Goal: Task Accomplishment & Management: Manage account settings

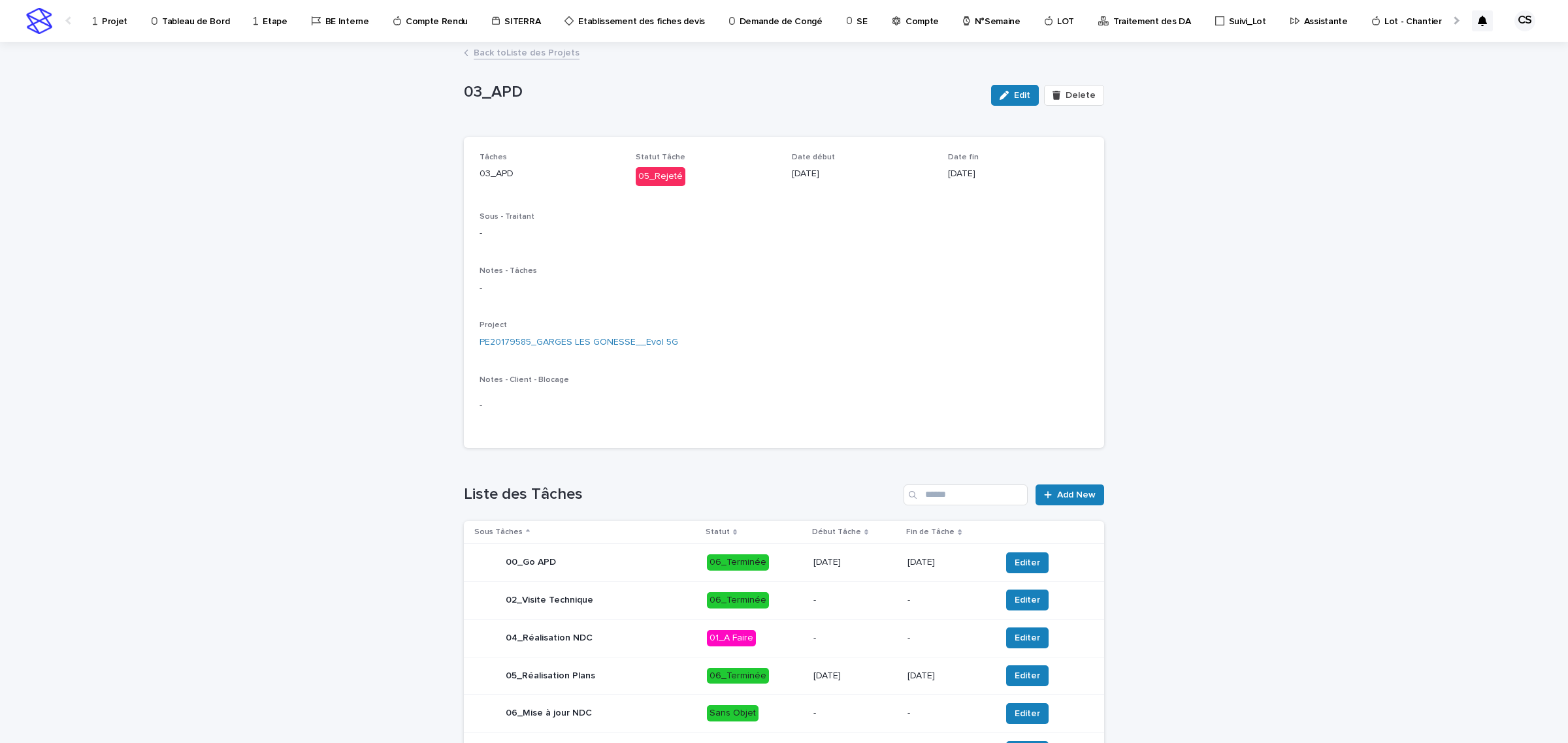
click at [905, 23] on p "Compte" at bounding box center [922, 13] width 33 height 28
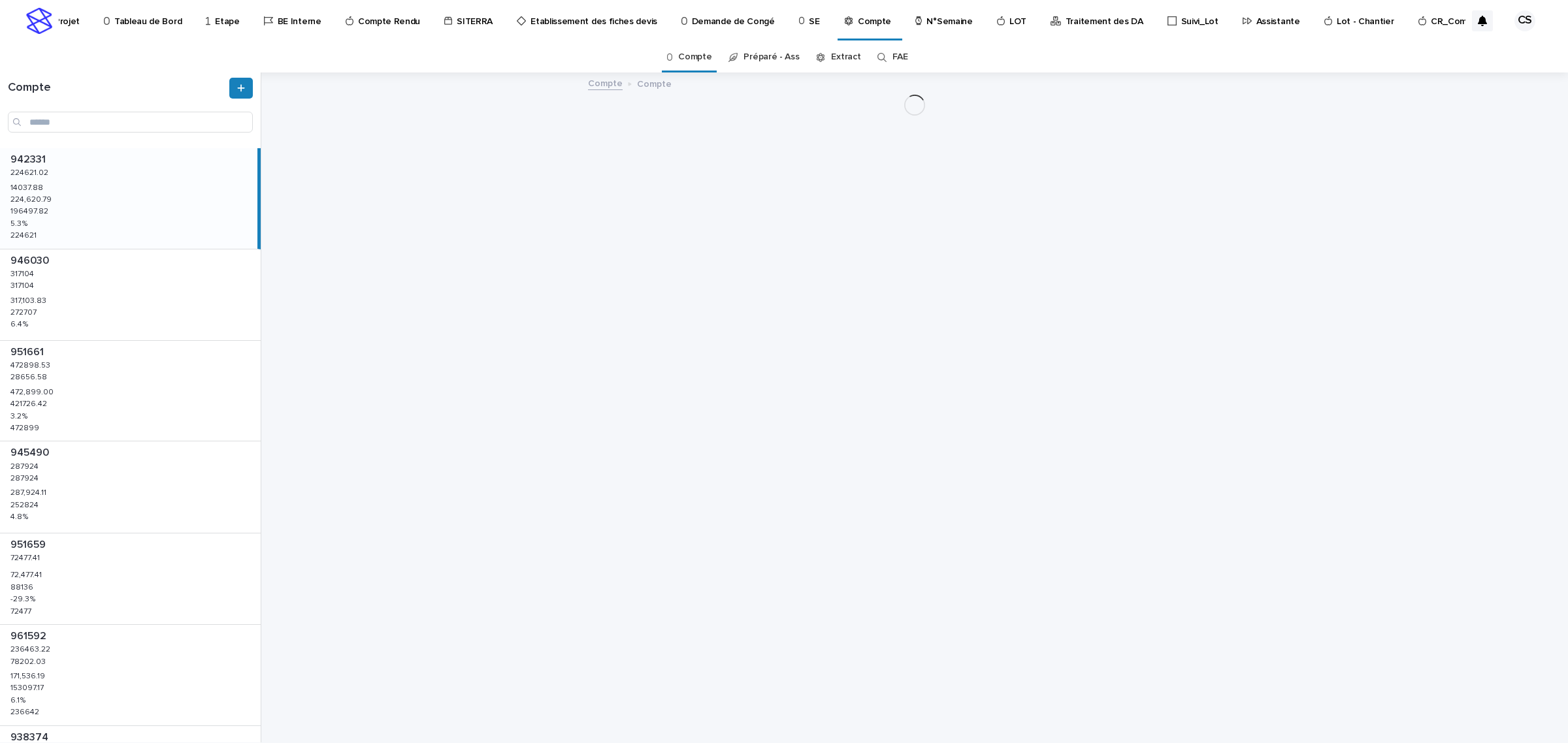
click at [1107, 26] on p "Traitement des DA" at bounding box center [1104, 13] width 78 height 28
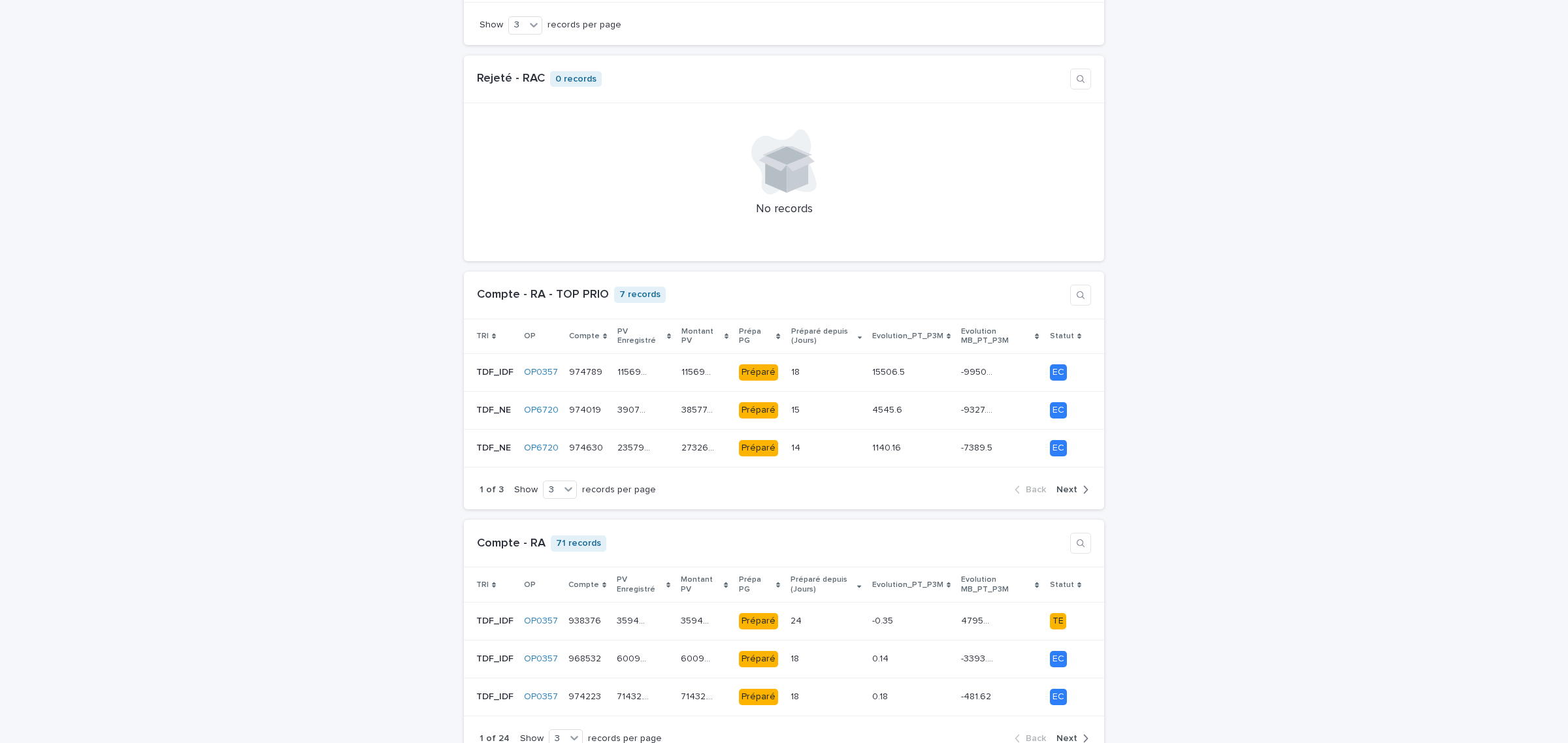
scroll to position [1088, 0]
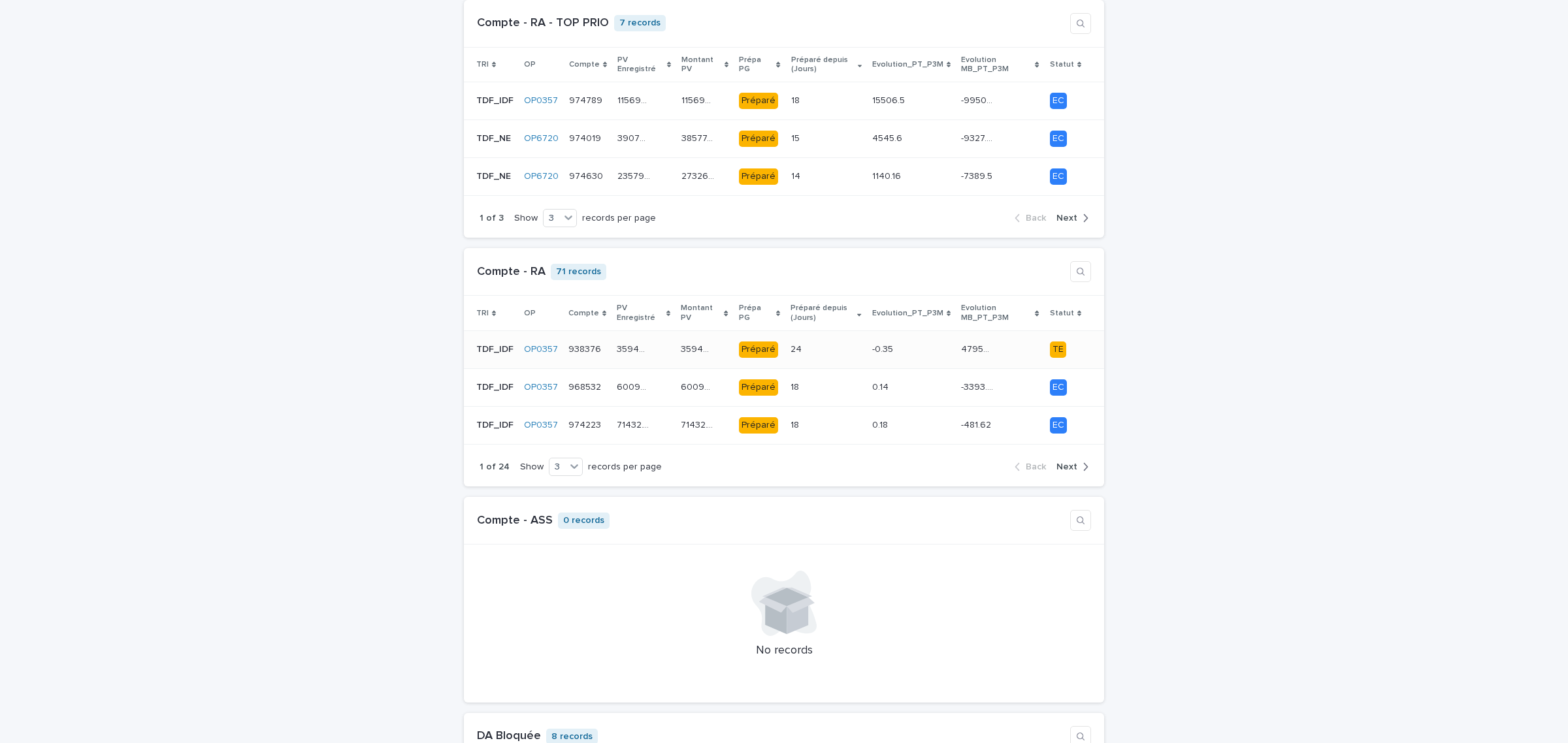
click at [938, 345] on div "-0.35 -0.35" at bounding box center [912, 350] width 79 height 22
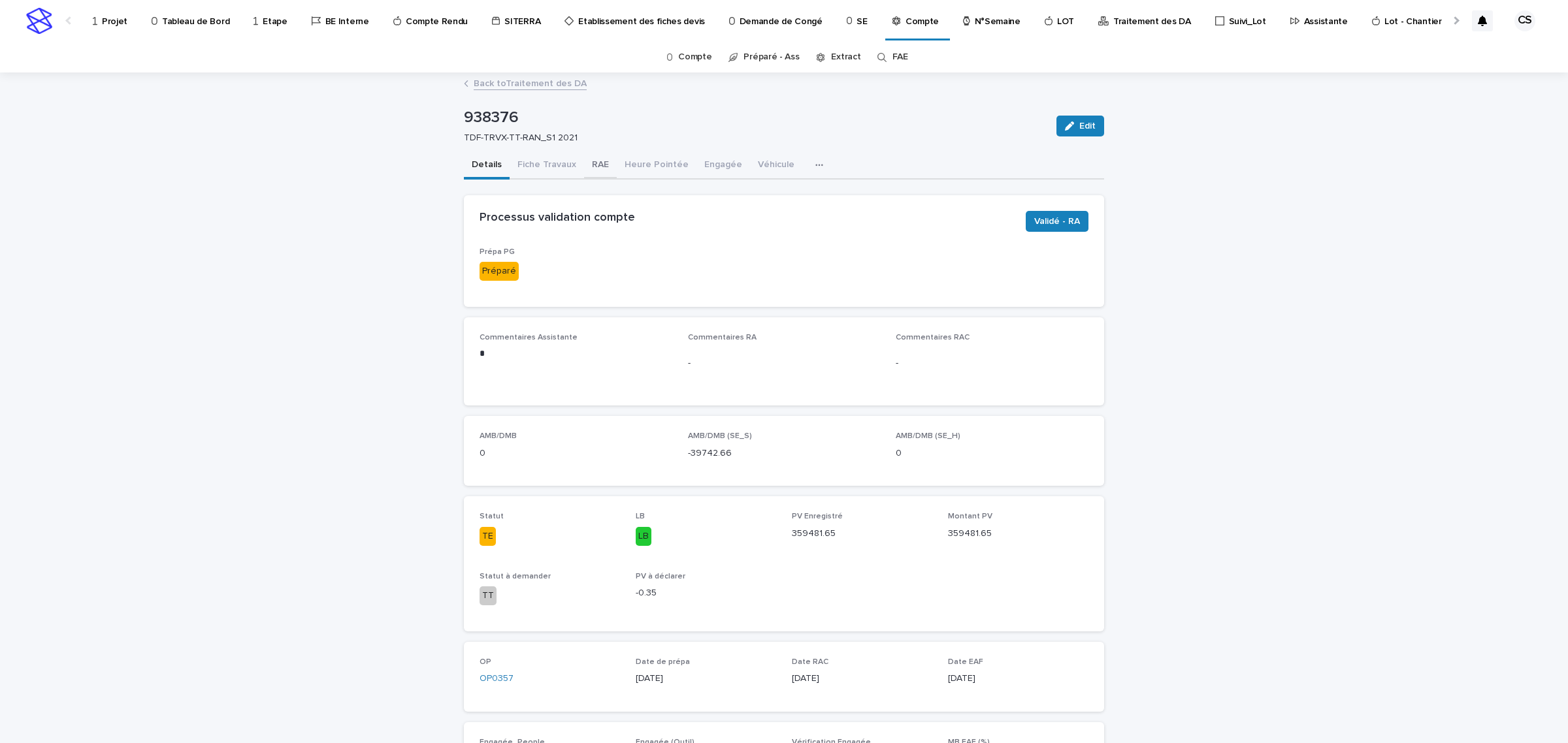
click at [593, 168] on button "RAE" at bounding box center [600, 166] width 33 height 28
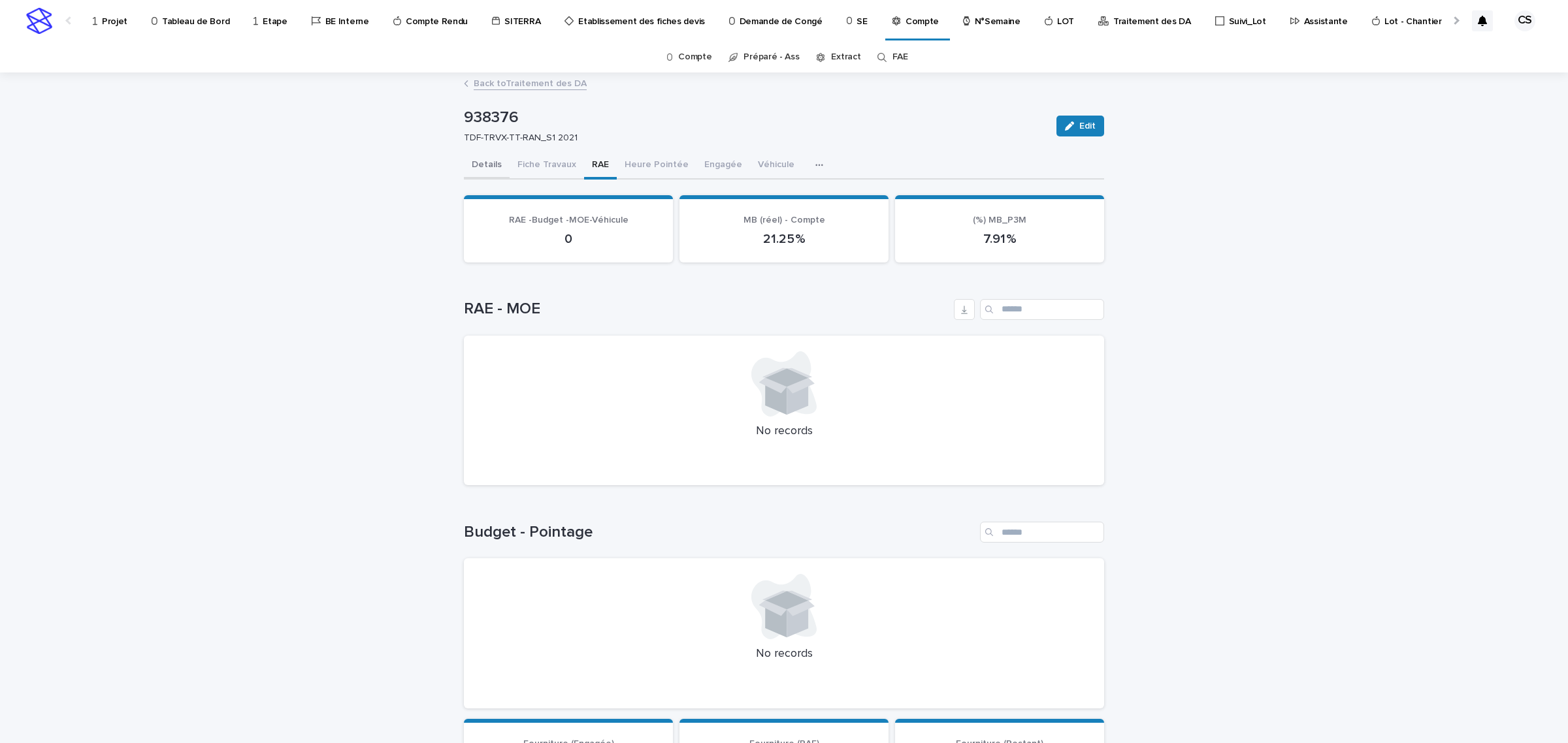
click at [486, 172] on button "Details" at bounding box center [486, 166] width 46 height 28
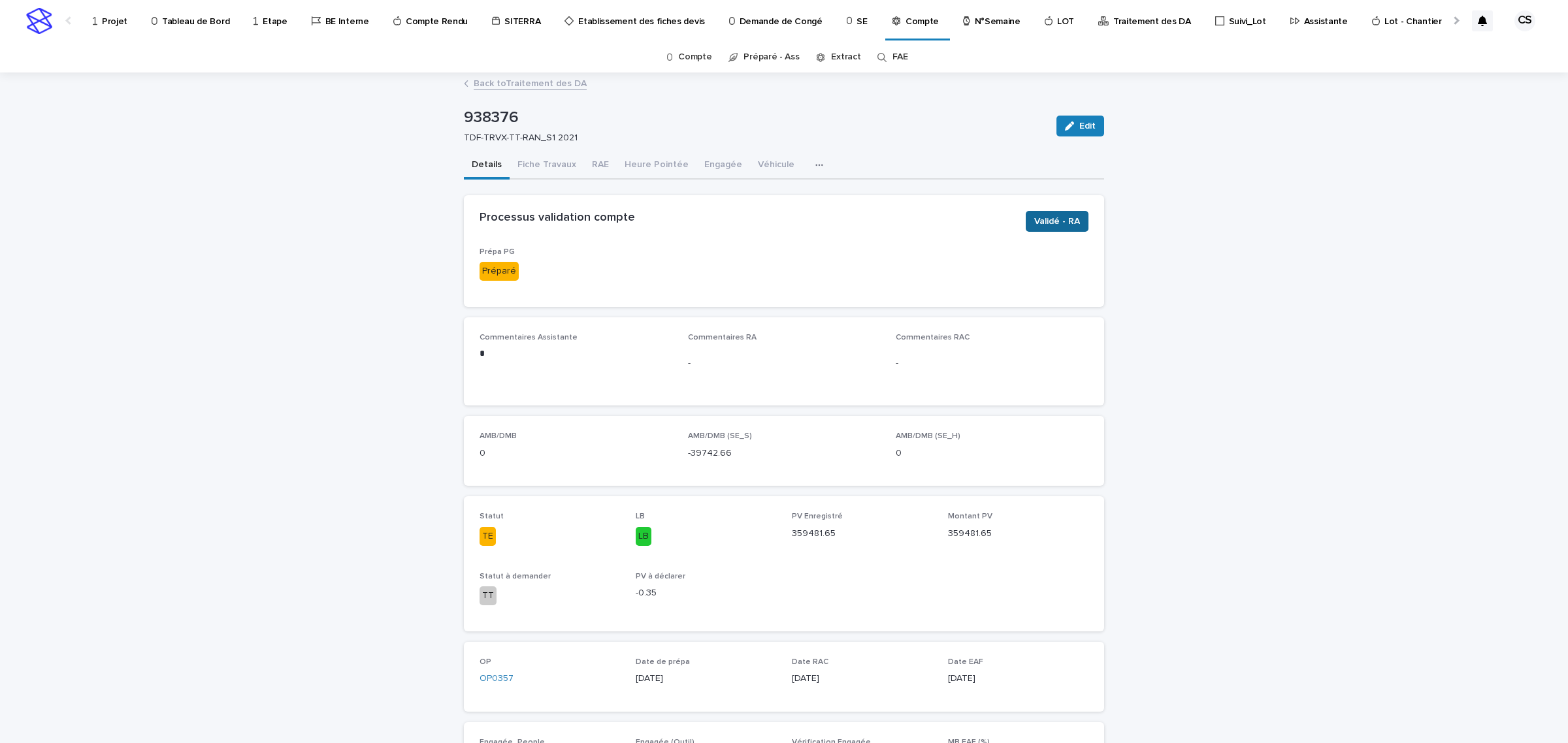
click at [1053, 213] on button "Validé - RA" at bounding box center [1056, 221] width 63 height 21
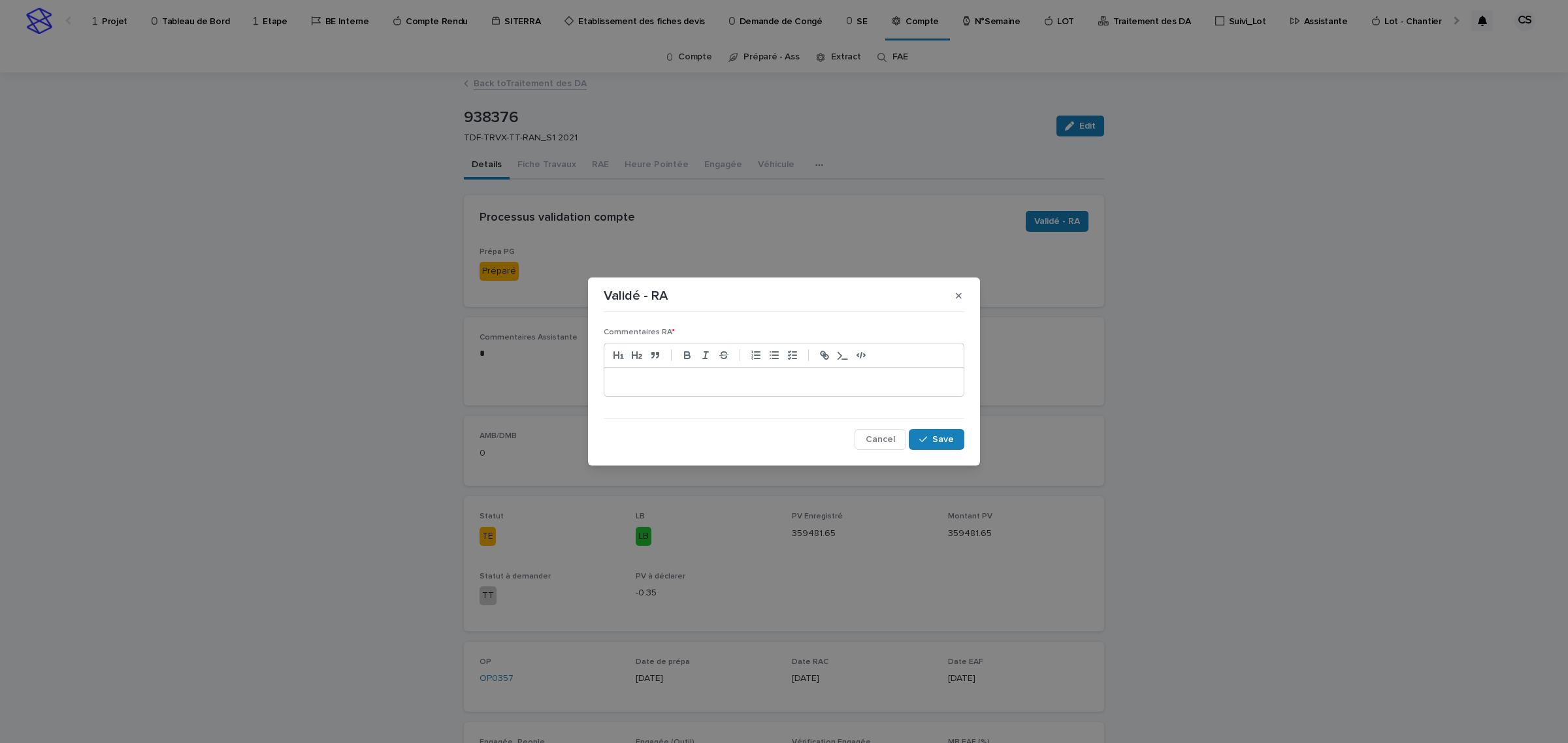
click at [746, 391] on div at bounding box center [784, 382] width 359 height 28
click at [648, 384] on p "**********" at bounding box center [784, 382] width 340 height 13
click at [932, 435] on button "Save" at bounding box center [936, 439] width 55 height 21
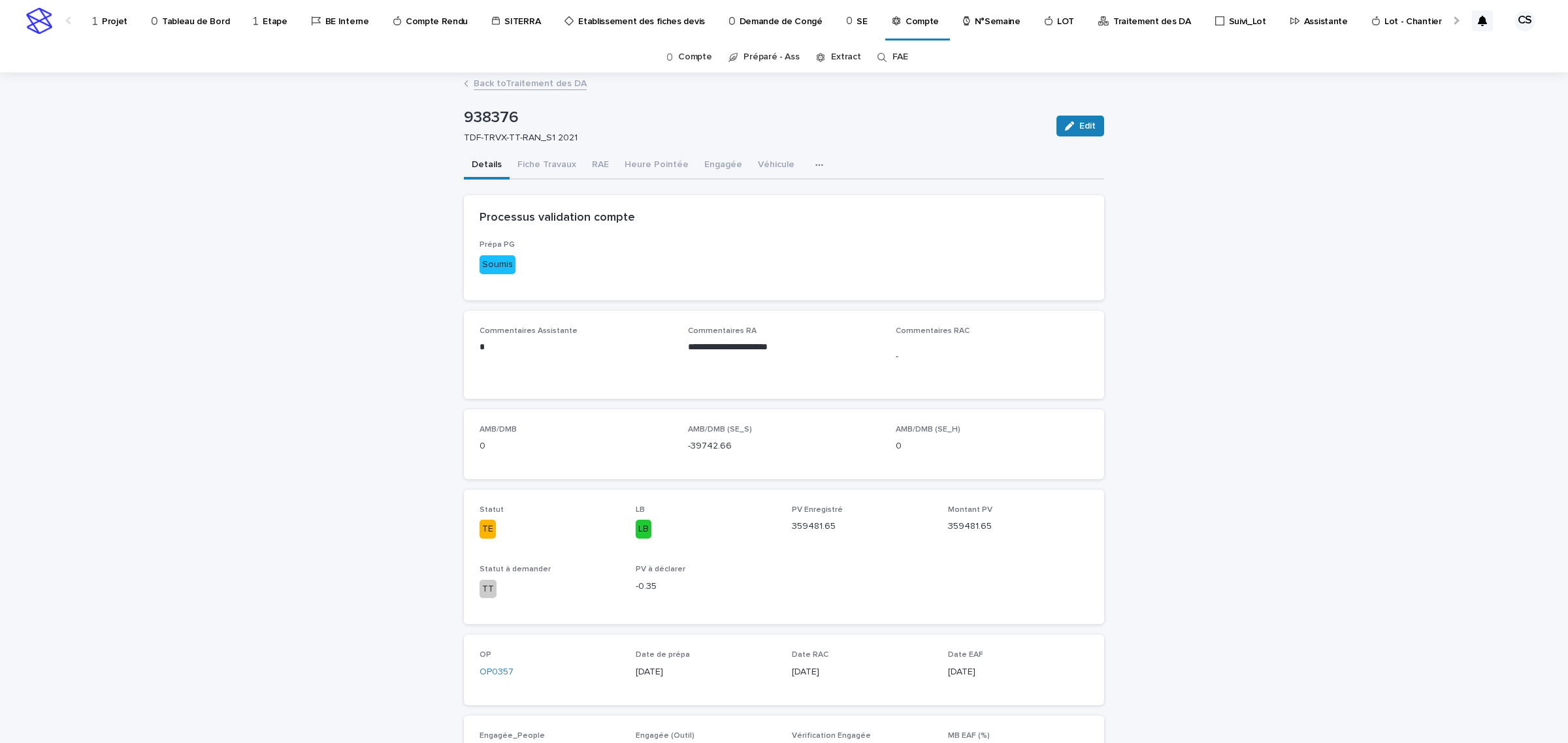
click at [551, 77] on link "Back to Traitement des DA" at bounding box center [530, 83] width 113 height 15
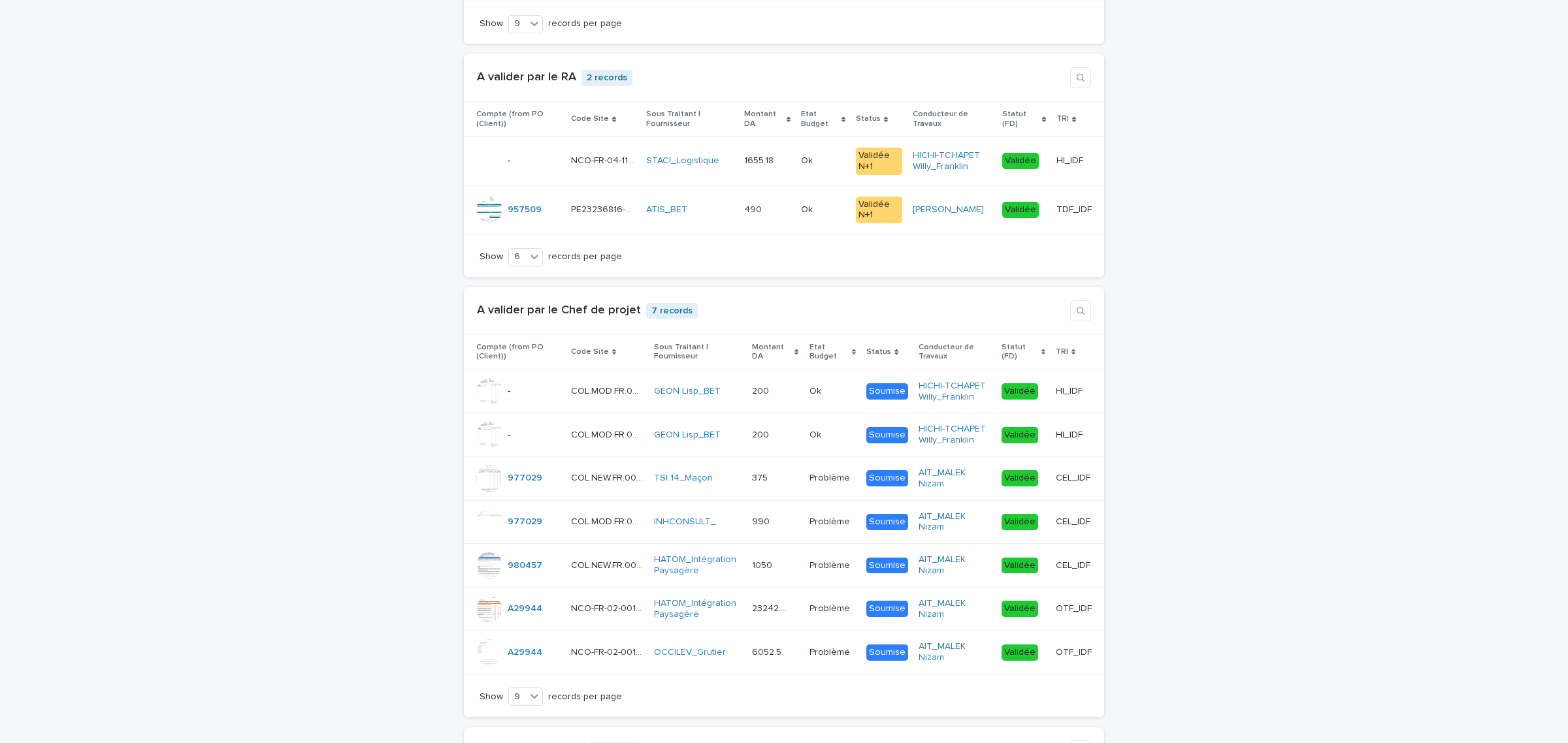
scroll to position [2992, 0]
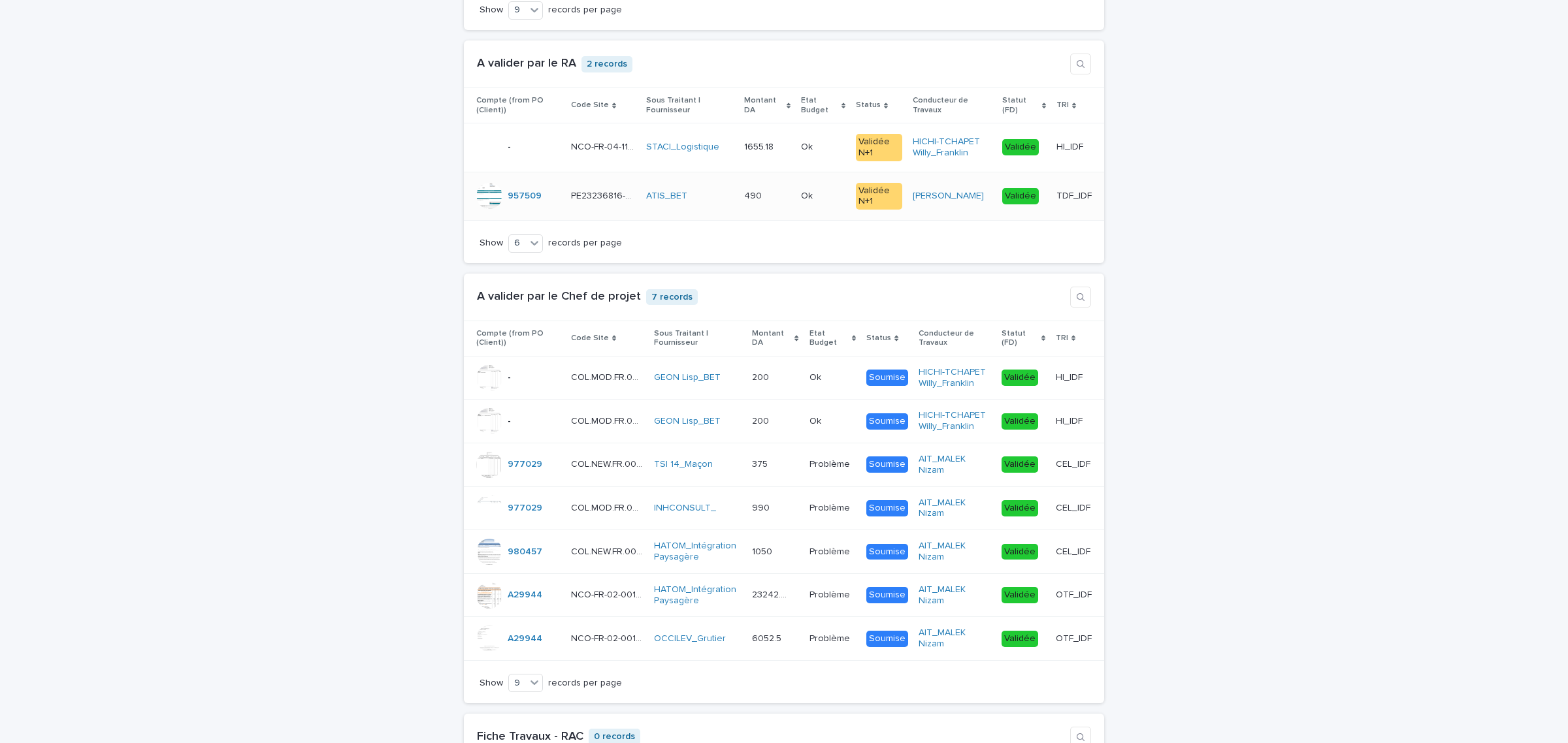
click at [1036, 190] on div "Validée" at bounding box center [1024, 196] width 44 height 27
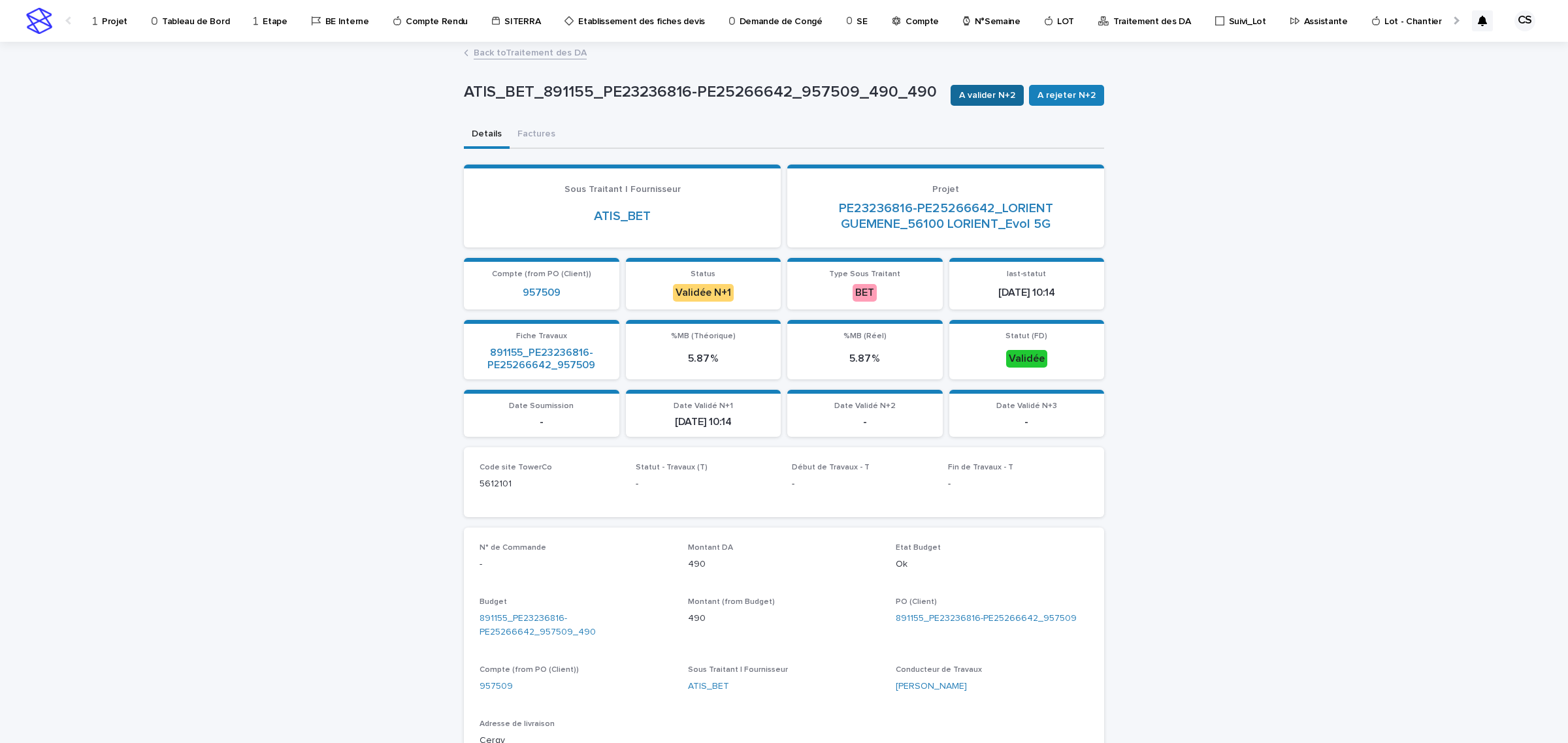
click at [997, 92] on span "A valider N+2" at bounding box center [986, 95] width 56 height 13
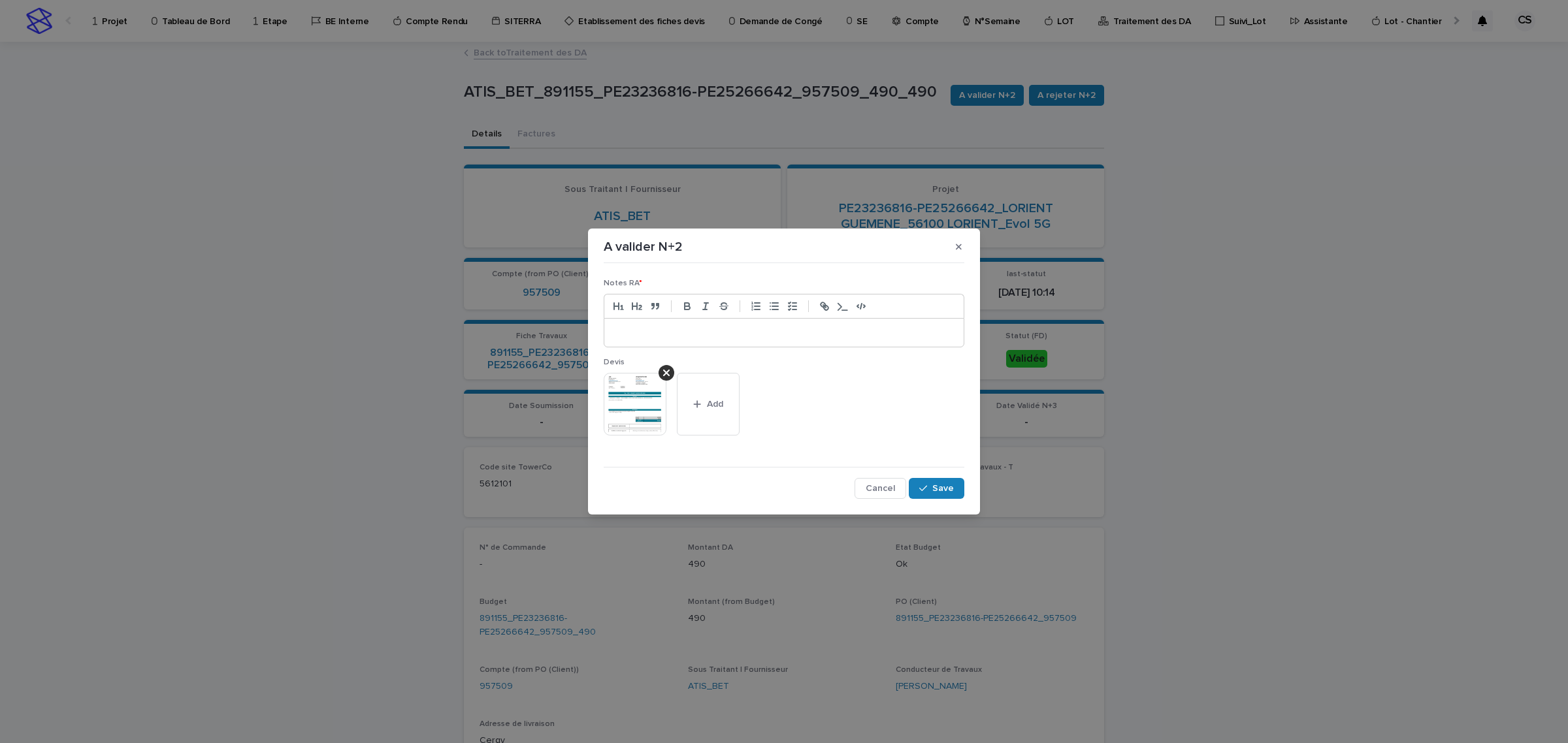
click at [794, 337] on p at bounding box center [784, 333] width 340 height 13
click at [936, 489] on span "Save" at bounding box center [943, 488] width 22 height 9
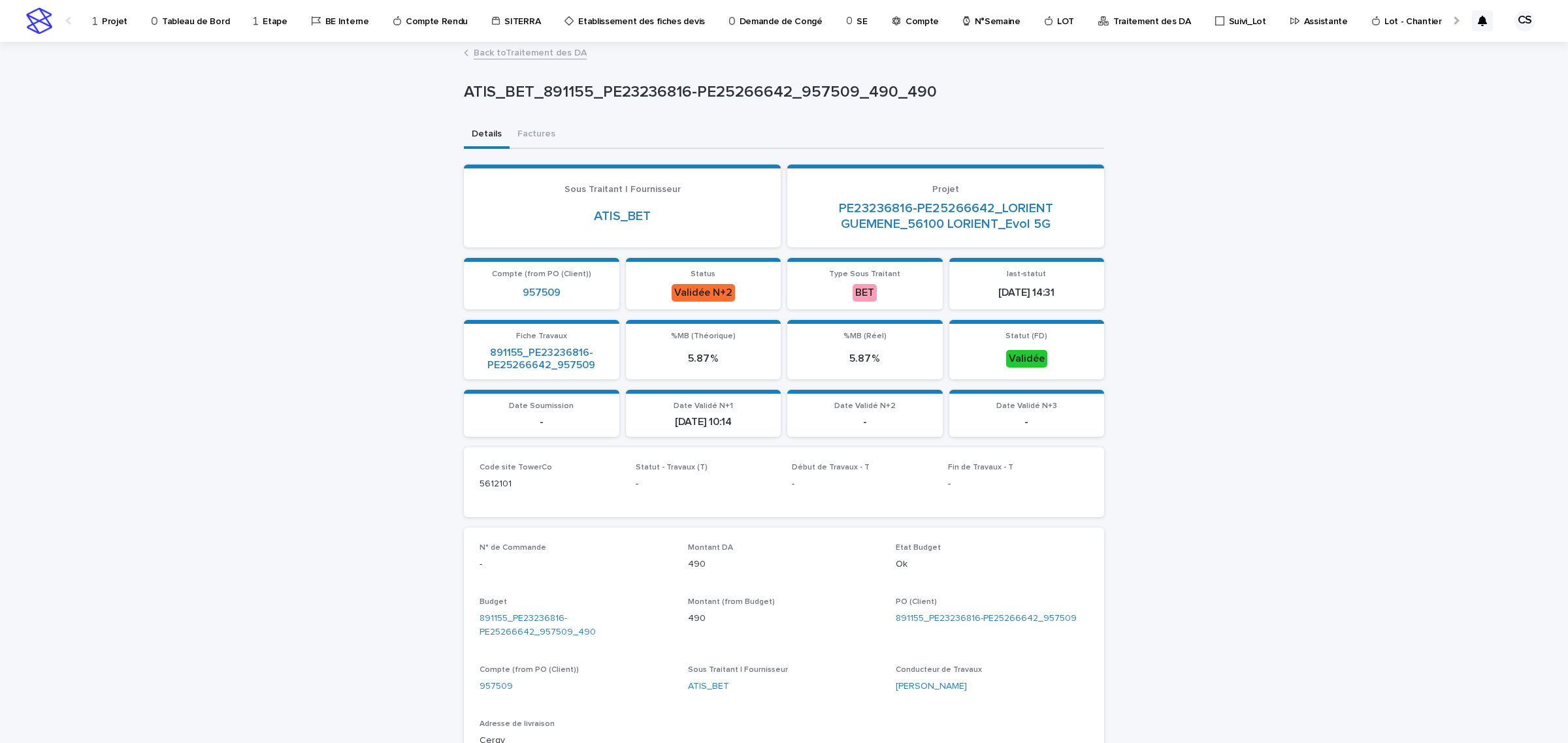
click at [540, 51] on link "Back to Traitement des DA" at bounding box center [530, 52] width 113 height 15
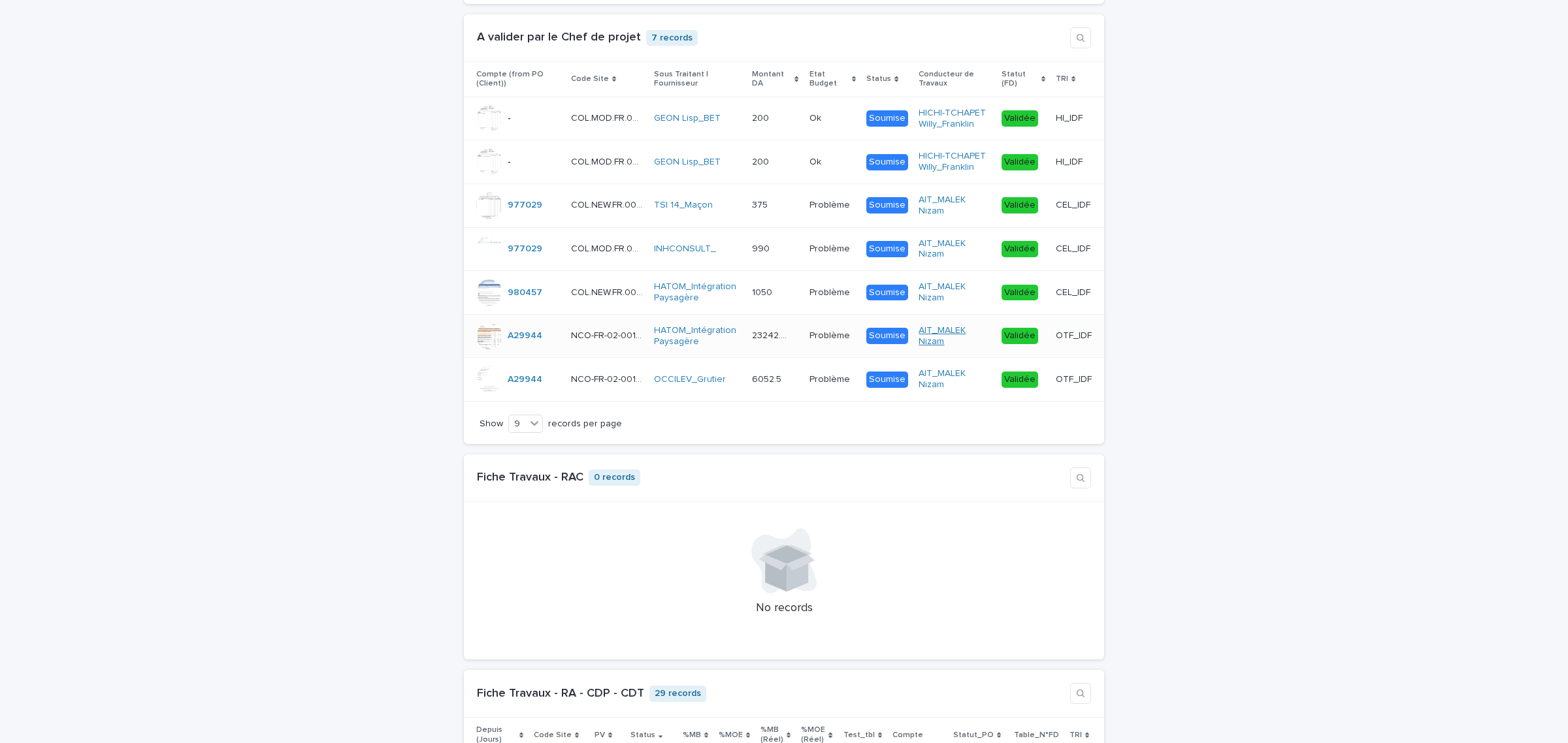
scroll to position [3264, 0]
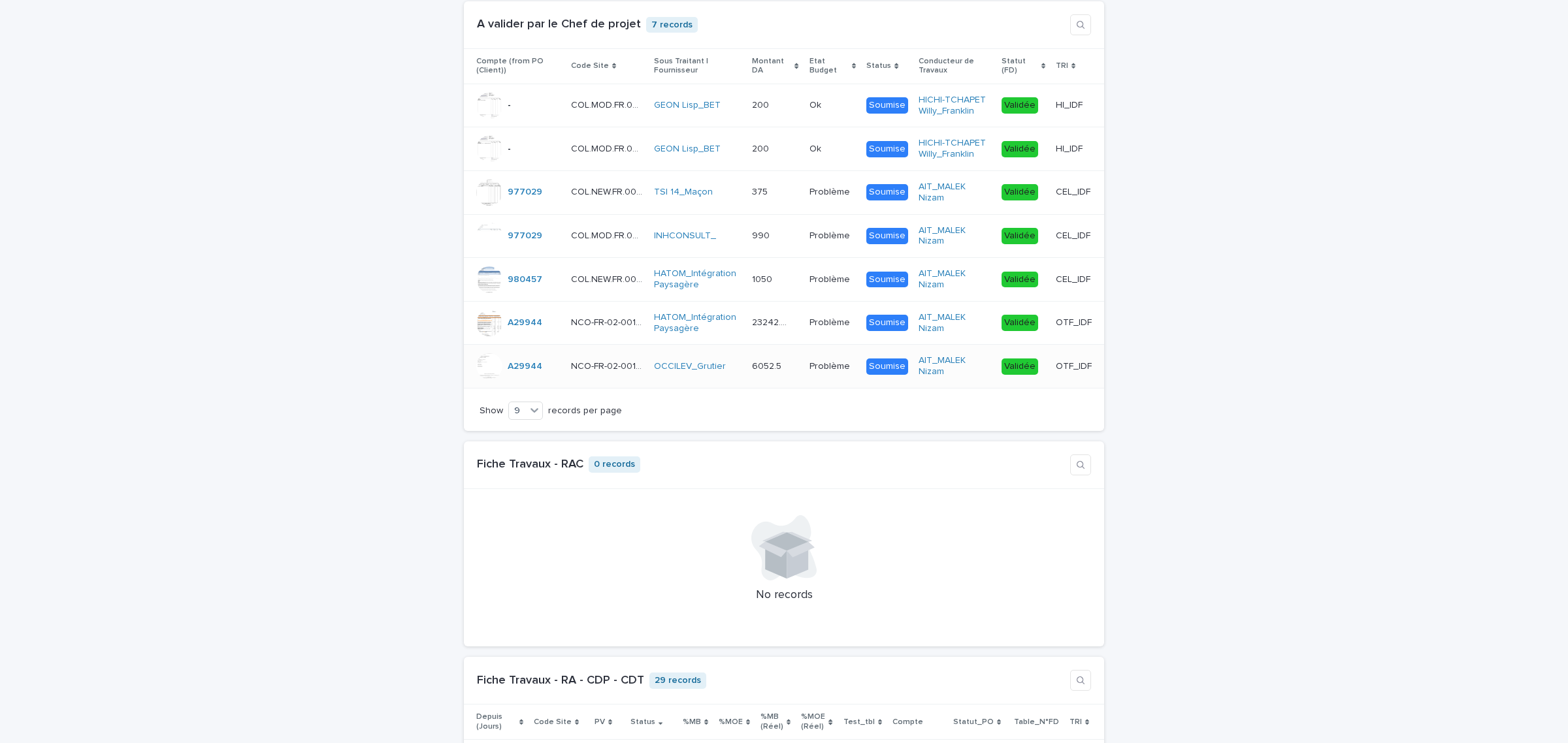
click at [1058, 370] on p "OTF_IDF" at bounding box center [1075, 365] width 39 height 13
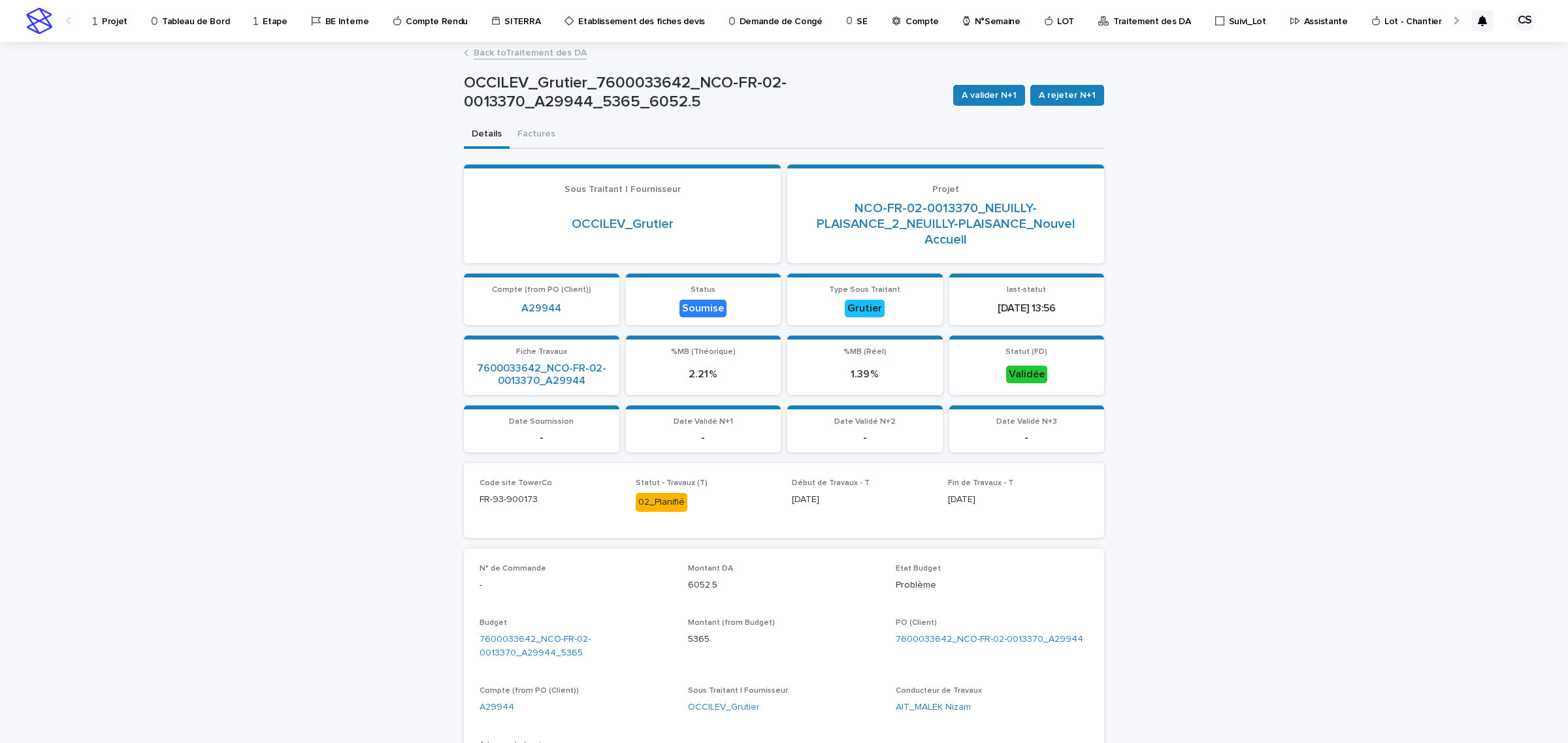
click at [981, 108] on div "A valider N+1 A rejeter N+1" at bounding box center [1026, 95] width 156 height 52
click at [981, 103] on button "A valider N+1" at bounding box center [989, 95] width 72 height 21
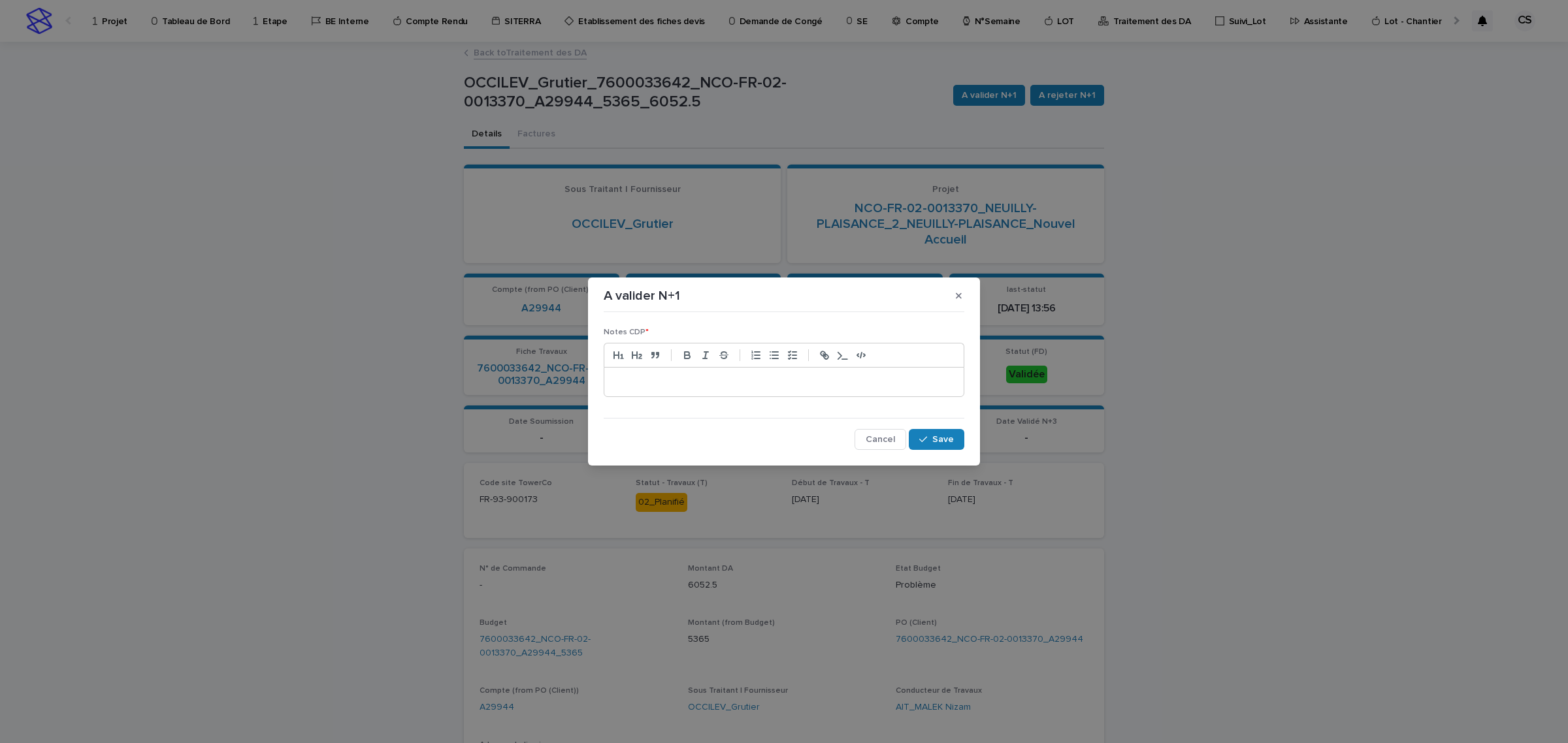
click at [730, 373] on div at bounding box center [784, 382] width 359 height 28
click at [932, 441] on div "button" at bounding box center [926, 439] width 13 height 9
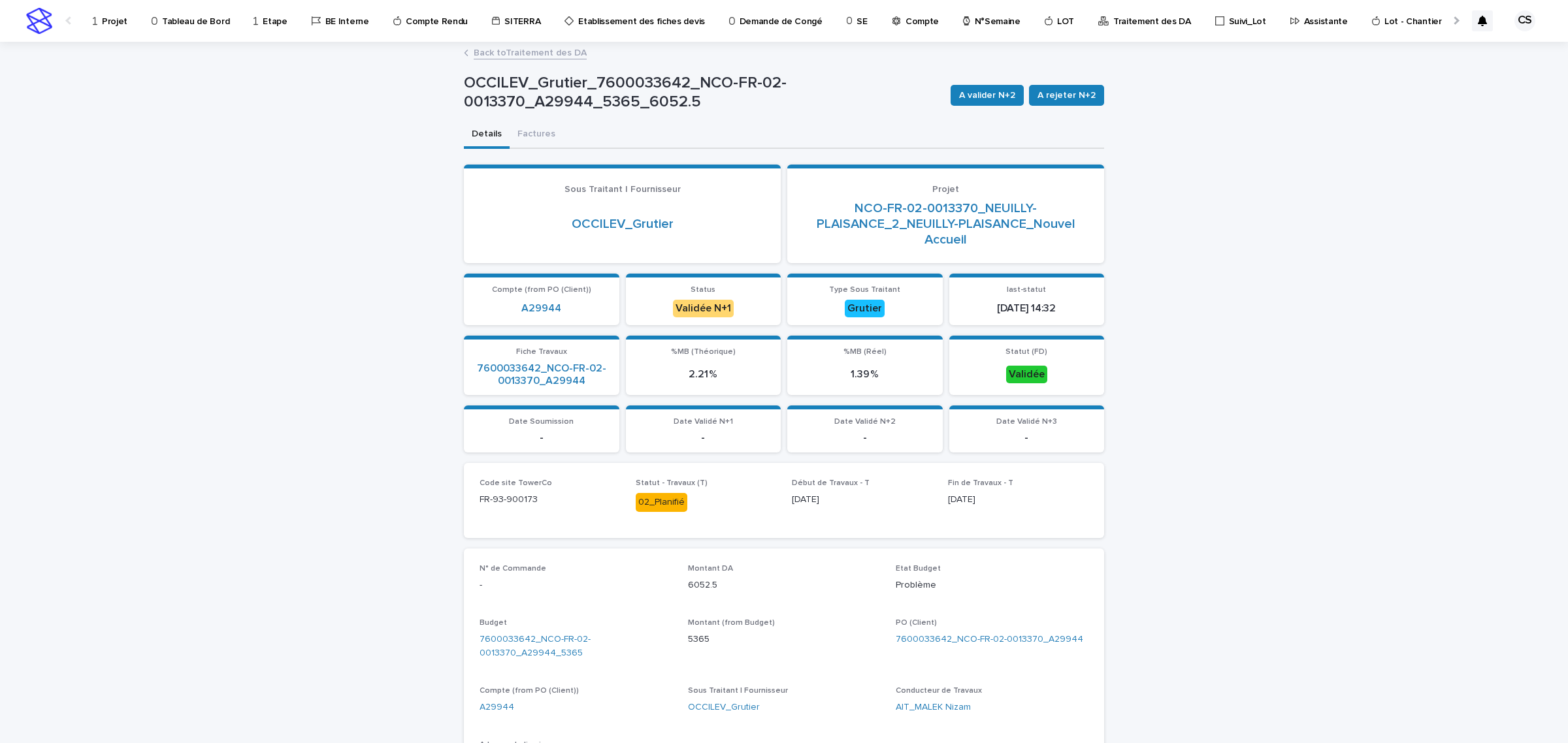
click at [990, 98] on span "A valider N+2" at bounding box center [986, 95] width 56 height 13
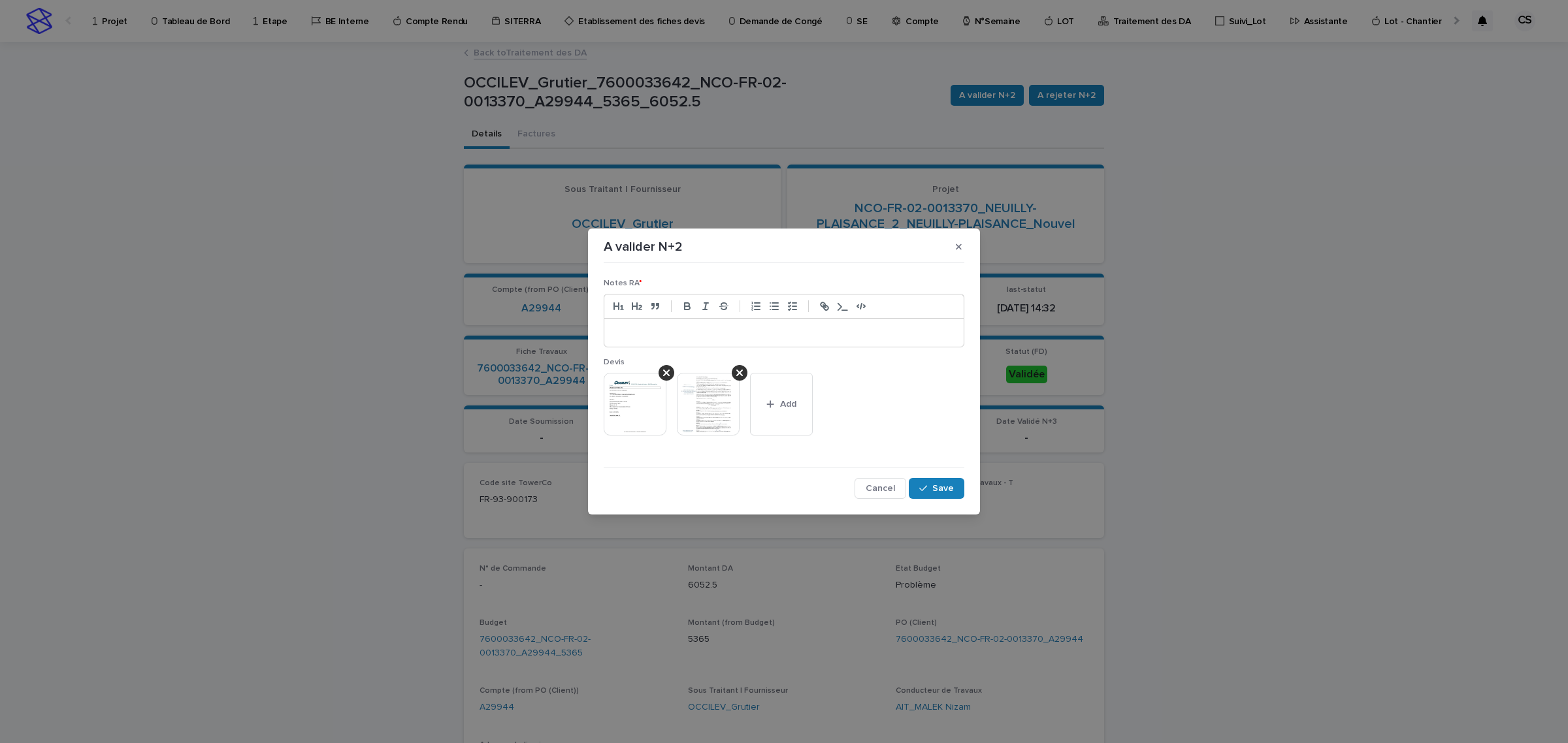
click at [801, 335] on p at bounding box center [784, 333] width 340 height 13
click at [941, 496] on button "Save" at bounding box center [936, 488] width 55 height 21
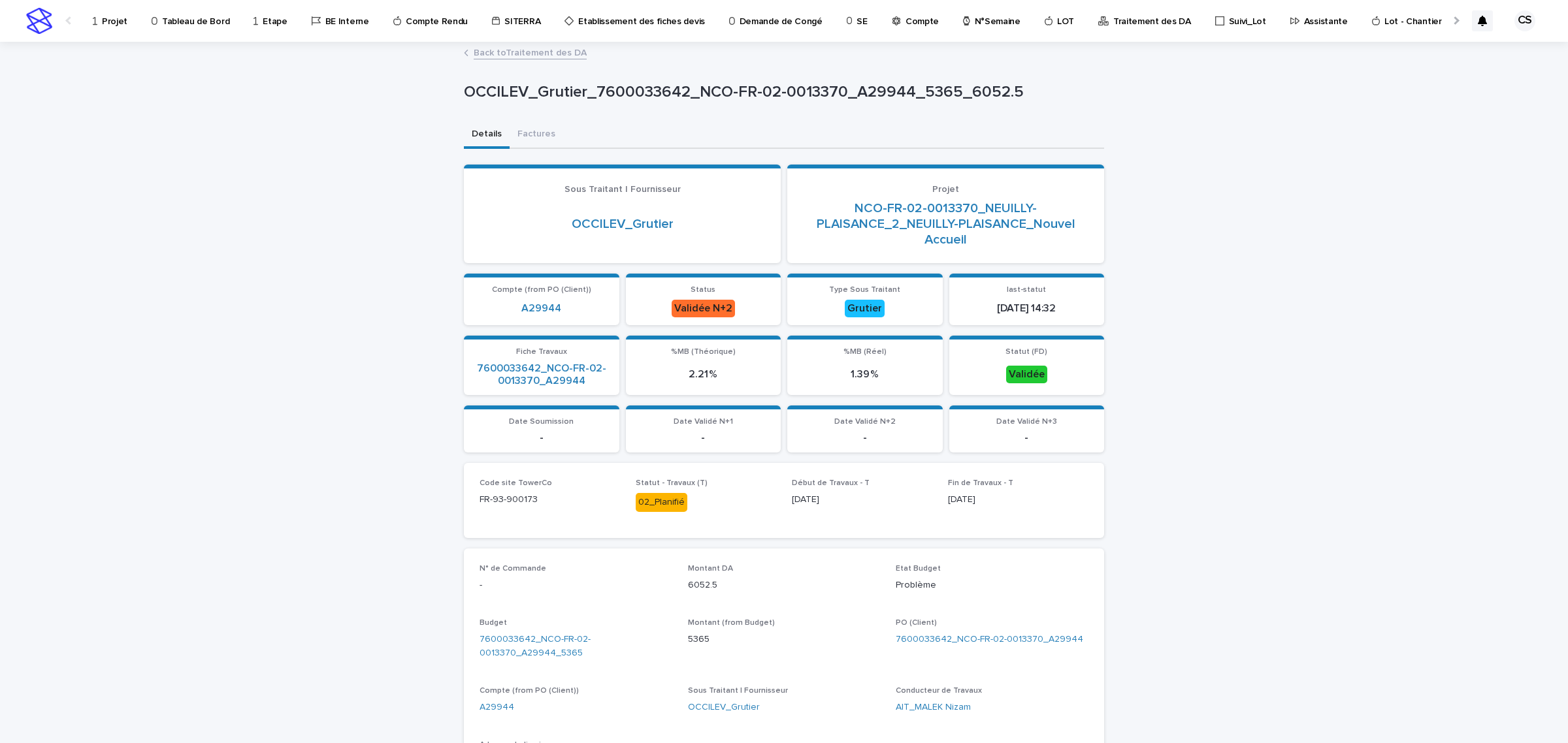
click at [539, 54] on link "Back to Traitement des DA" at bounding box center [530, 52] width 113 height 15
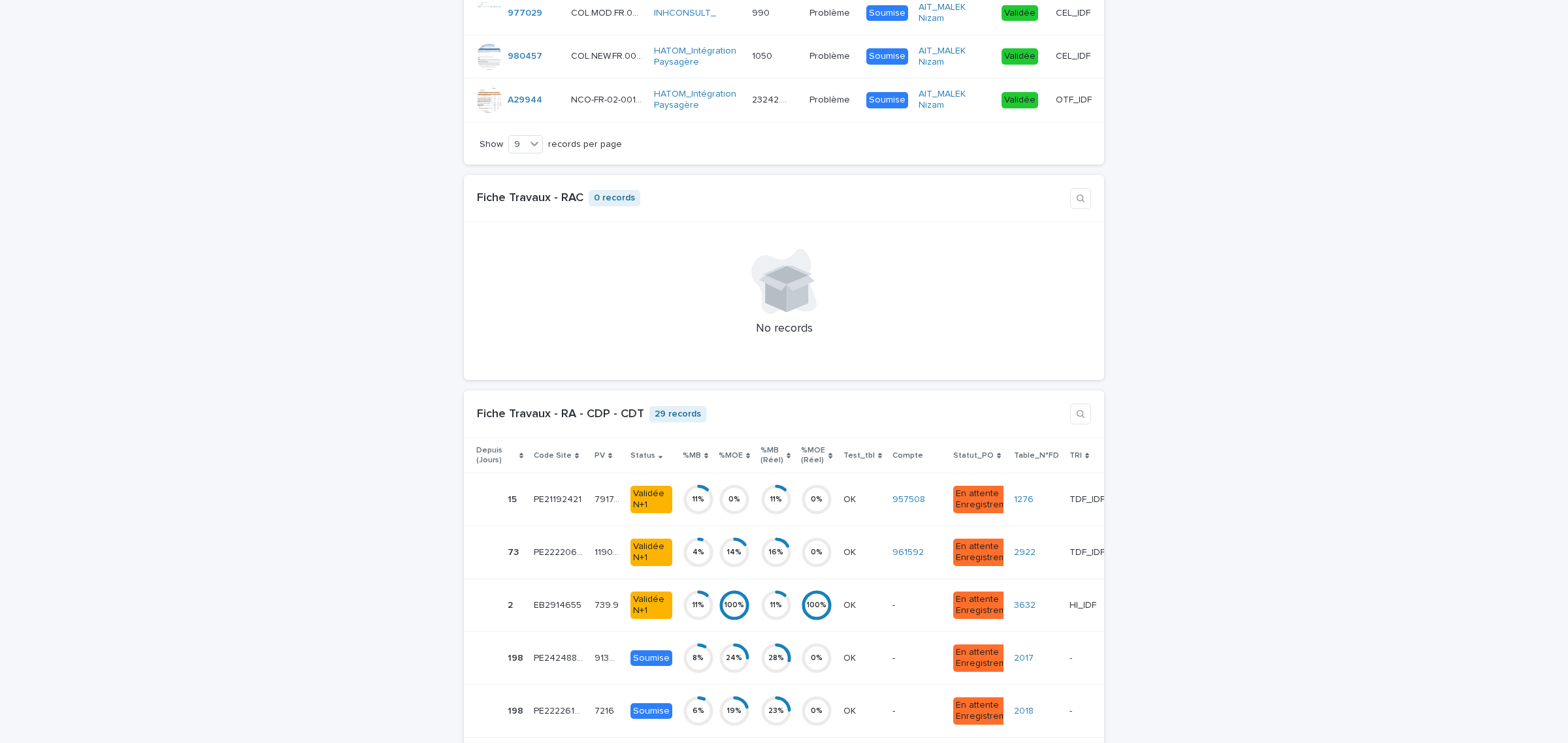
scroll to position [3264, 0]
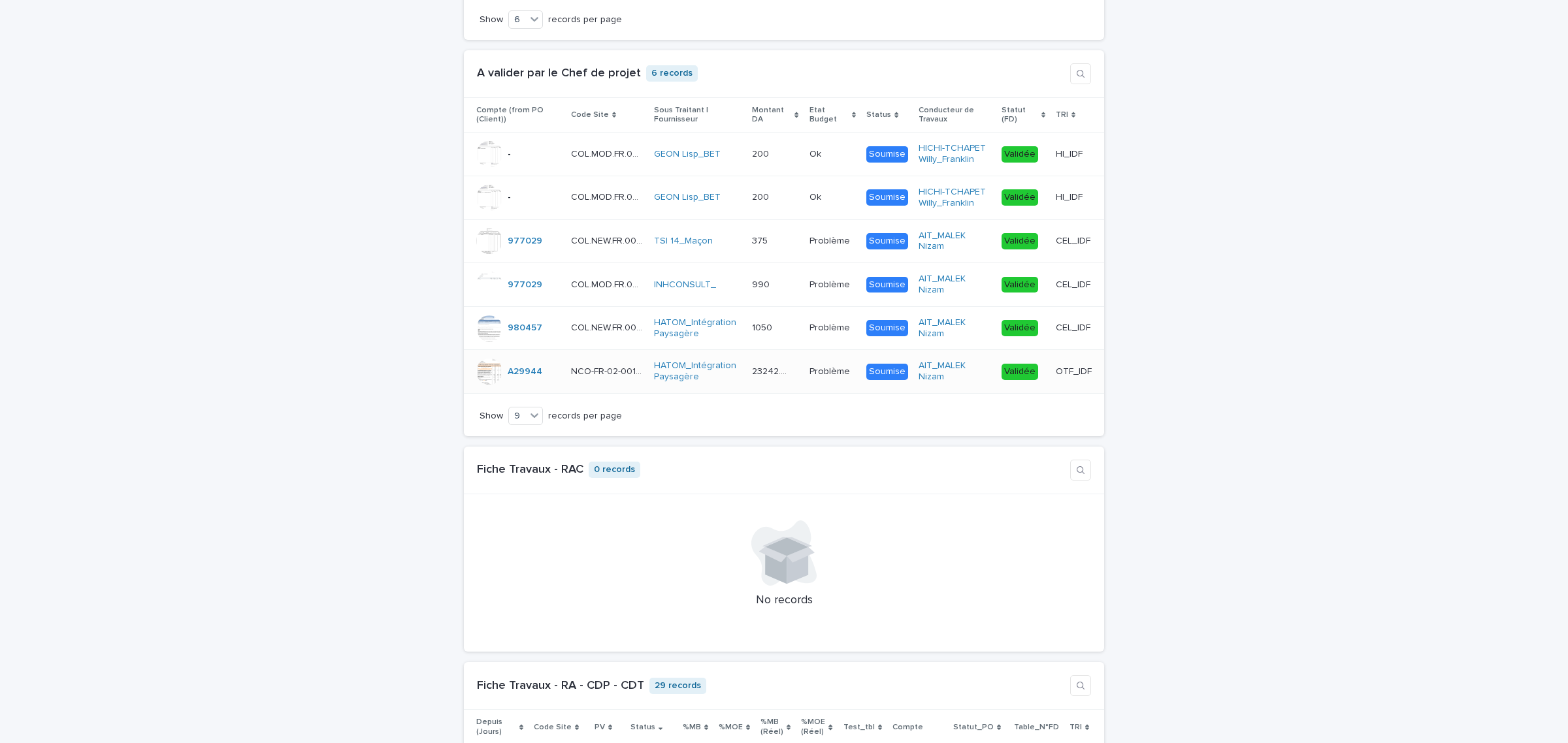
click at [1012, 377] on div "Validée" at bounding box center [1020, 372] width 37 height 17
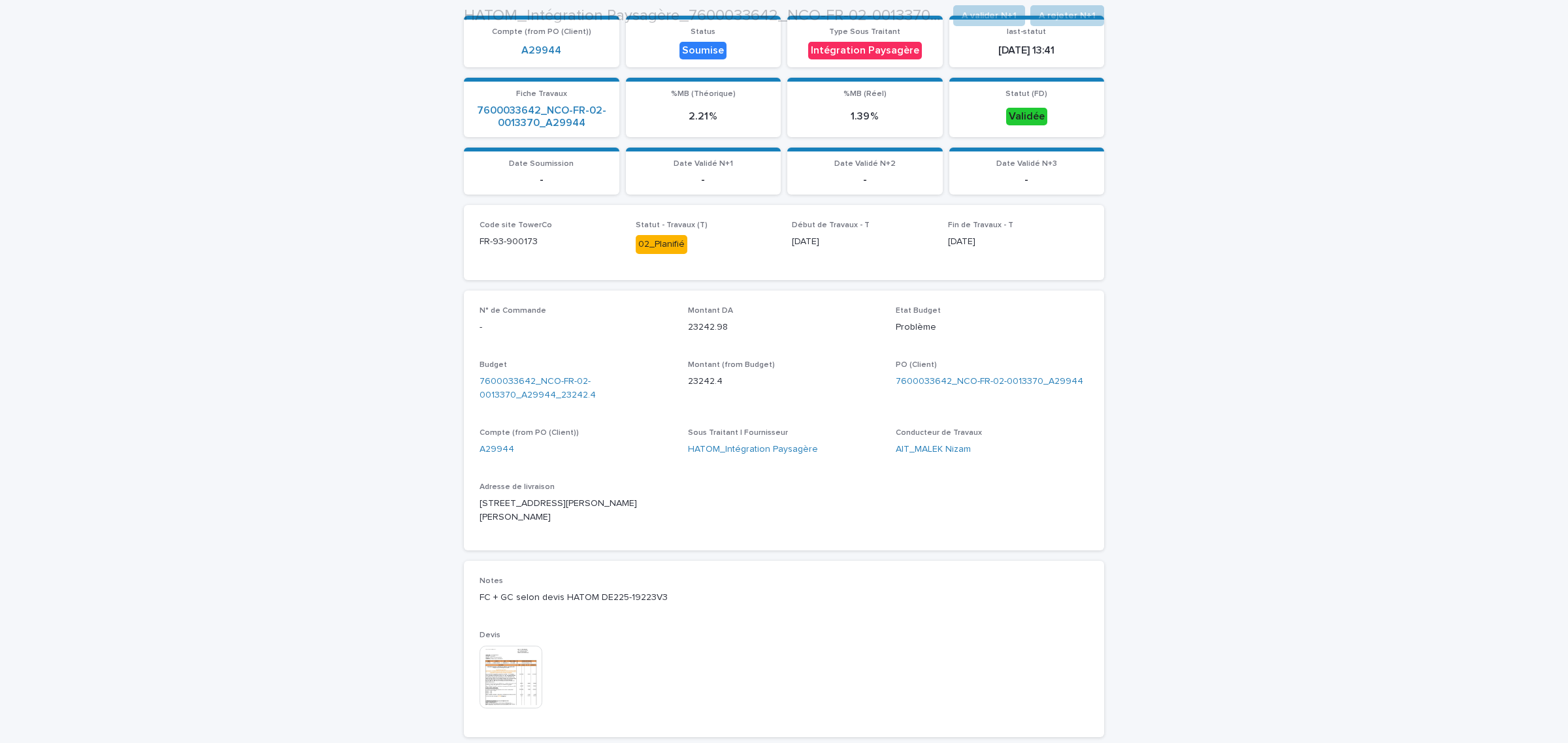
scroll to position [272, 0]
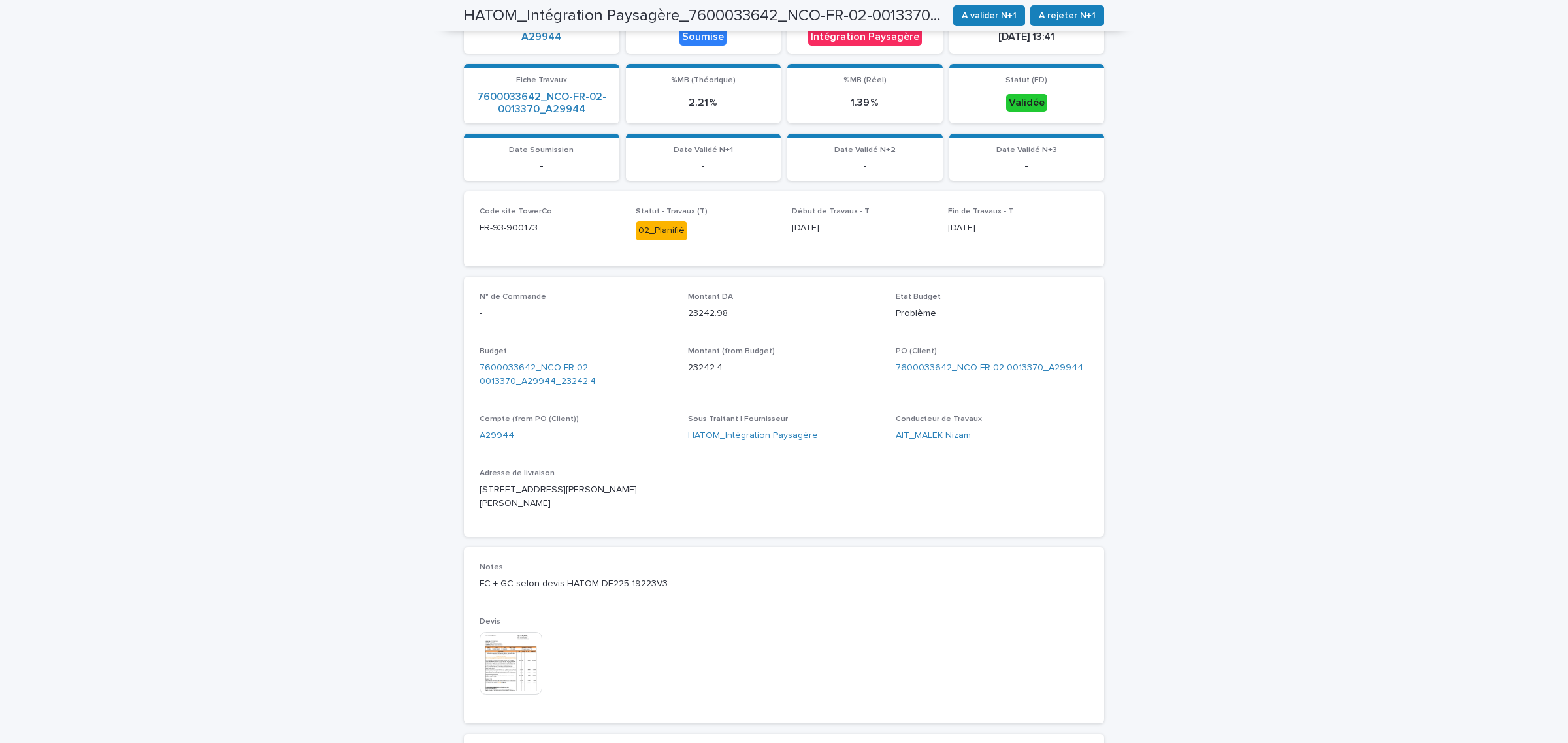
click at [512, 655] on img at bounding box center [511, 663] width 63 height 63
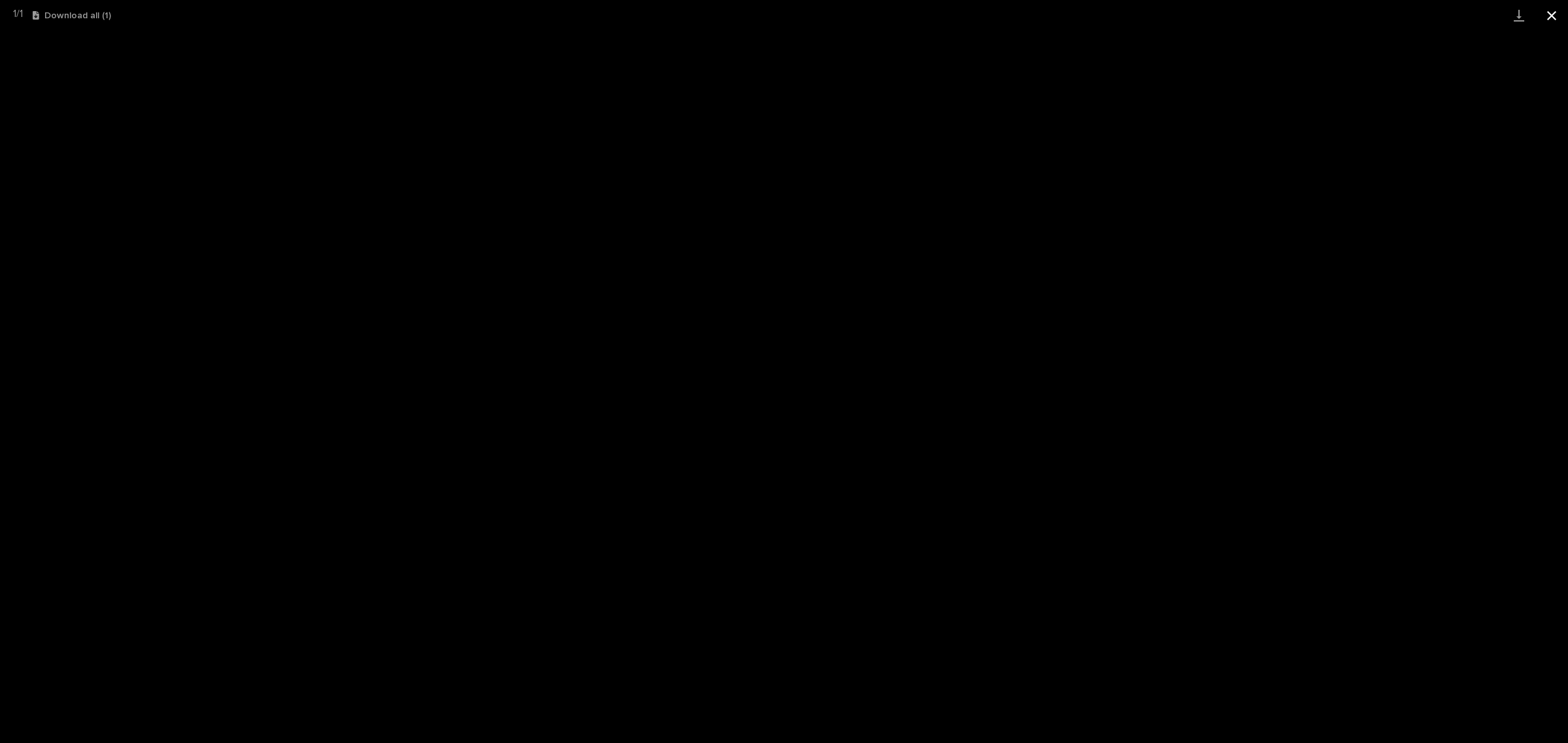
click at [1555, 18] on button "Close gallery" at bounding box center [1551, 15] width 33 height 31
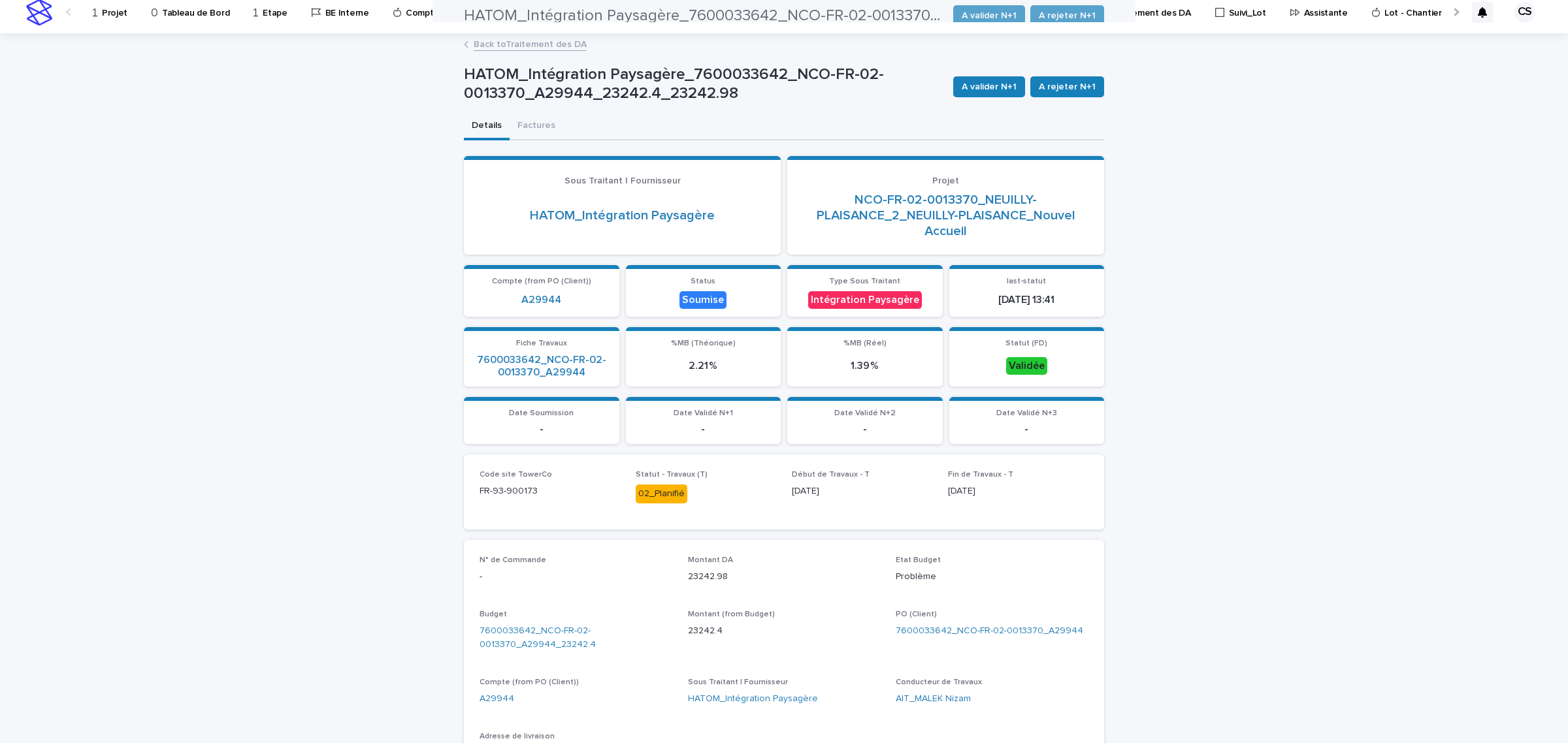
scroll to position [0, 0]
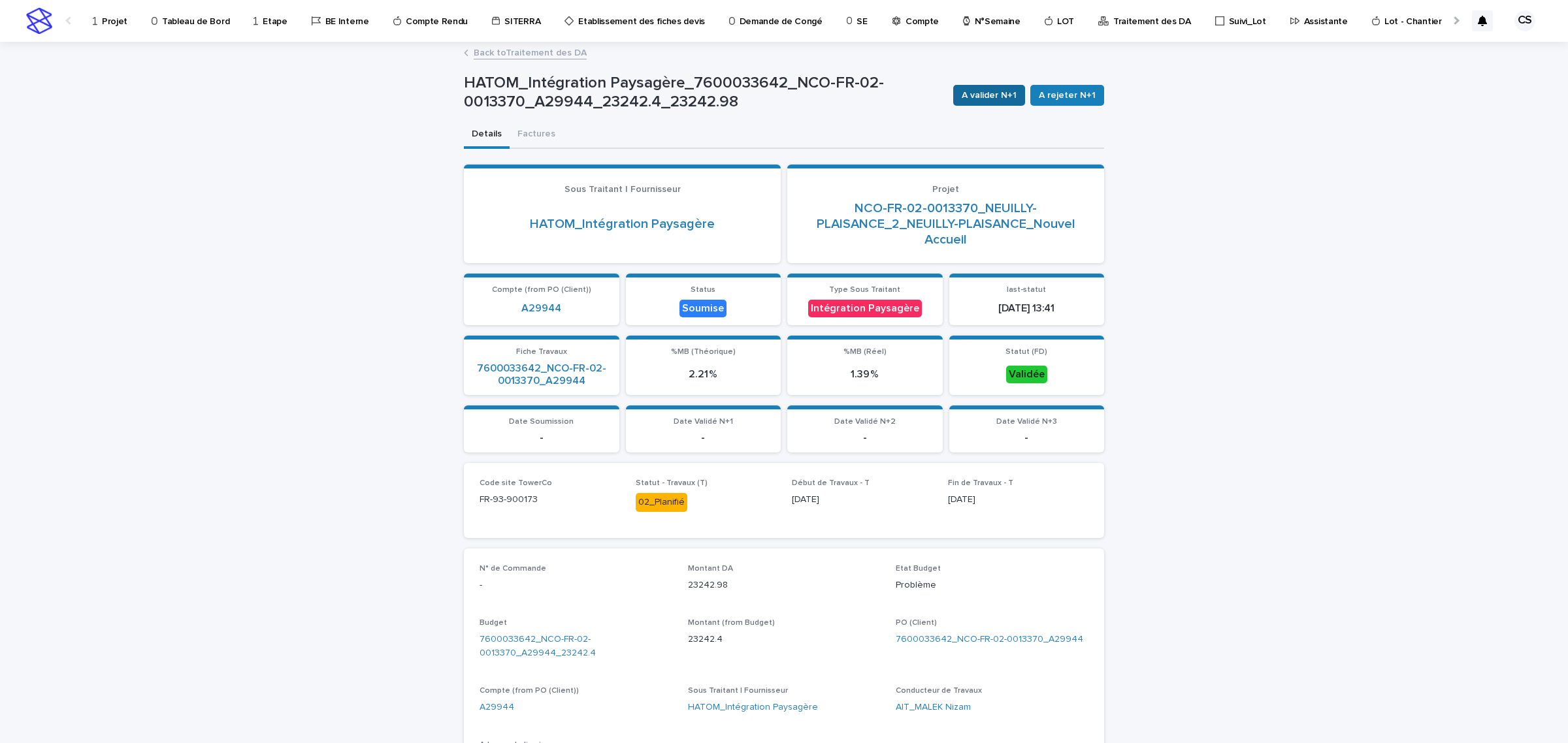
click at [1001, 99] on span "A valider N+1" at bounding box center [990, 95] width 55 height 13
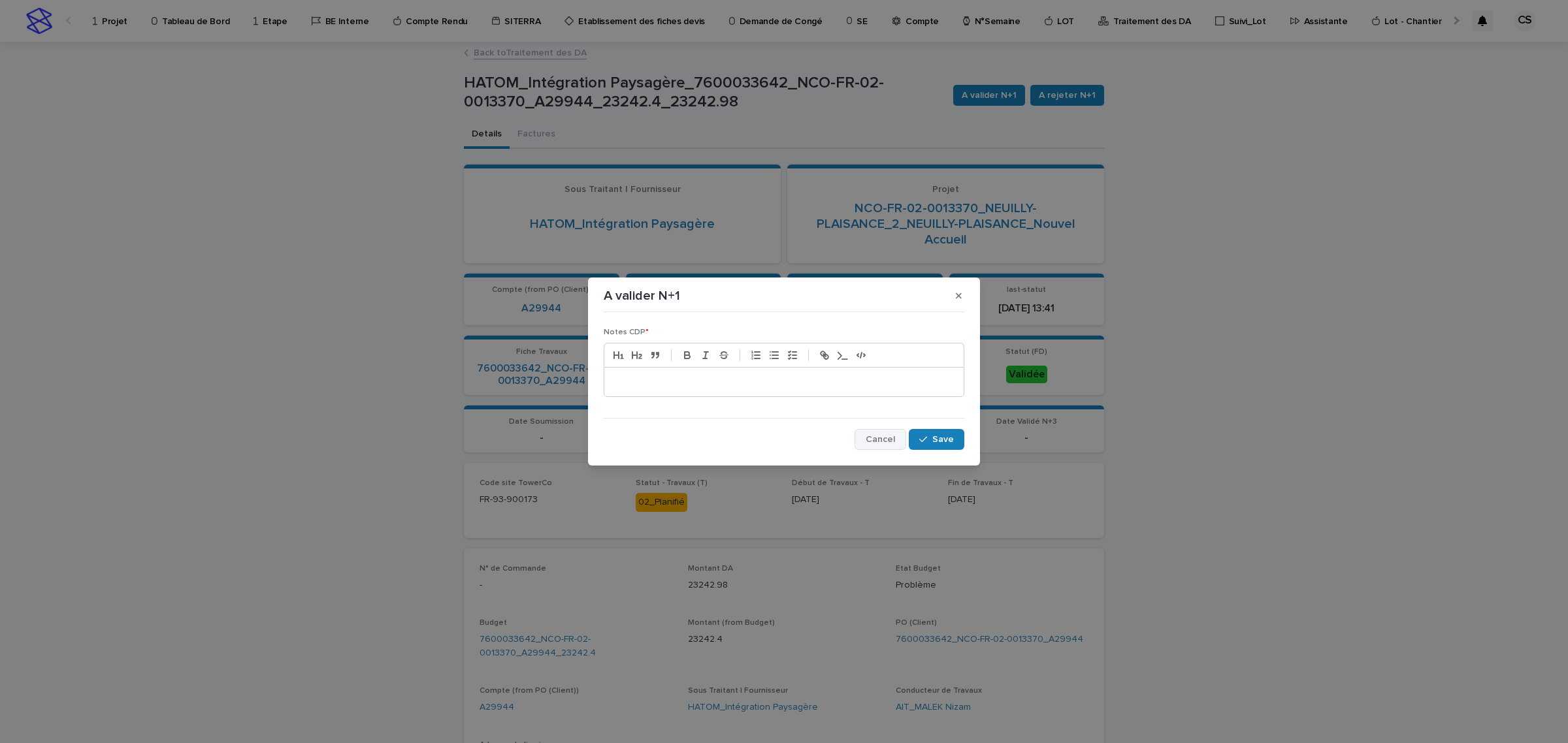
click at [889, 448] on button "Cancel" at bounding box center [881, 439] width 52 height 21
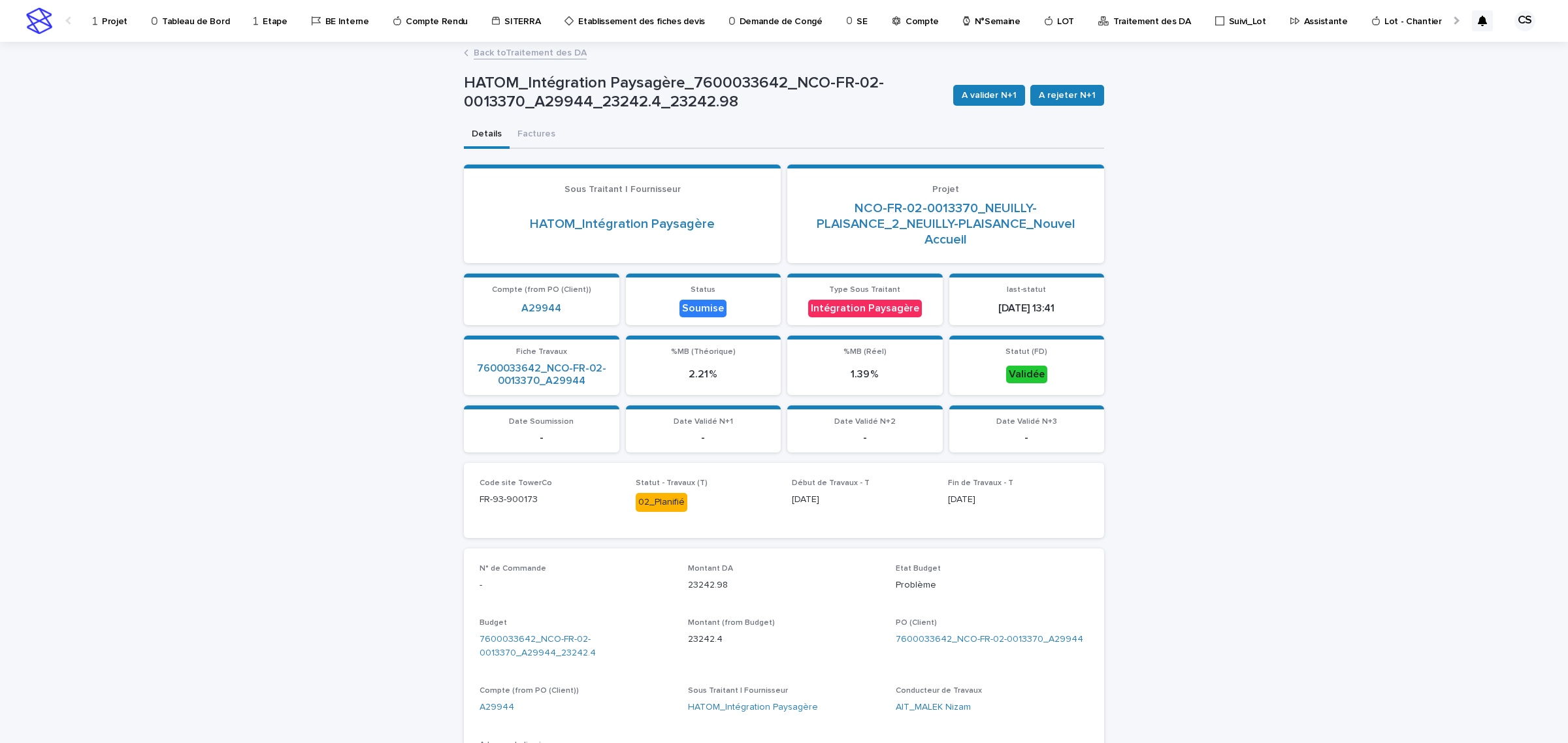
scroll to position [272, 0]
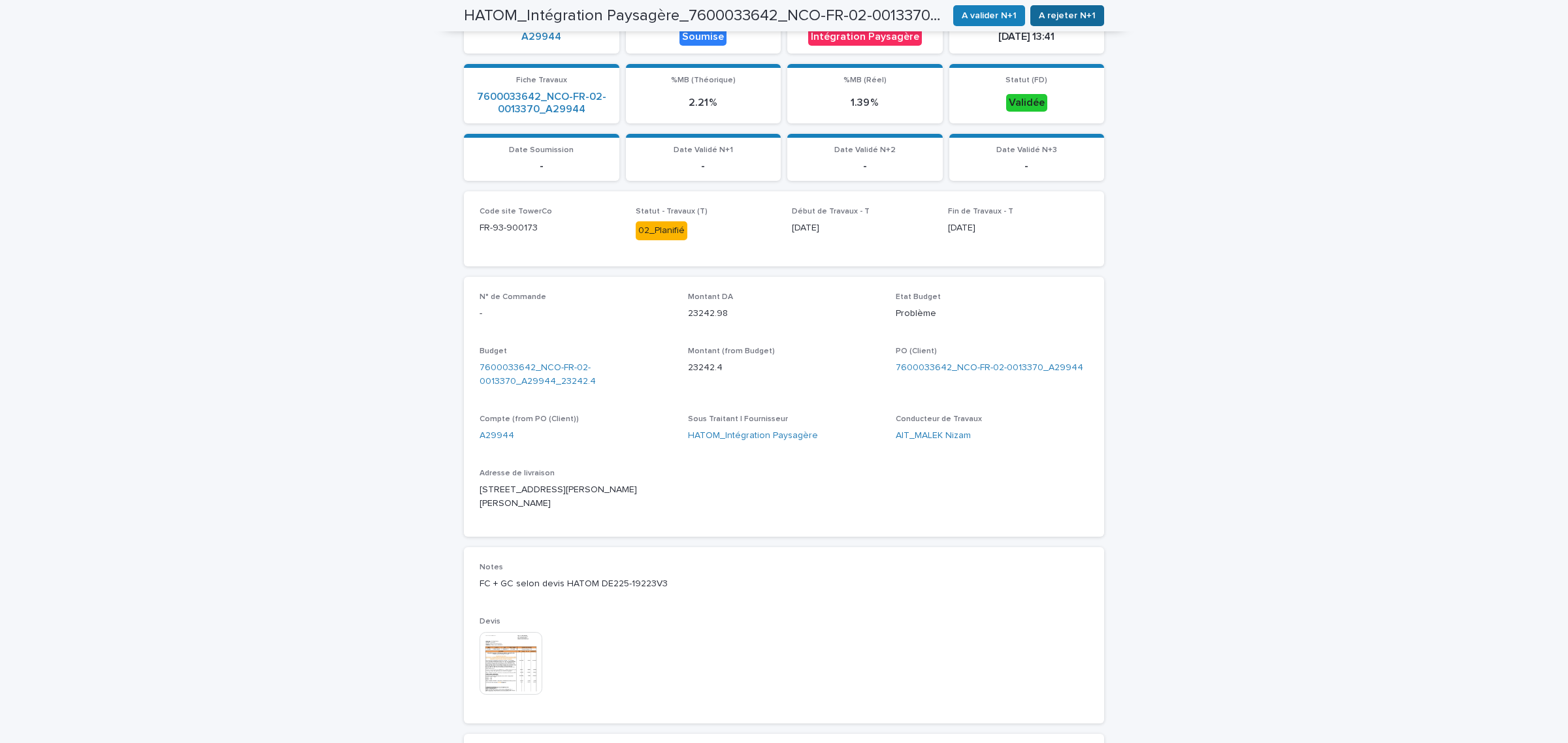
click at [1084, 15] on span "A rejeter N+1" at bounding box center [1067, 16] width 57 height 13
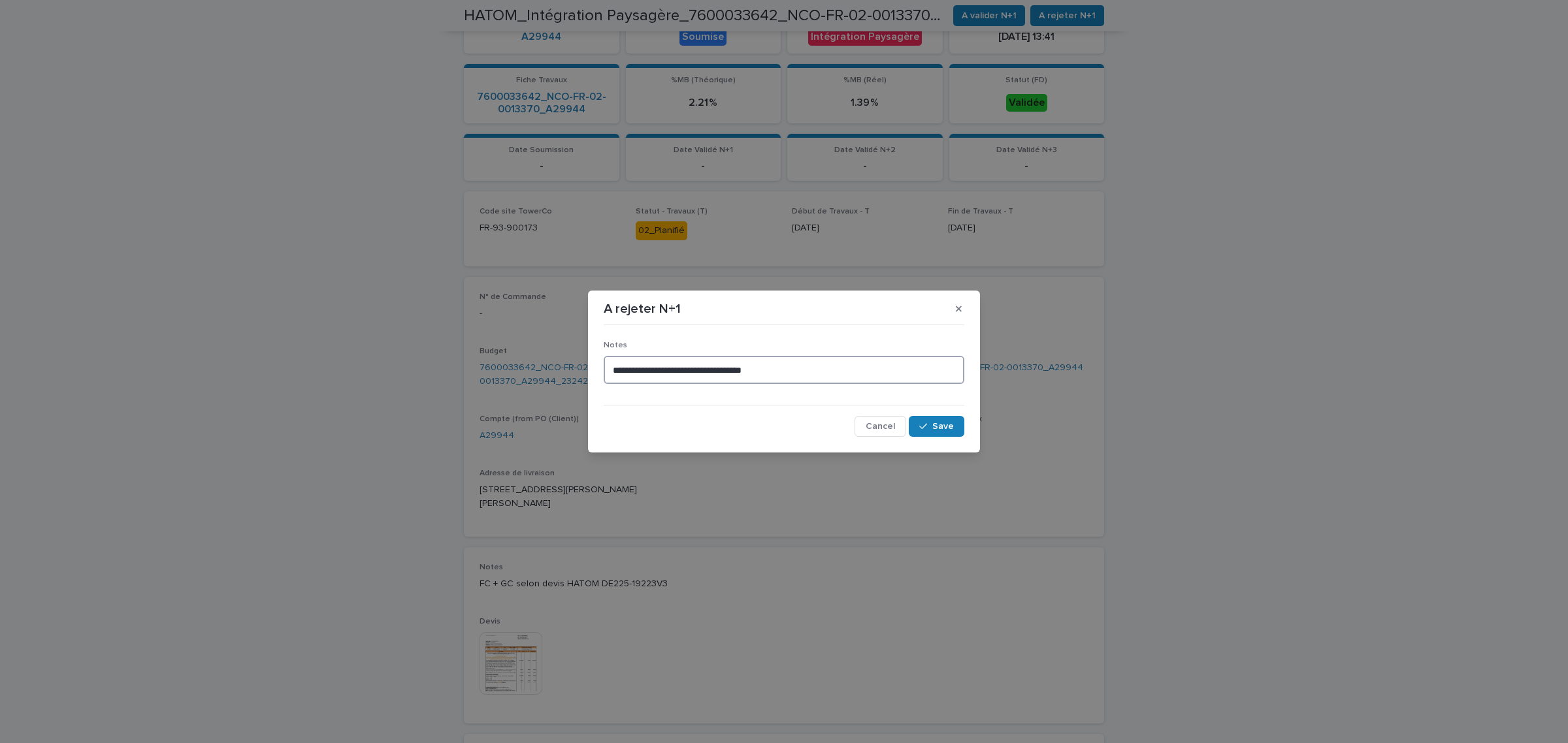
click at [810, 364] on textarea "**********" at bounding box center [784, 370] width 361 height 28
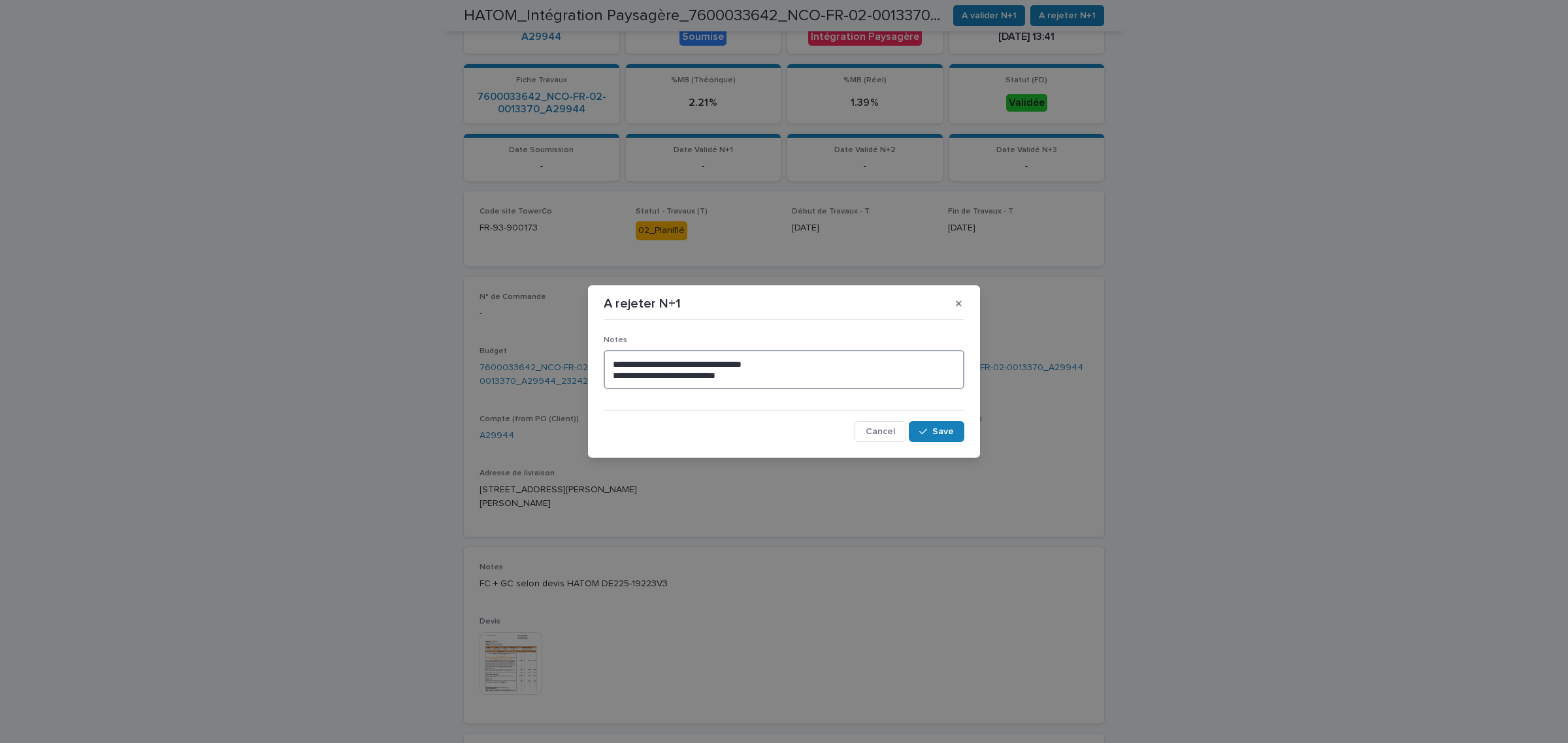
click at [640, 376] on textarea "**********" at bounding box center [784, 369] width 361 height 39
click at [711, 373] on textarea "**********" at bounding box center [784, 369] width 361 height 39
drag, startPoint x: 757, startPoint y: 376, endPoint x: 569, endPoint y: 370, distance: 188.1
click at [569, 370] on div "**********" at bounding box center [784, 372] width 1568 height 743
click at [733, 383] on textarea "**********" at bounding box center [784, 369] width 361 height 39
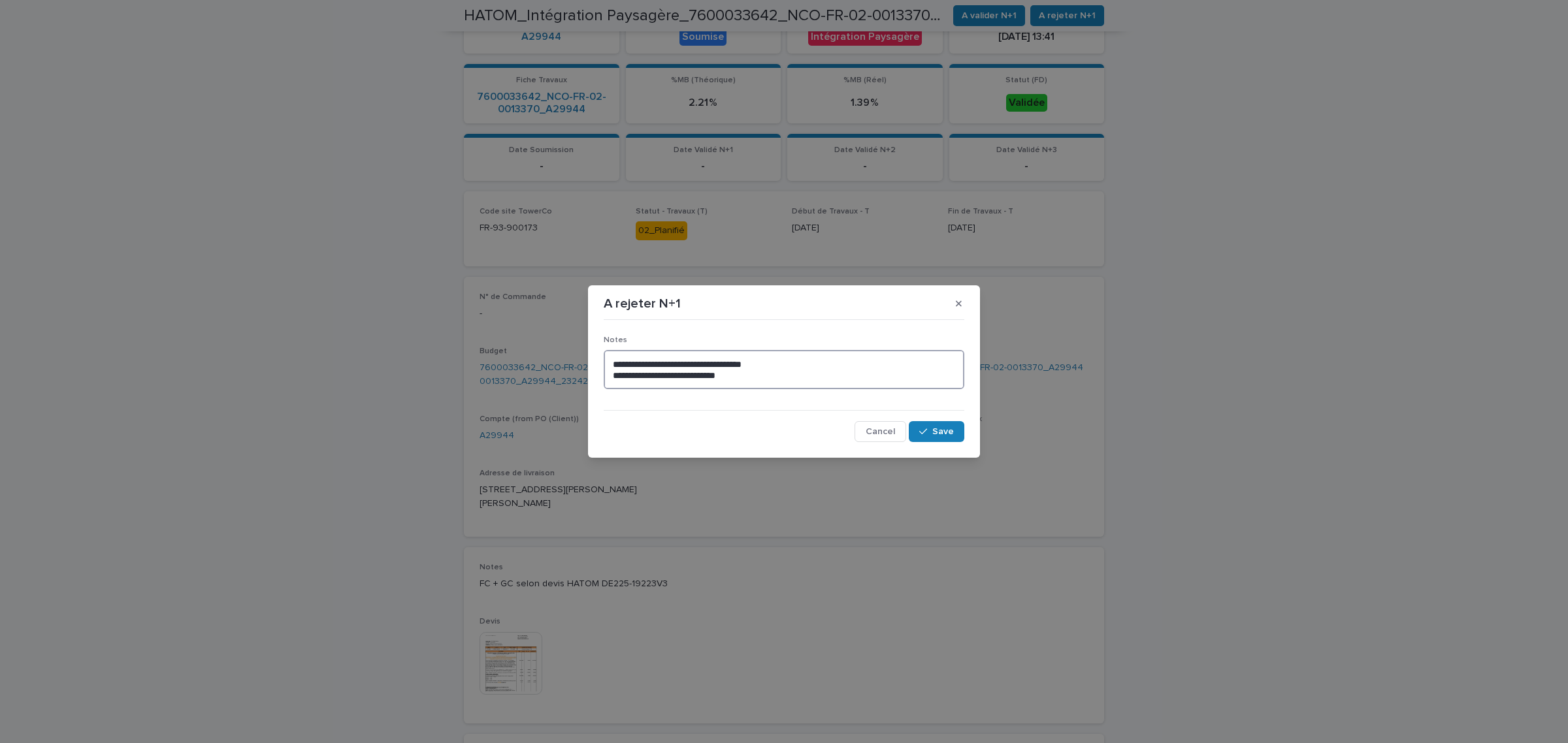
click at [763, 373] on textarea "**********" at bounding box center [784, 369] width 361 height 39
drag, startPoint x: 763, startPoint y: 373, endPoint x: 603, endPoint y: 372, distance: 160.0
click at [604, 372] on textarea "**********" at bounding box center [784, 369] width 361 height 39
type textarea "**********"
click at [938, 429] on span "Save" at bounding box center [943, 431] width 22 height 9
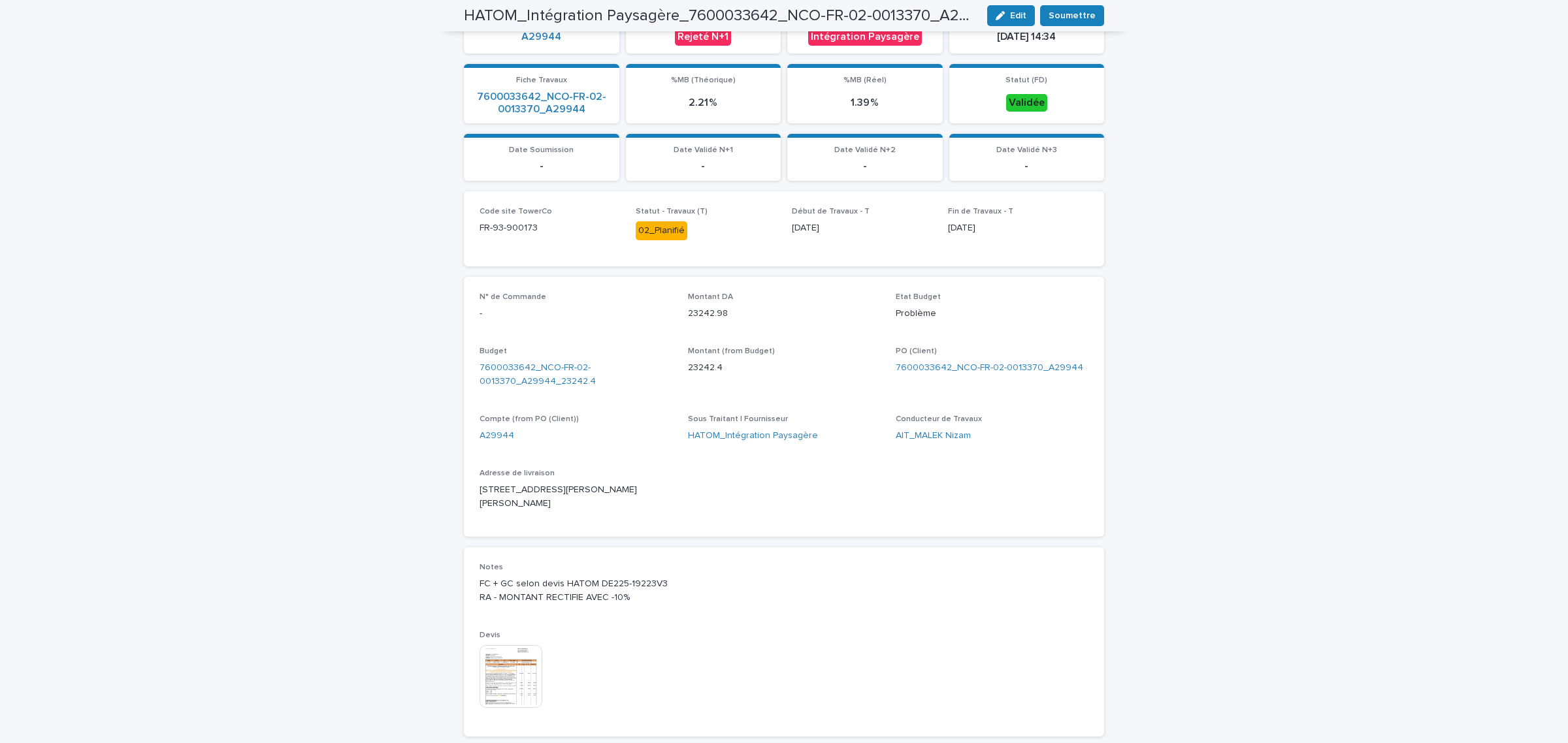
scroll to position [278, 0]
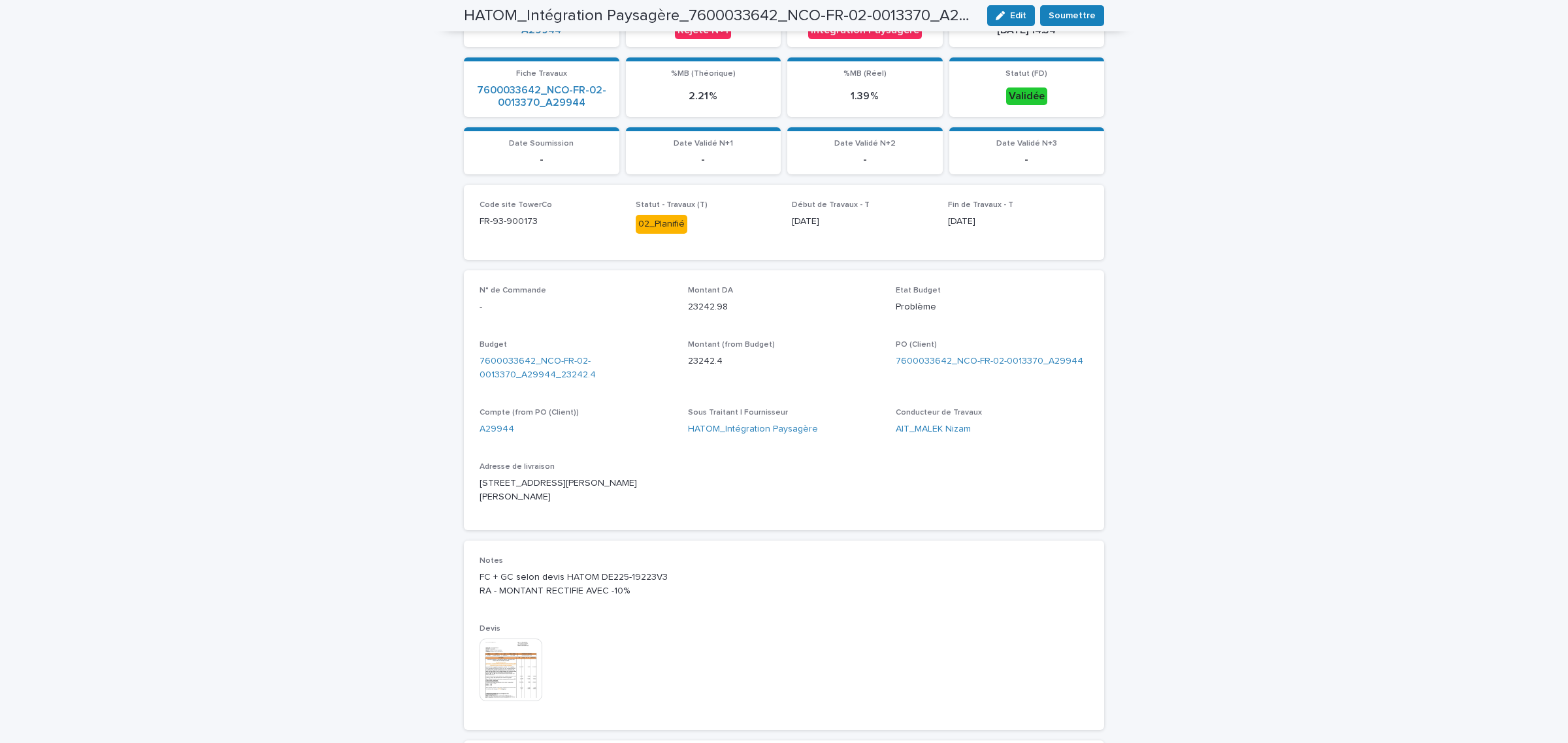
drag, startPoint x: 1024, startPoint y: 19, endPoint x: 913, endPoint y: 229, distance: 237.5
click at [1024, 19] on span "Edit" at bounding box center [1018, 15] width 17 height 9
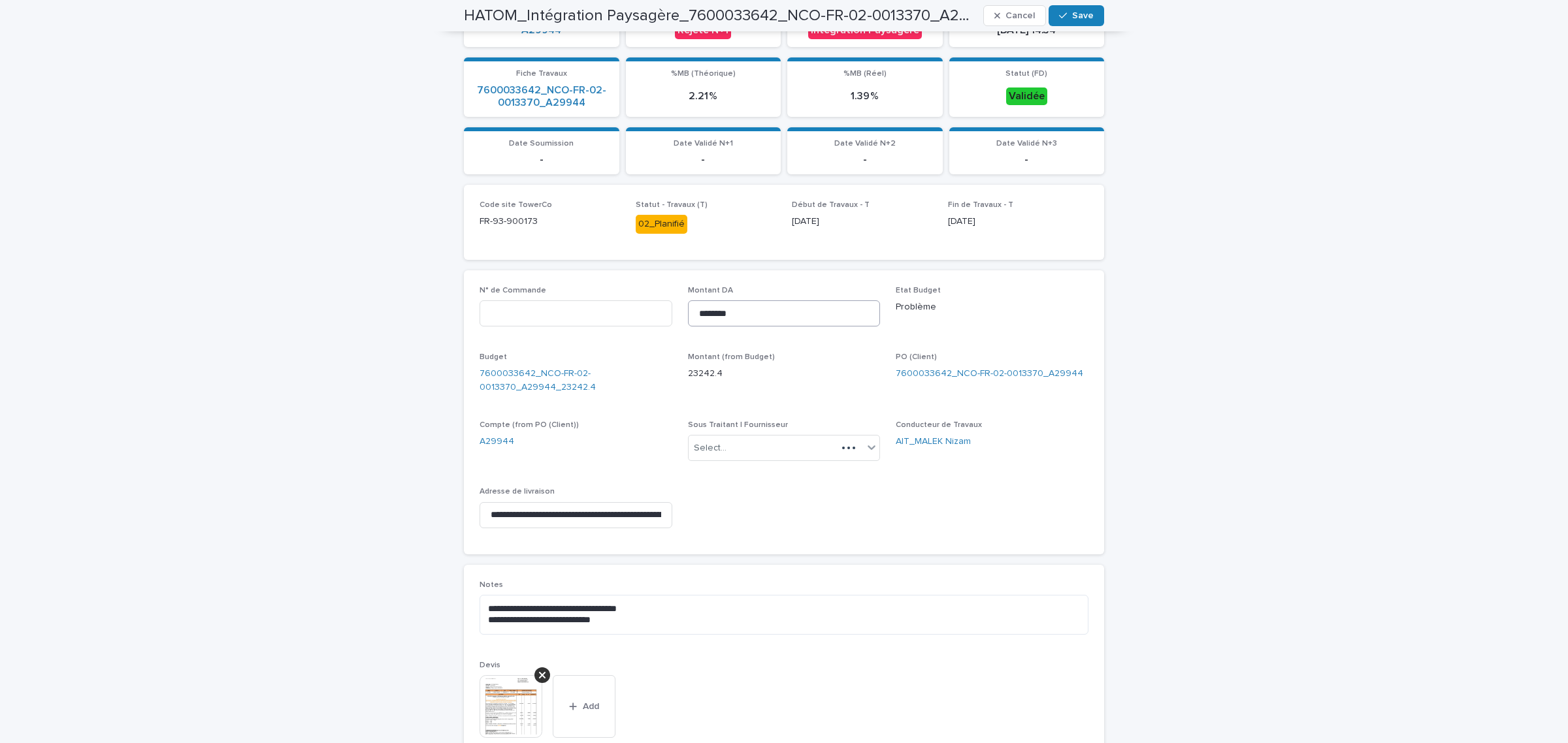
scroll to position [314, 0]
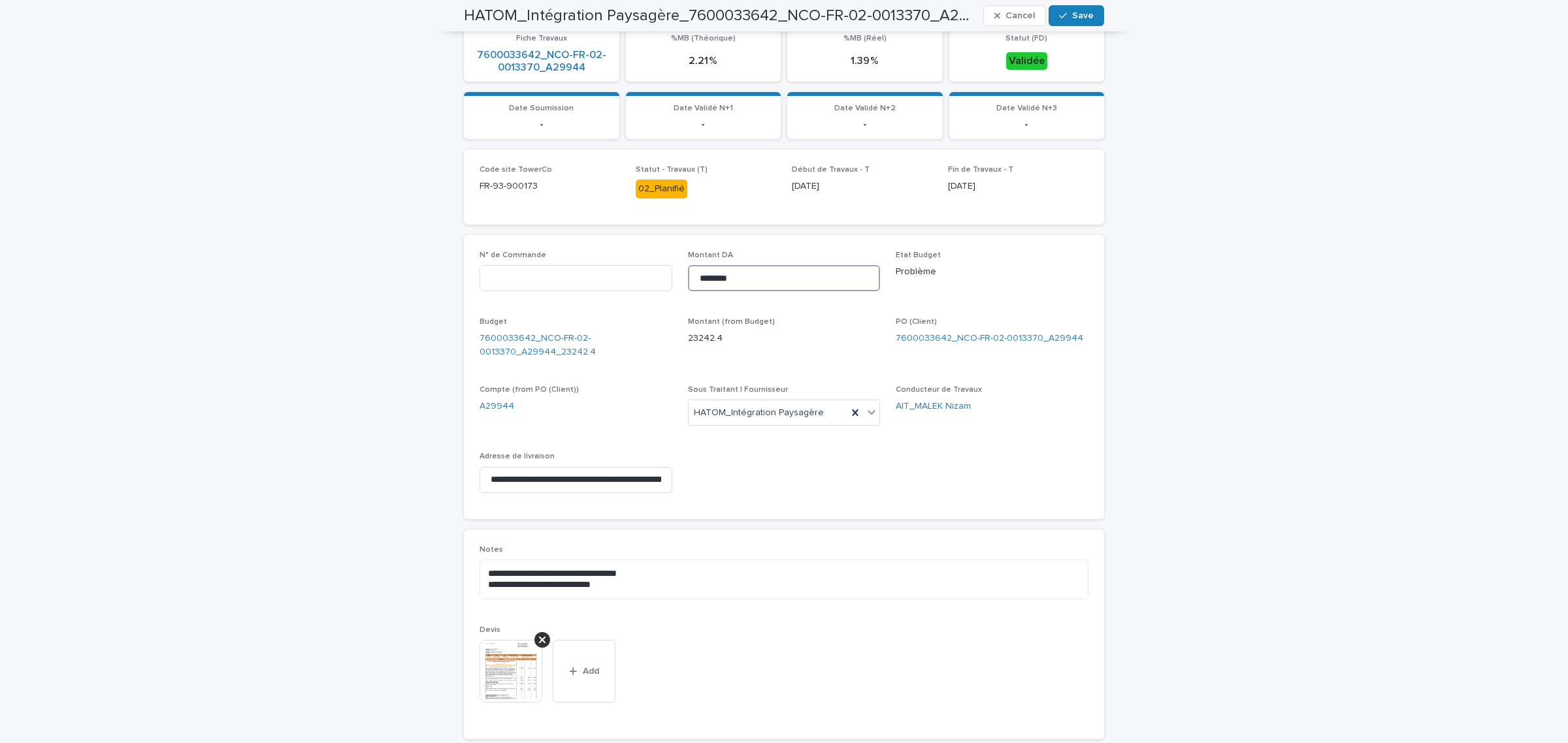
drag, startPoint x: 746, startPoint y: 278, endPoint x: 667, endPoint y: 272, distance: 79.2
click at [667, 272] on div "**********" at bounding box center [784, 377] width 609 height 253
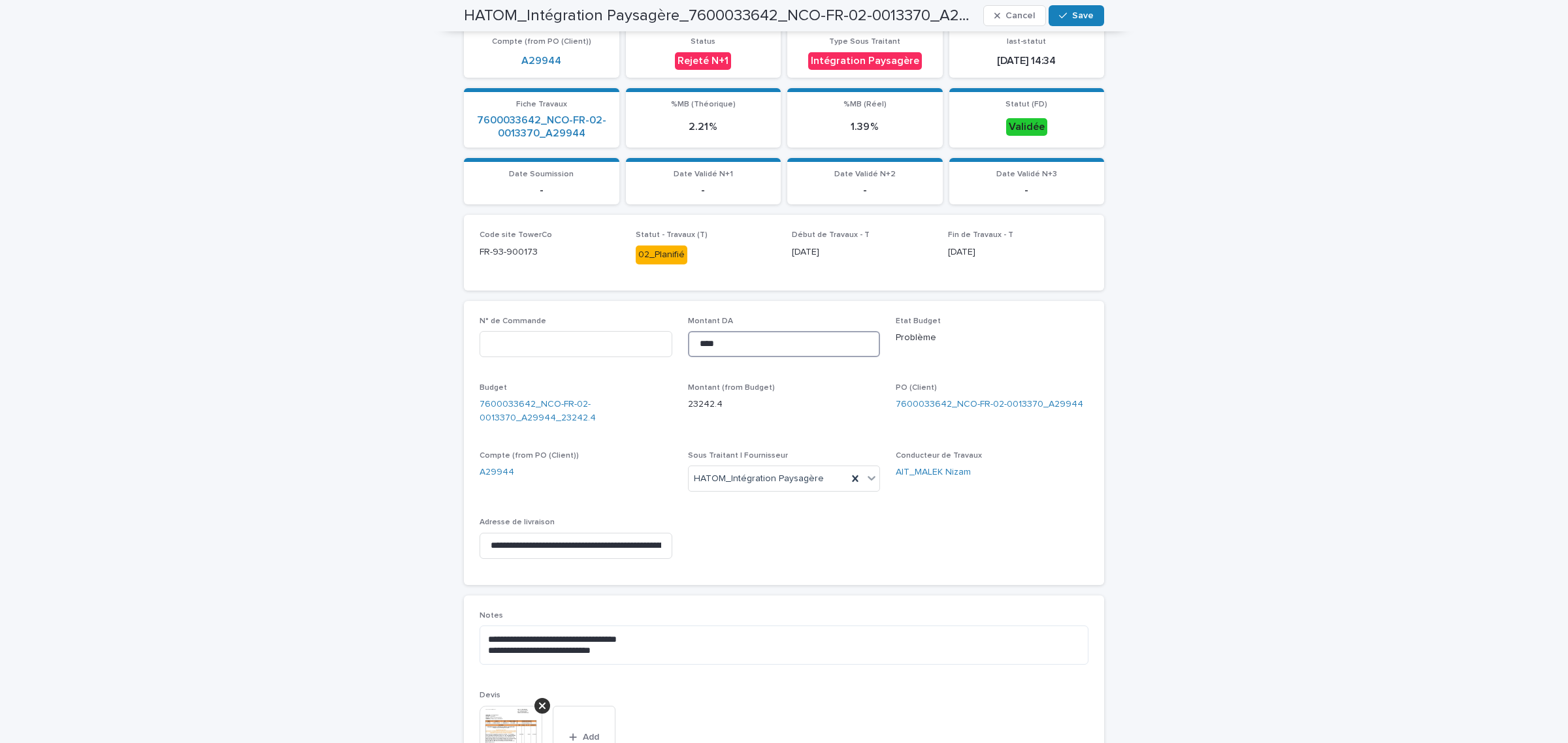
scroll to position [346, 0]
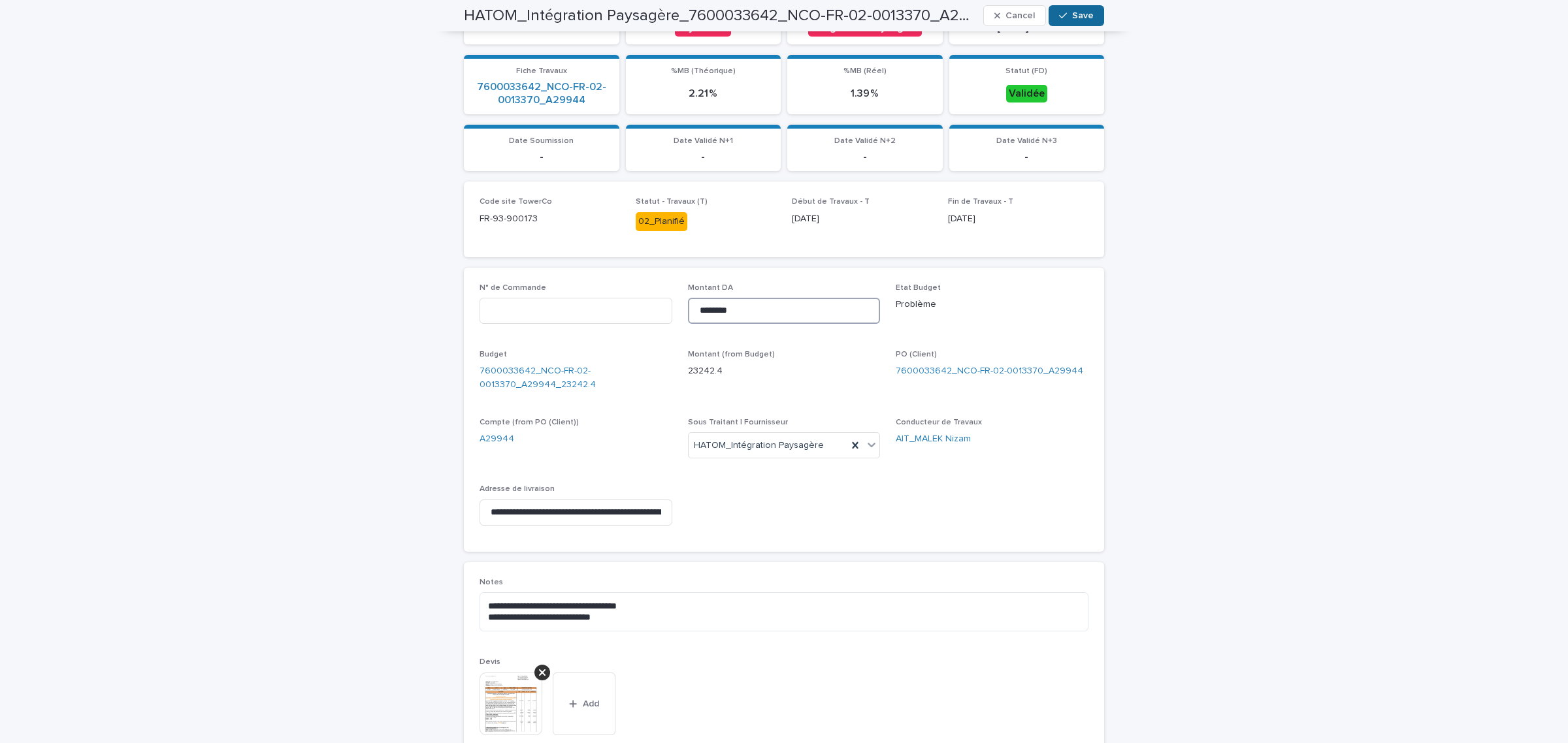
type input "********"
click at [1068, 8] on button "Save" at bounding box center [1076, 15] width 55 height 21
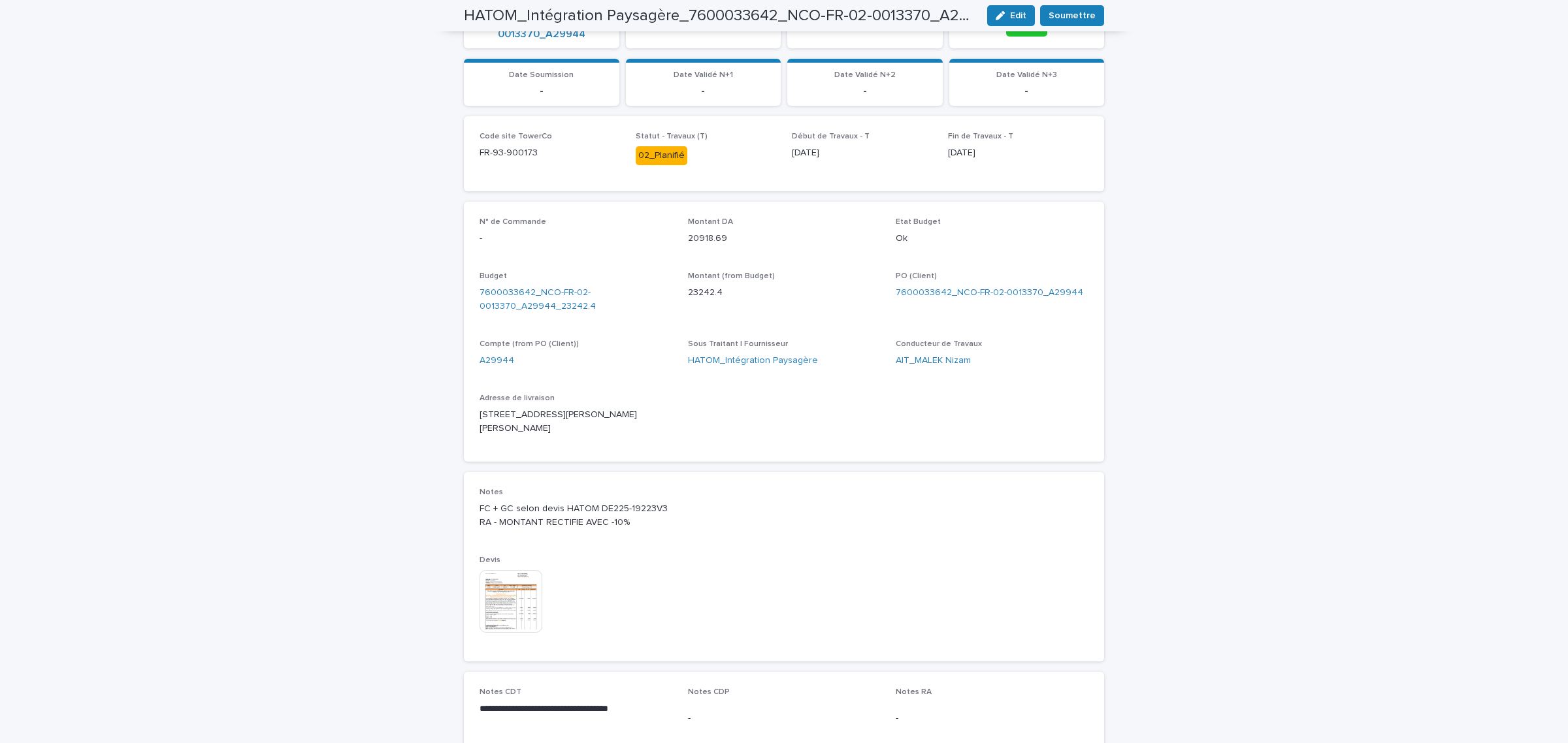
scroll to position [273, 0]
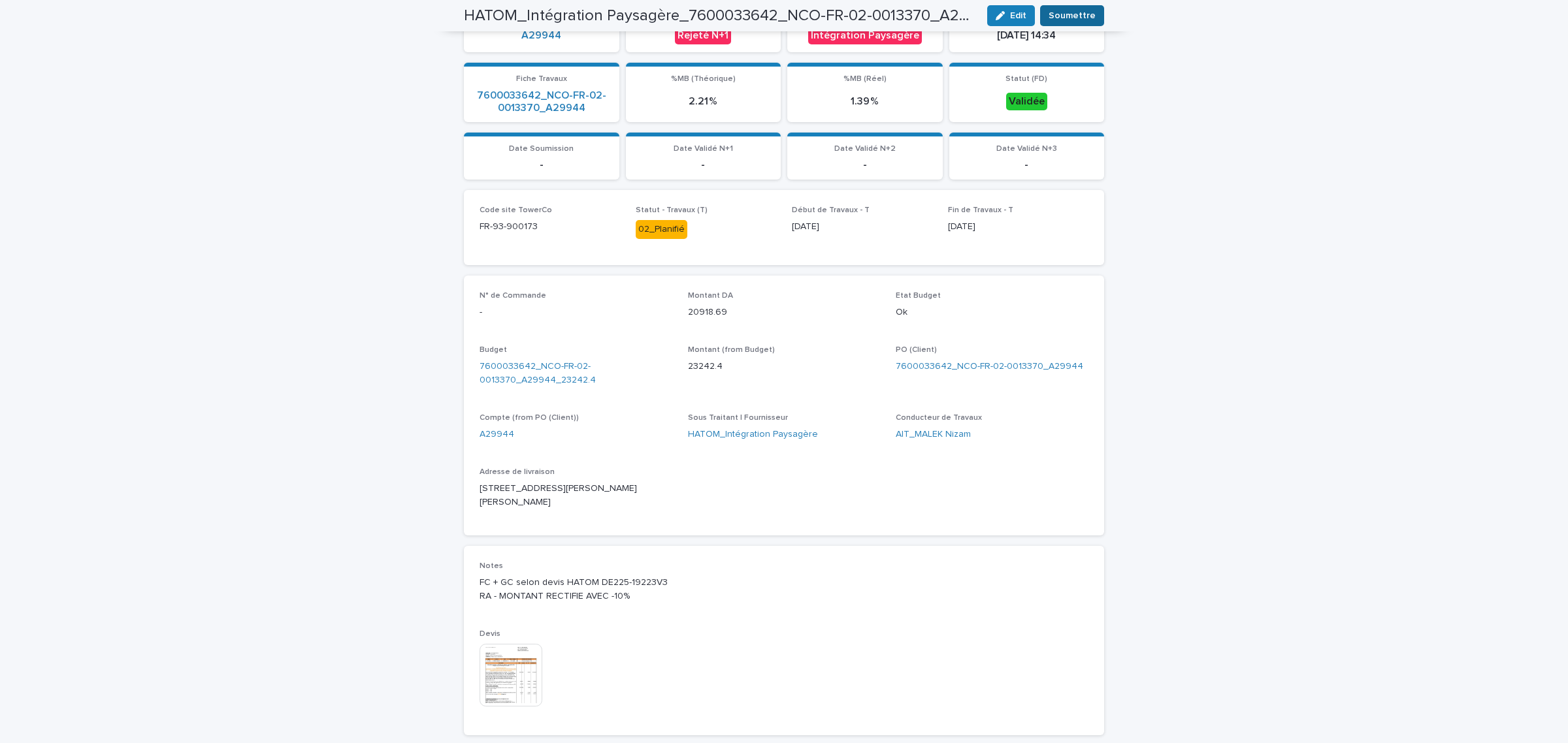
click at [1063, 14] on span "Soumettre" at bounding box center [1072, 16] width 47 height 13
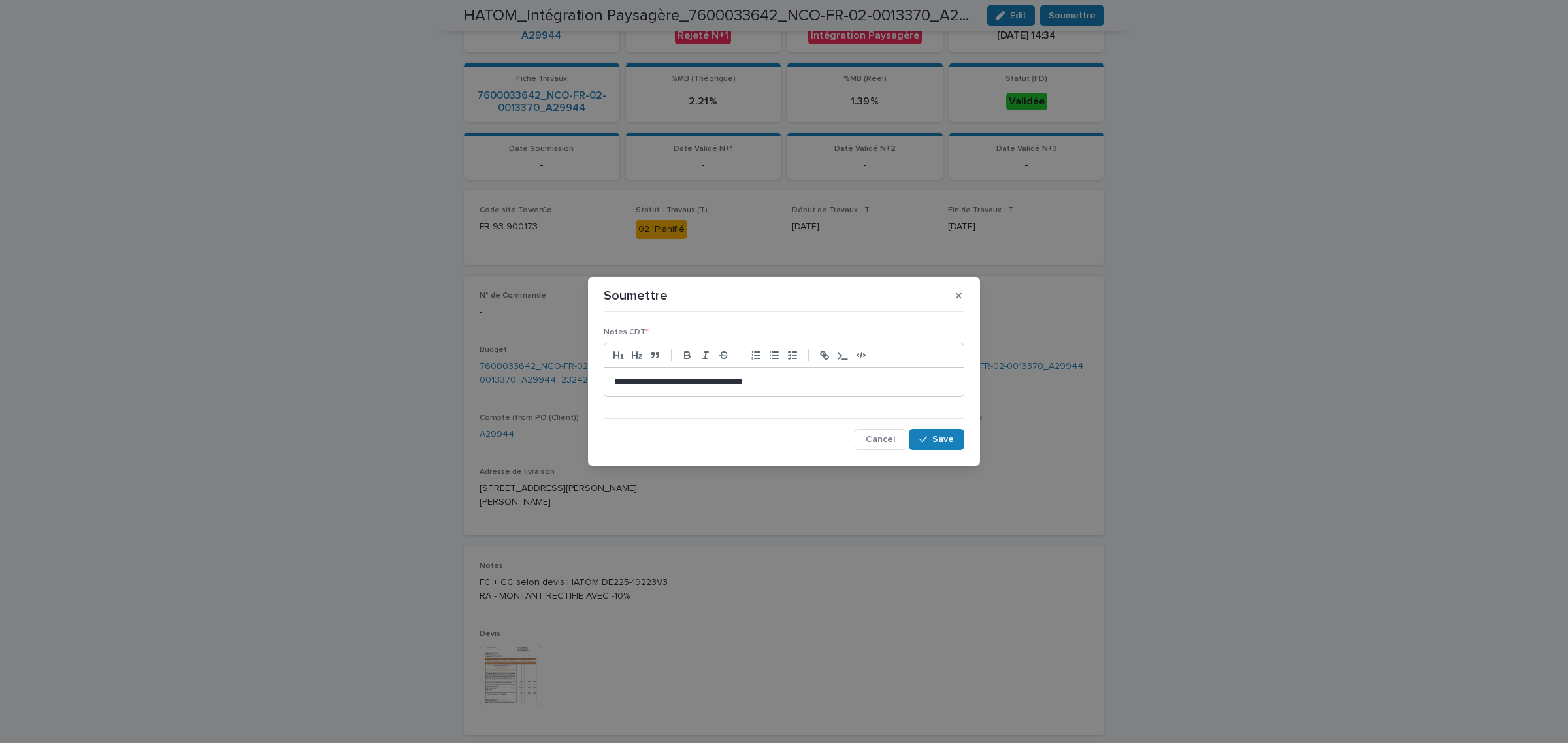
click at [872, 377] on p "**********" at bounding box center [784, 382] width 340 height 13
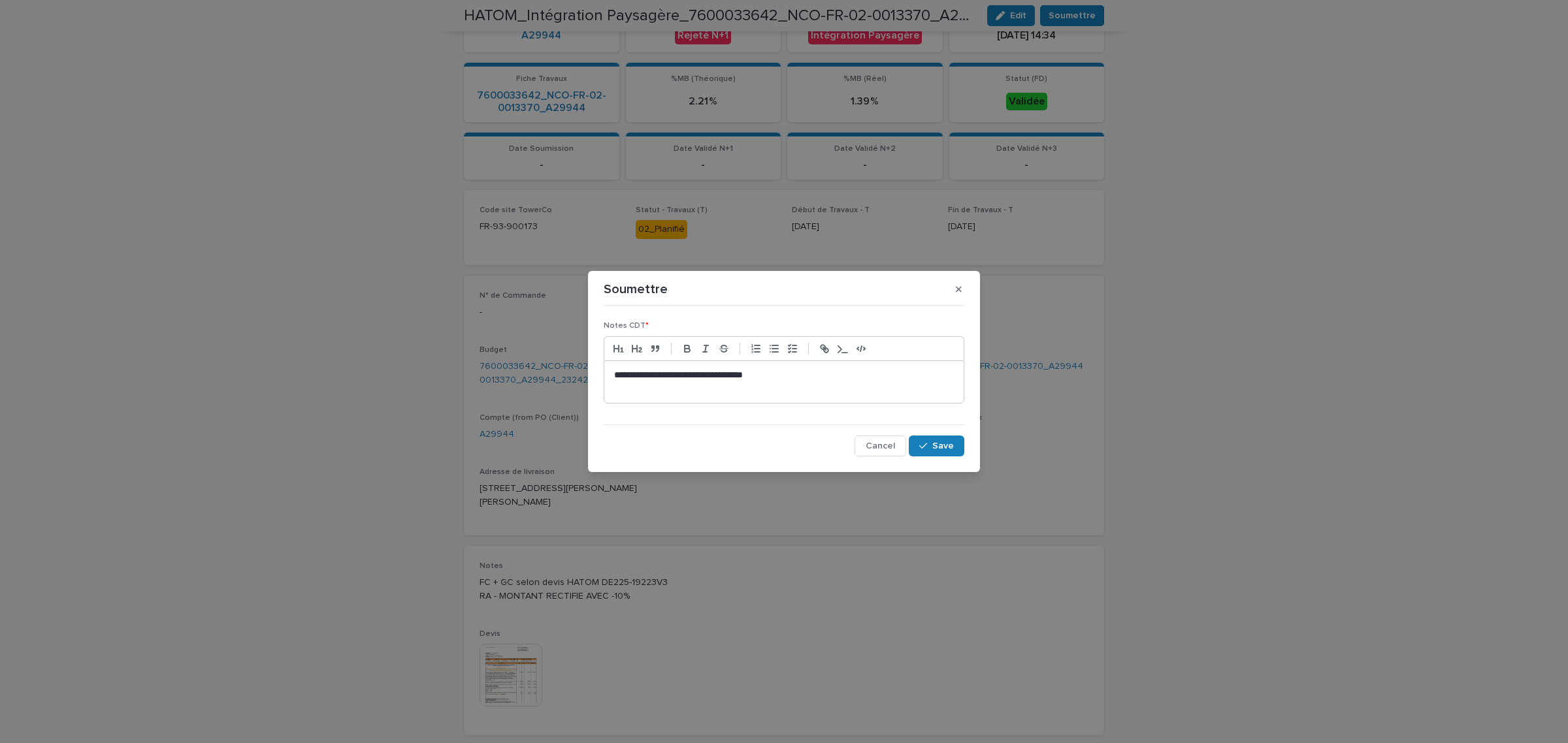
scroll to position [0, 0]
click at [932, 445] on div "button" at bounding box center [926, 445] width 13 height 9
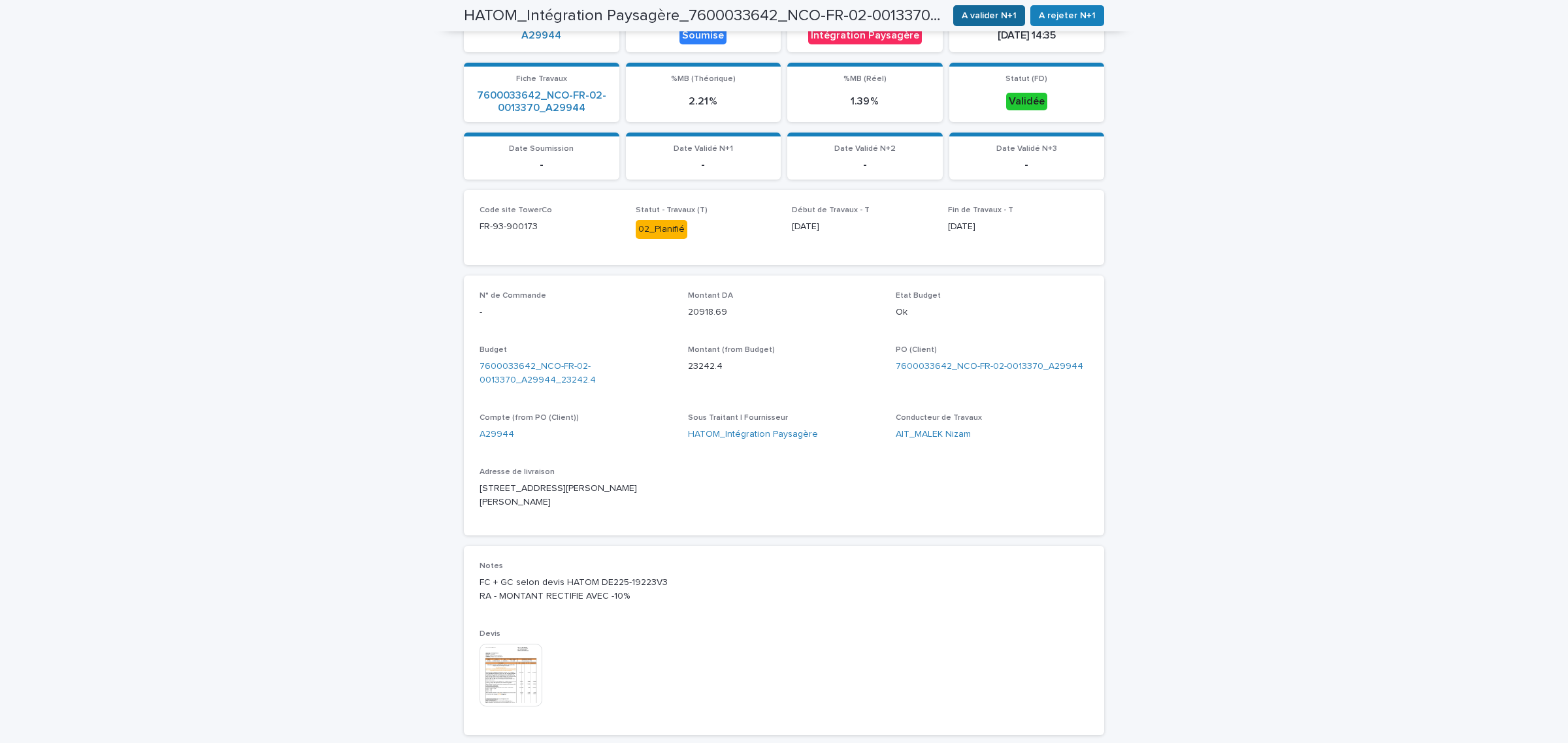
click at [984, 23] on button "A valider N+1" at bounding box center [989, 15] width 72 height 21
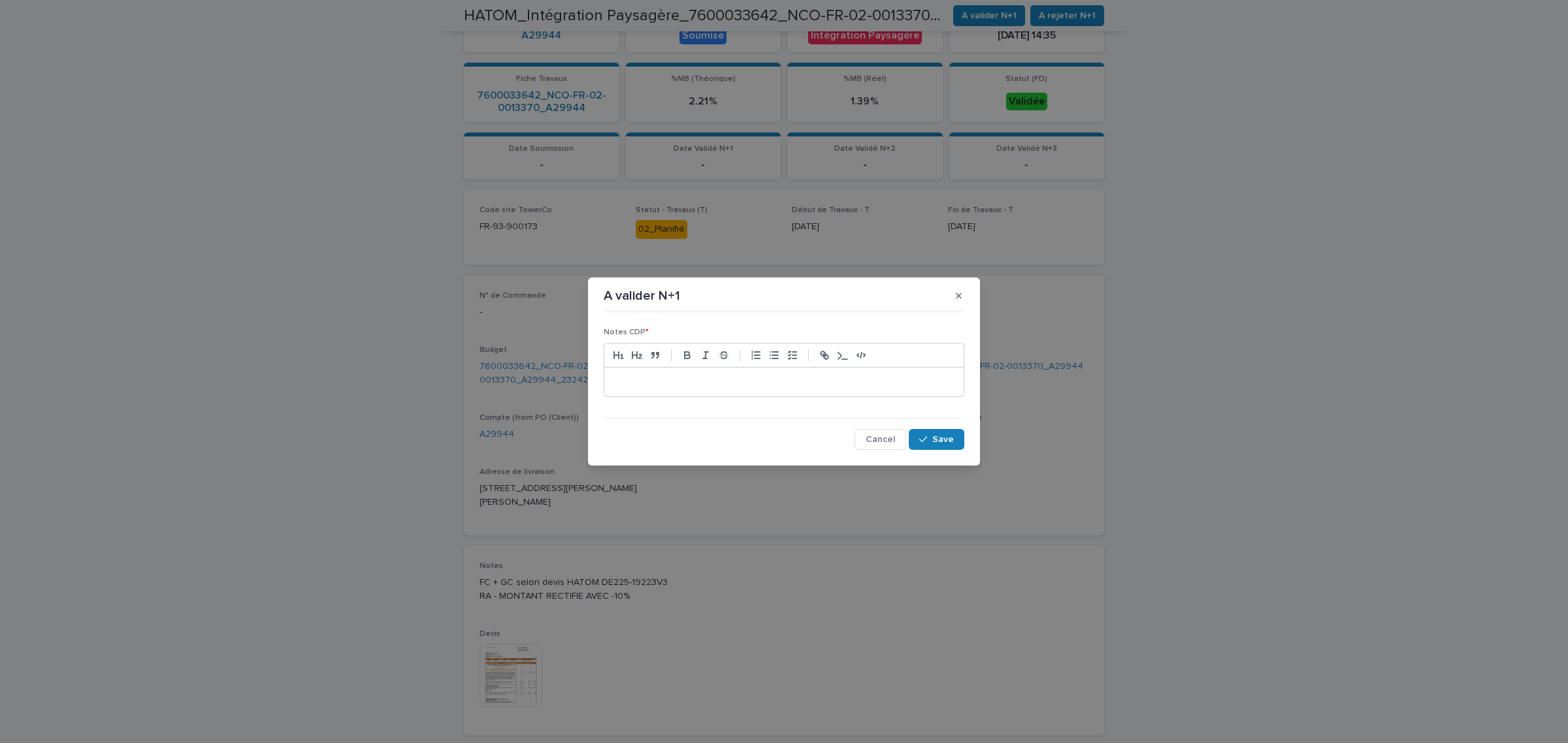
click at [804, 382] on p at bounding box center [784, 382] width 340 height 13
click at [928, 441] on div "button" at bounding box center [926, 439] width 13 height 9
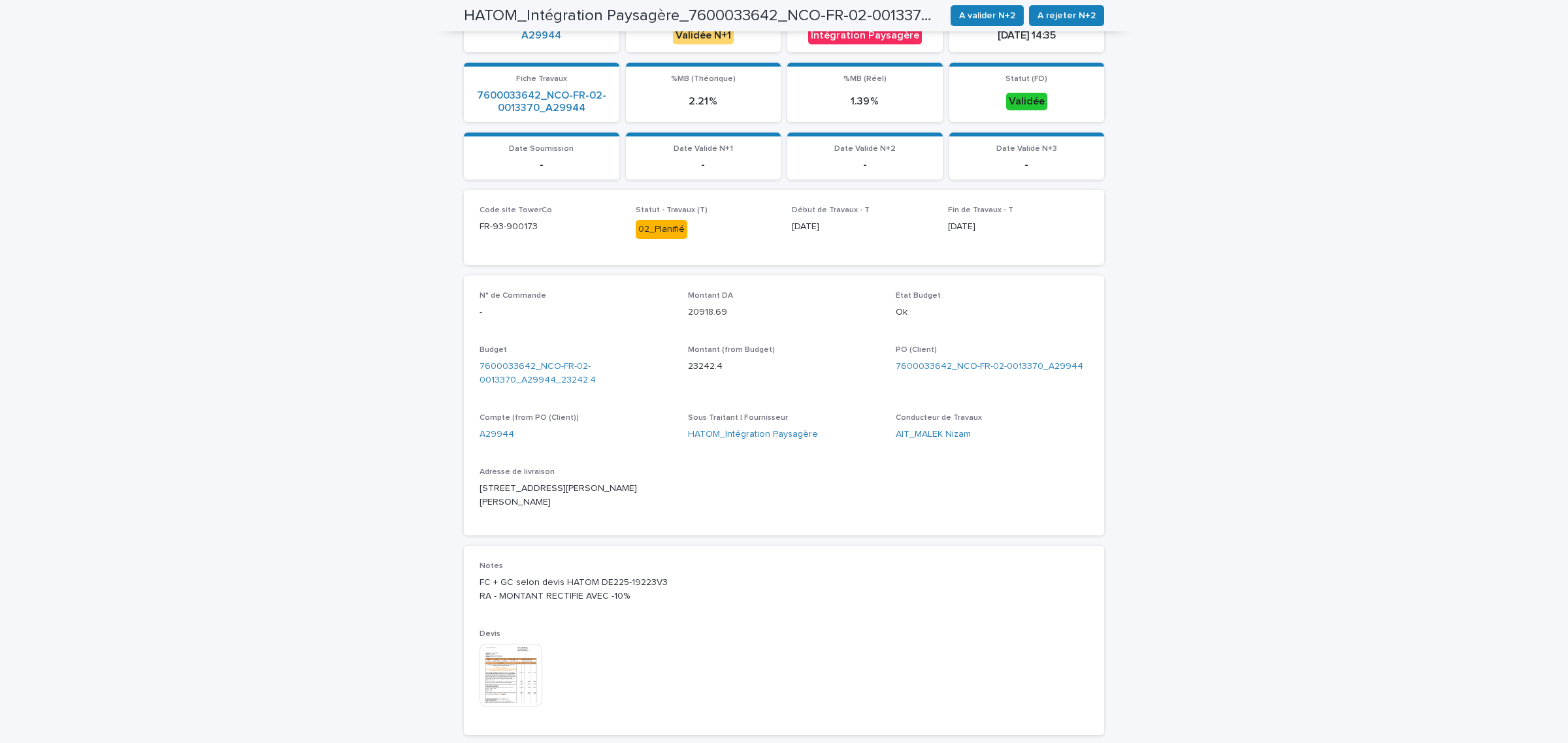
click at [991, 19] on span "A valider N+2" at bounding box center [986, 16] width 56 height 13
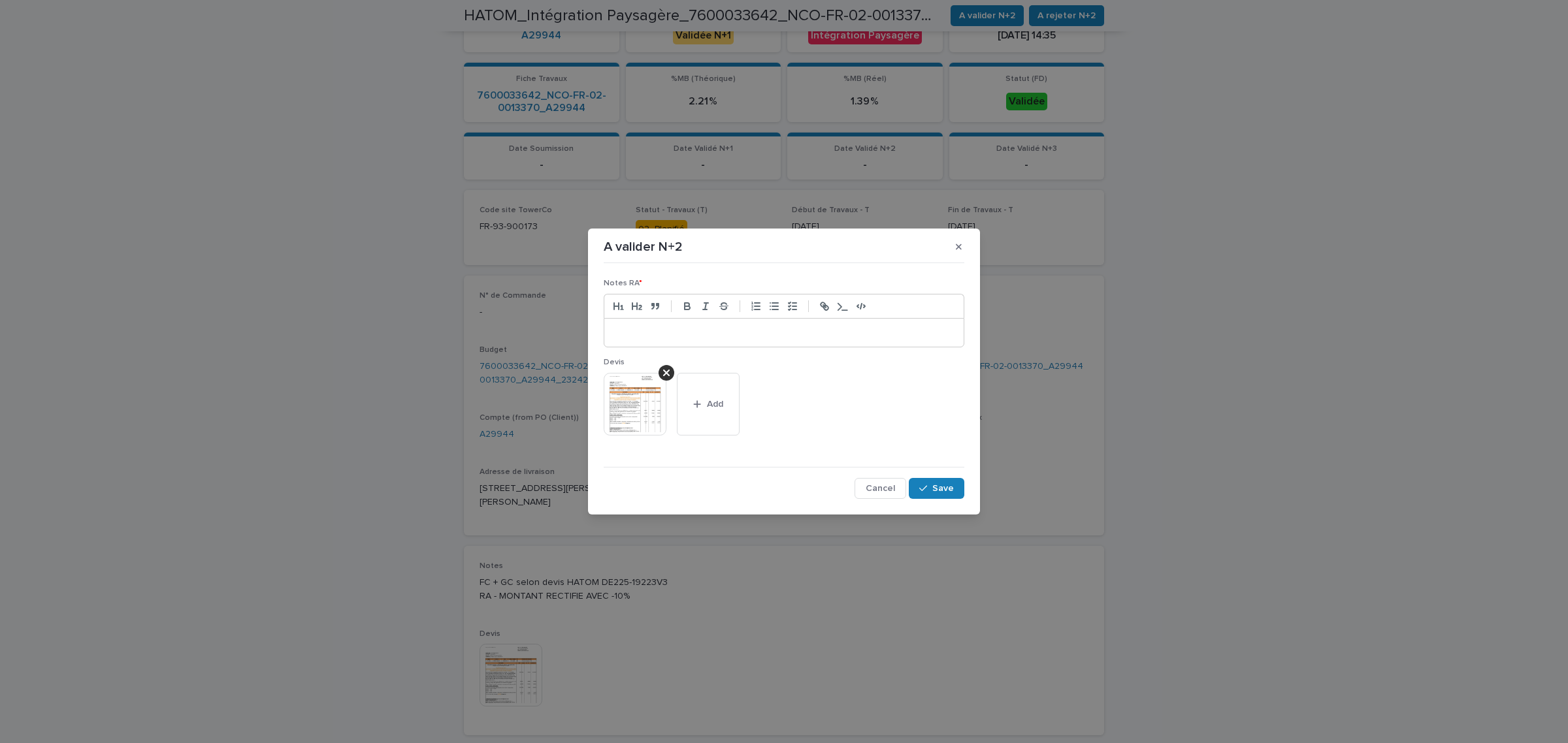
click at [786, 328] on p at bounding box center [784, 333] width 340 height 13
click at [935, 498] on button "Save" at bounding box center [936, 488] width 55 height 21
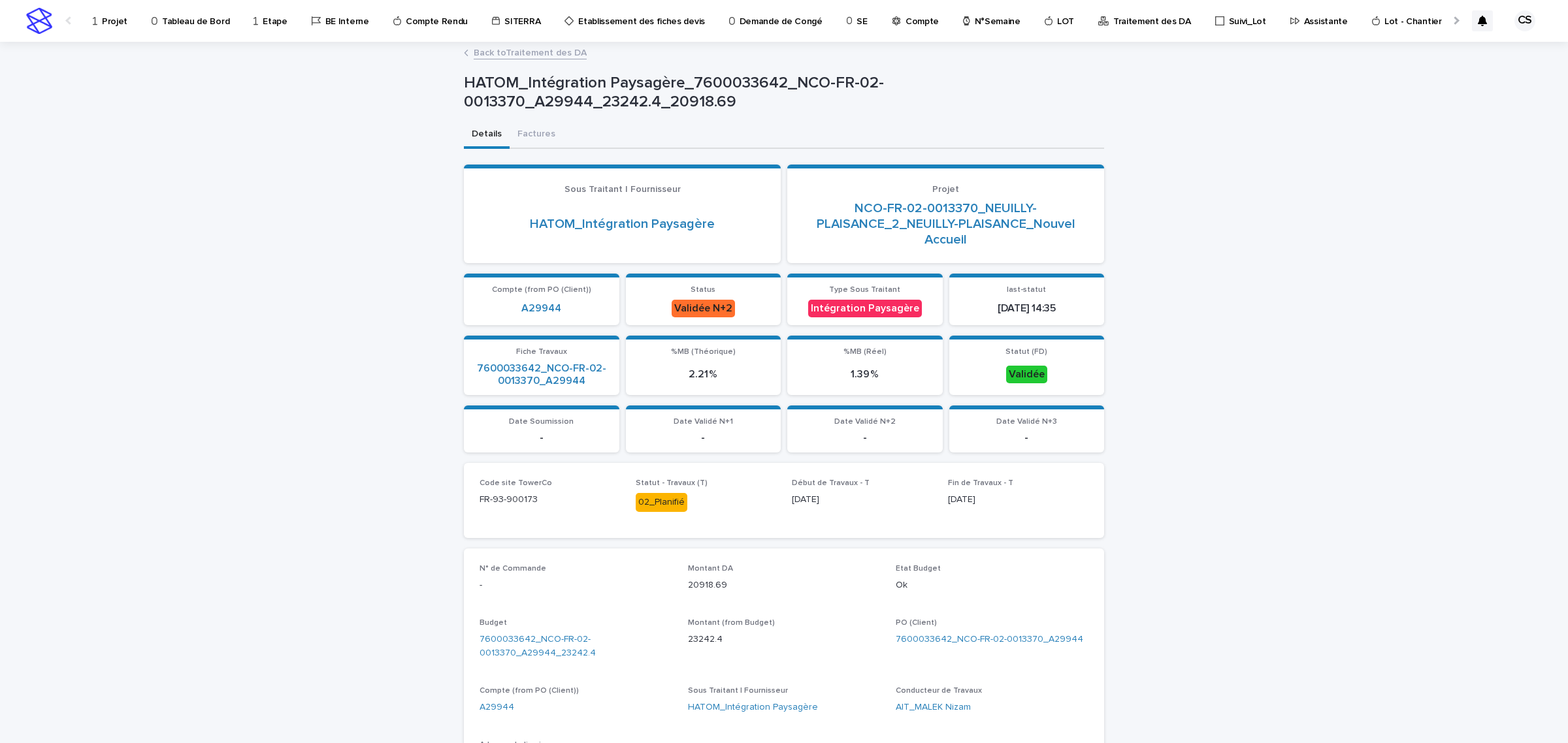
click at [539, 49] on link "Back to Traitement des DA" at bounding box center [530, 52] width 113 height 15
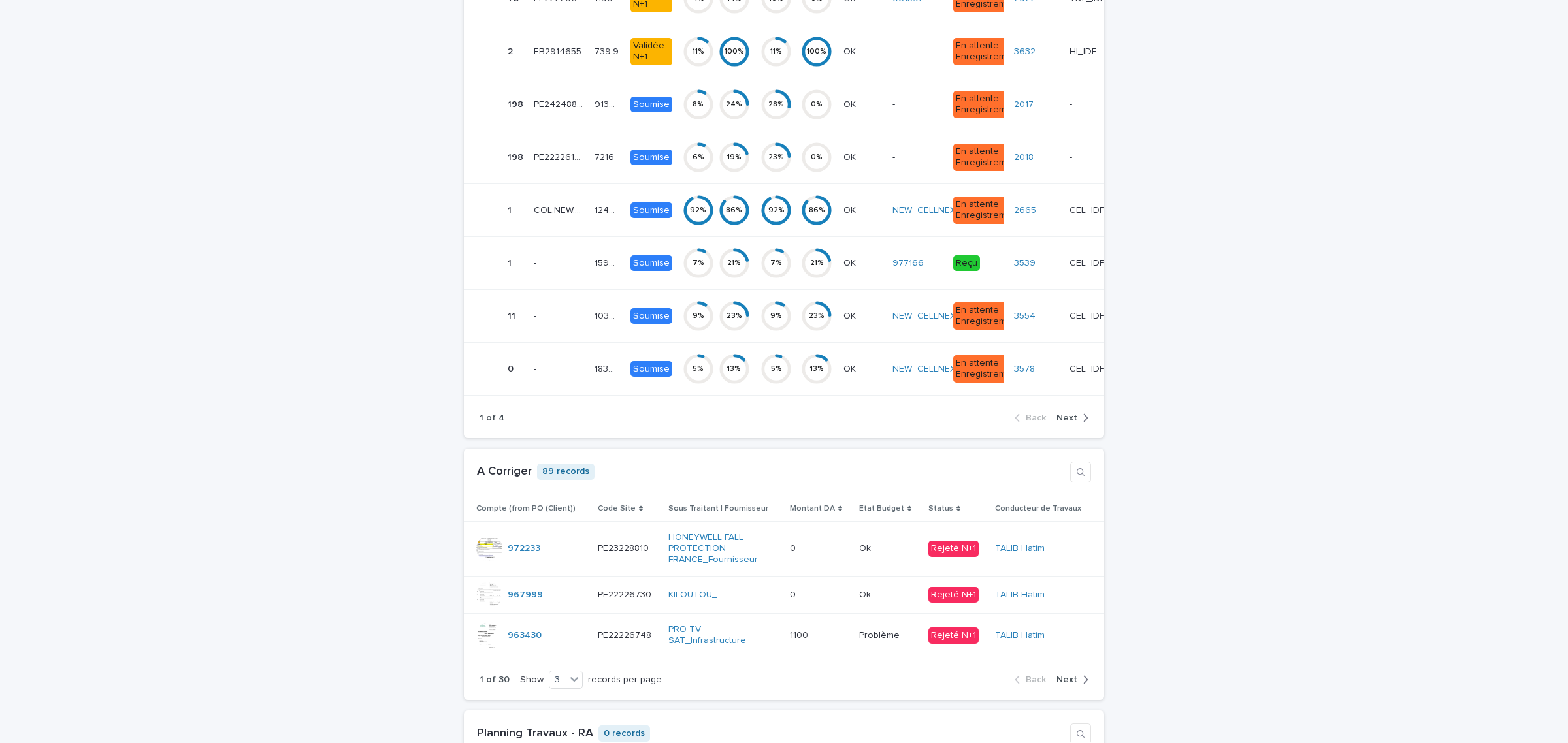
scroll to position [4080, 0]
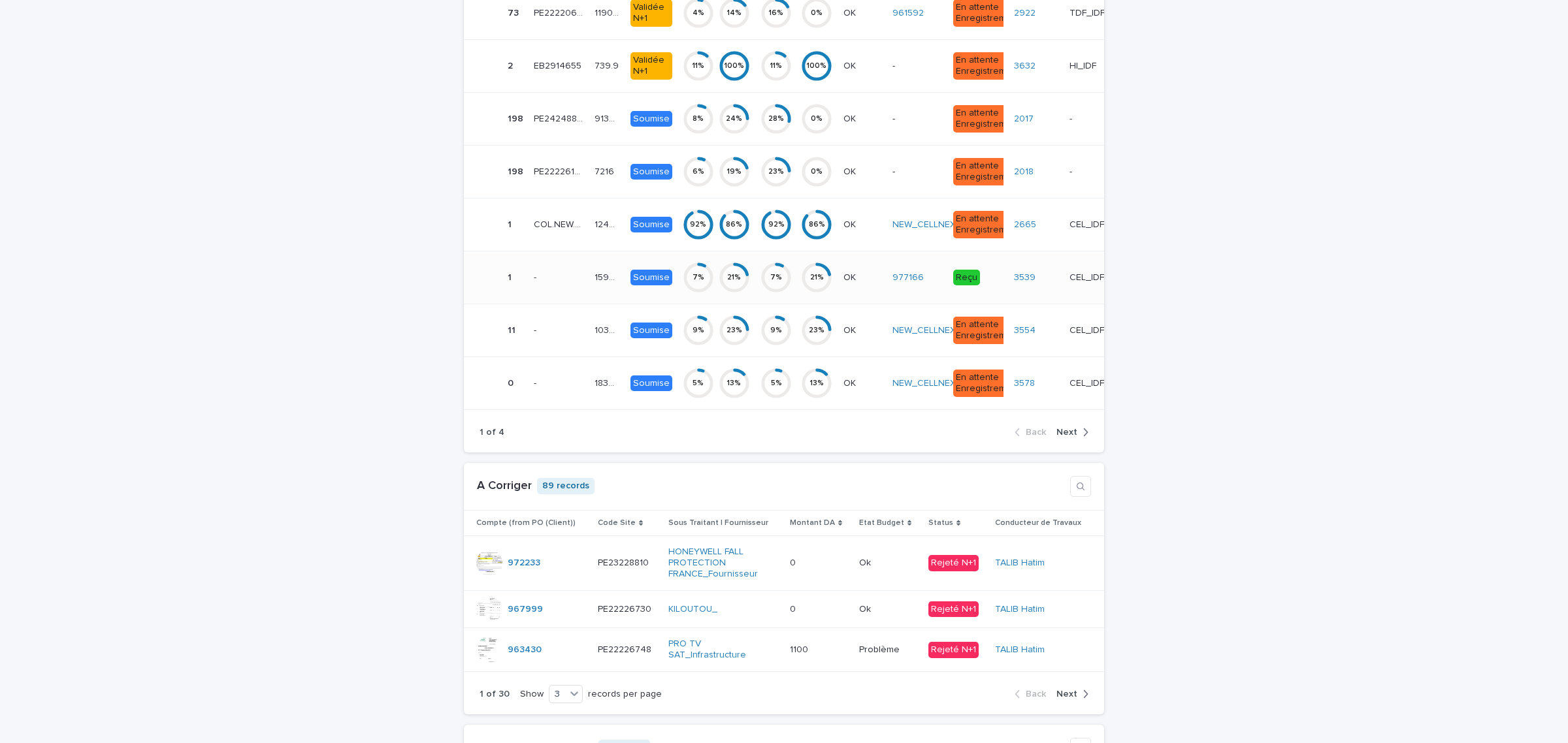
click at [1069, 284] on p "CEL_IDF_VDR" at bounding box center [1095, 276] width 53 height 13
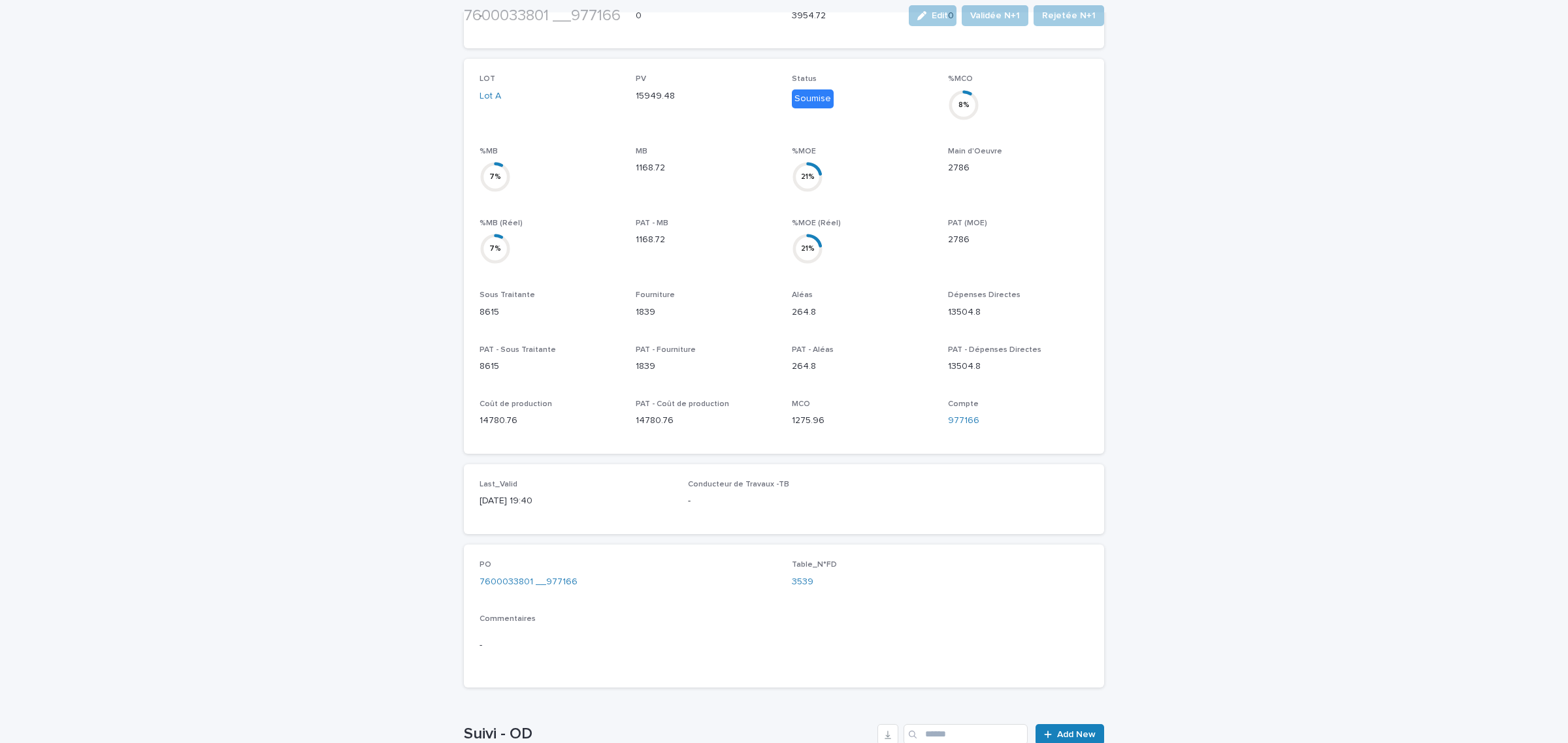
scroll to position [544, 0]
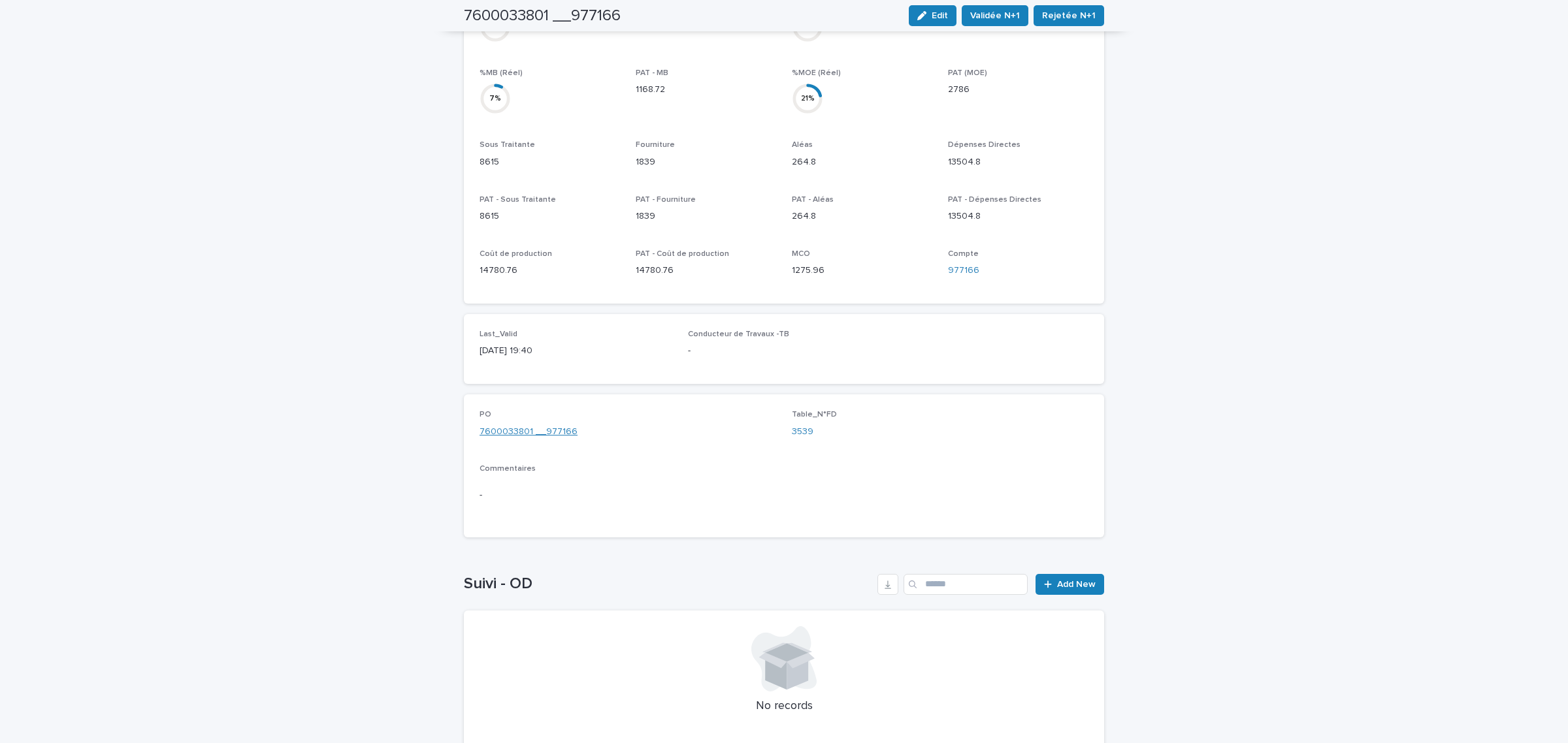
click at [515, 425] on link "7600033801 __977166" at bounding box center [528, 432] width 98 height 13
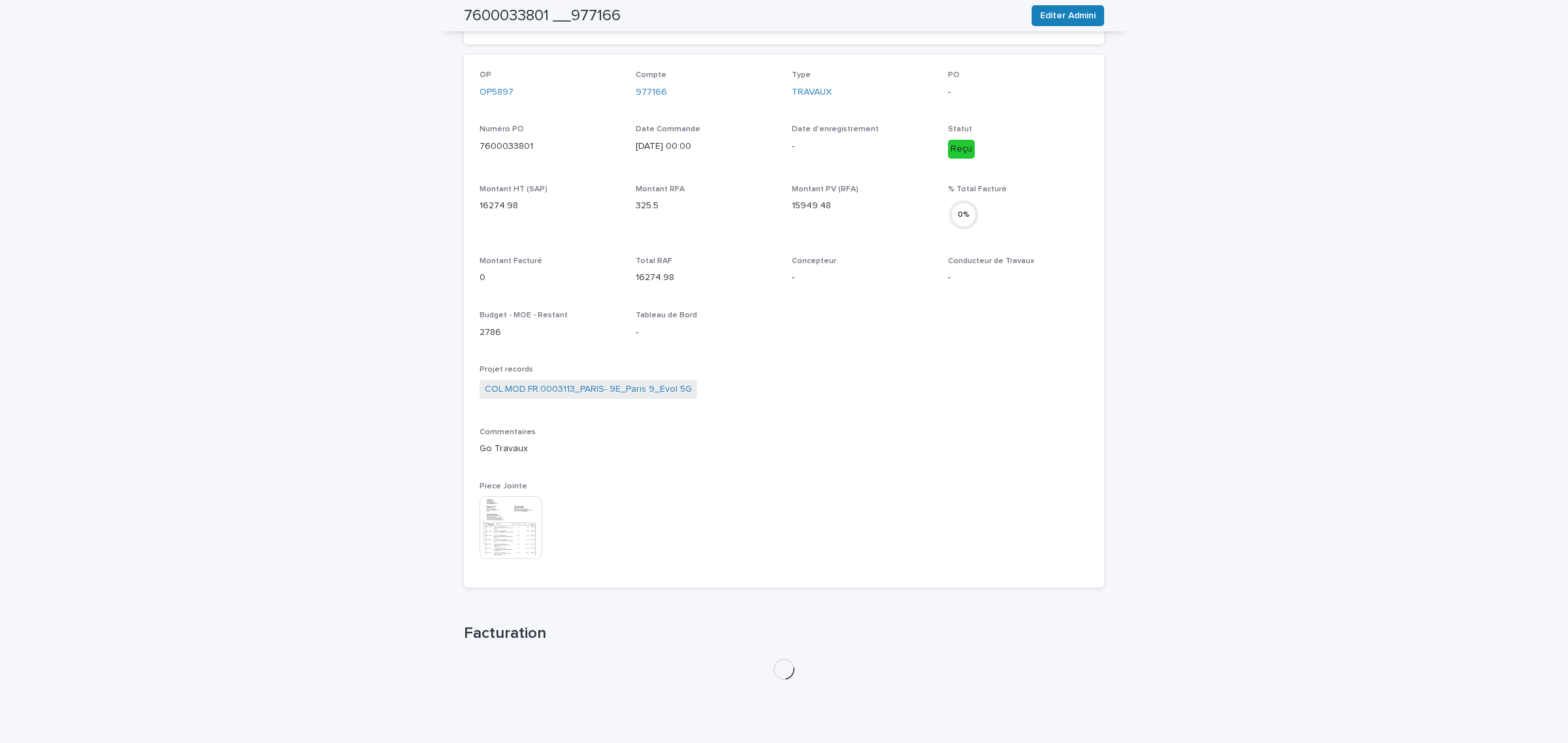
scroll to position [4, 0]
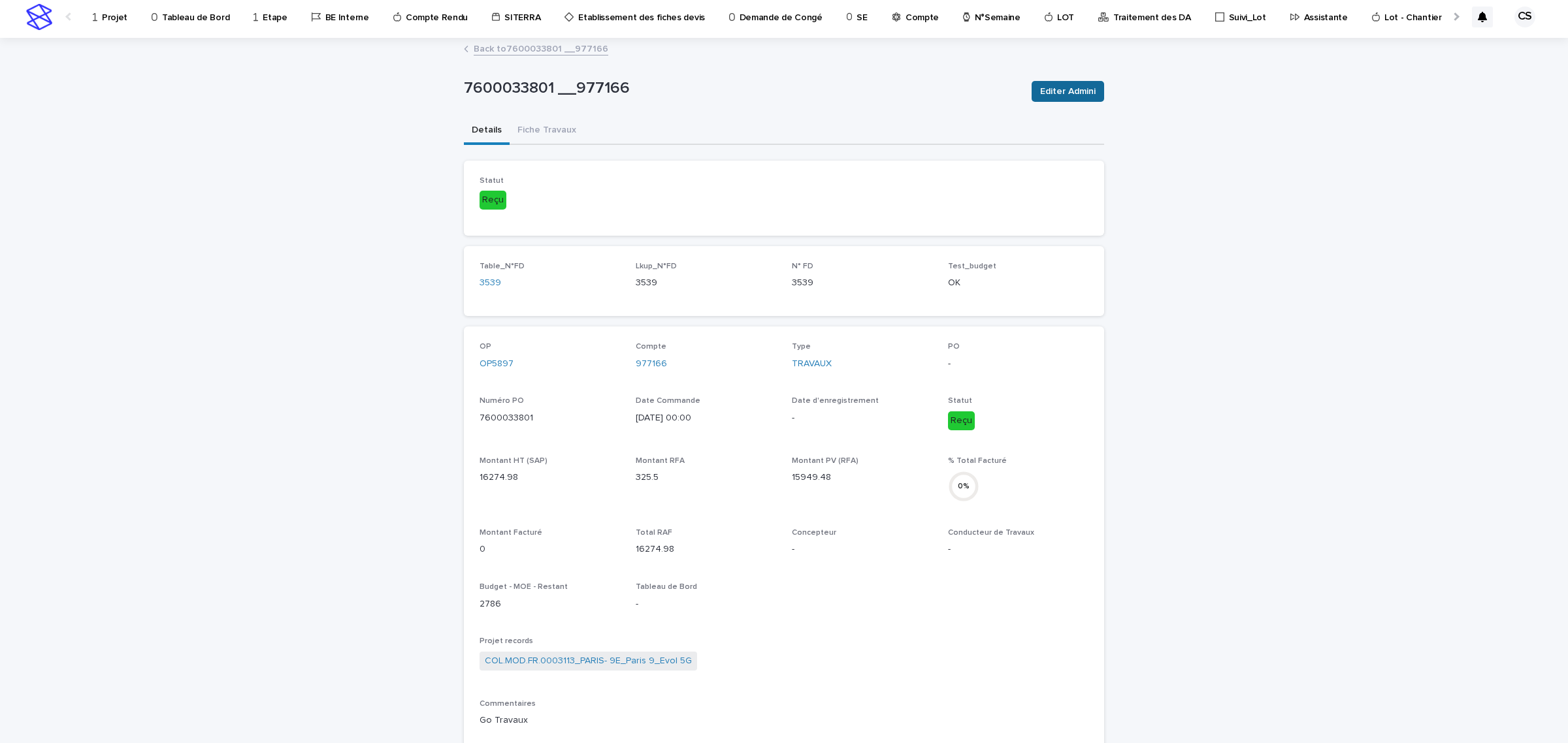
click at [1066, 81] on button "Editer Admini" at bounding box center [1067, 91] width 73 height 21
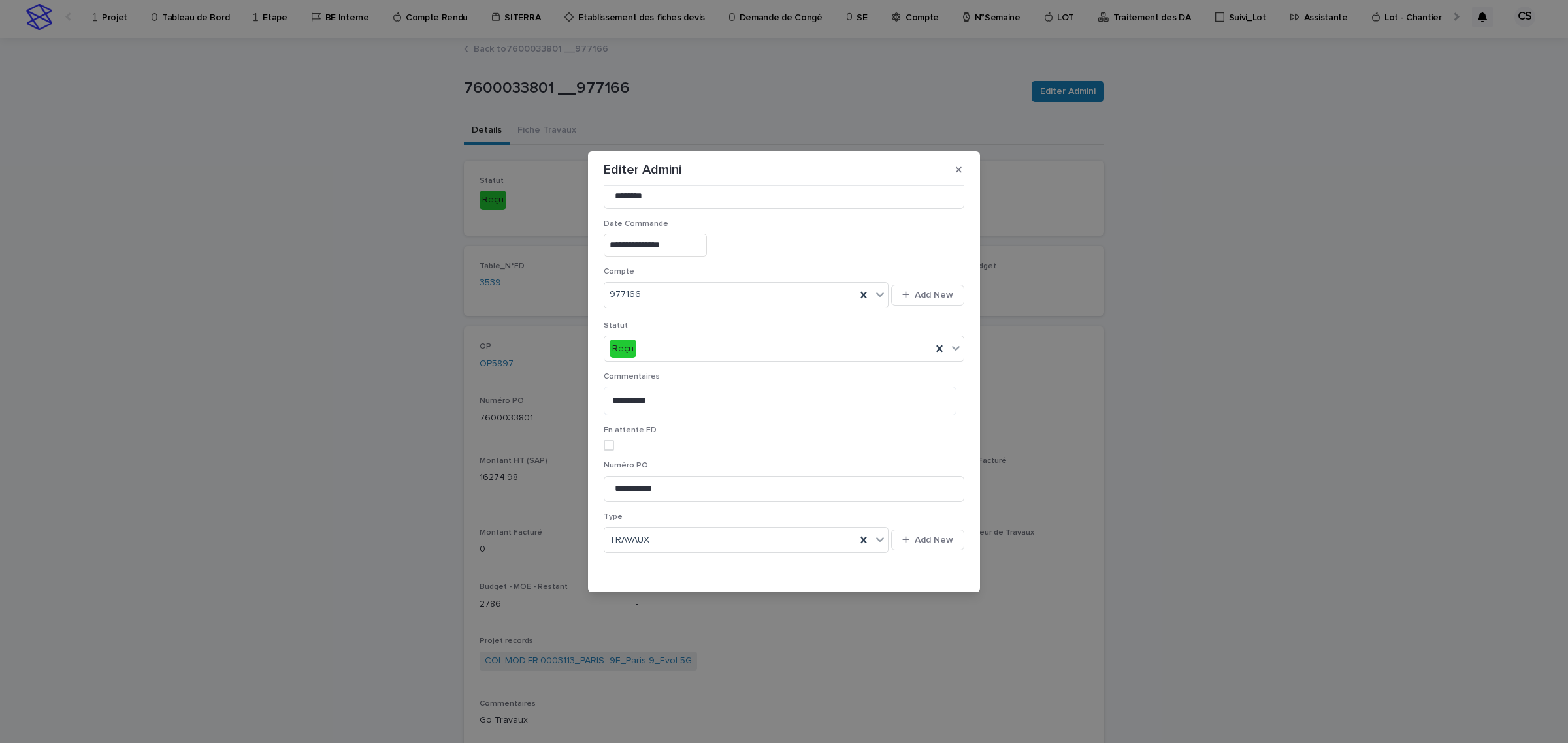
scroll to position [220, 0]
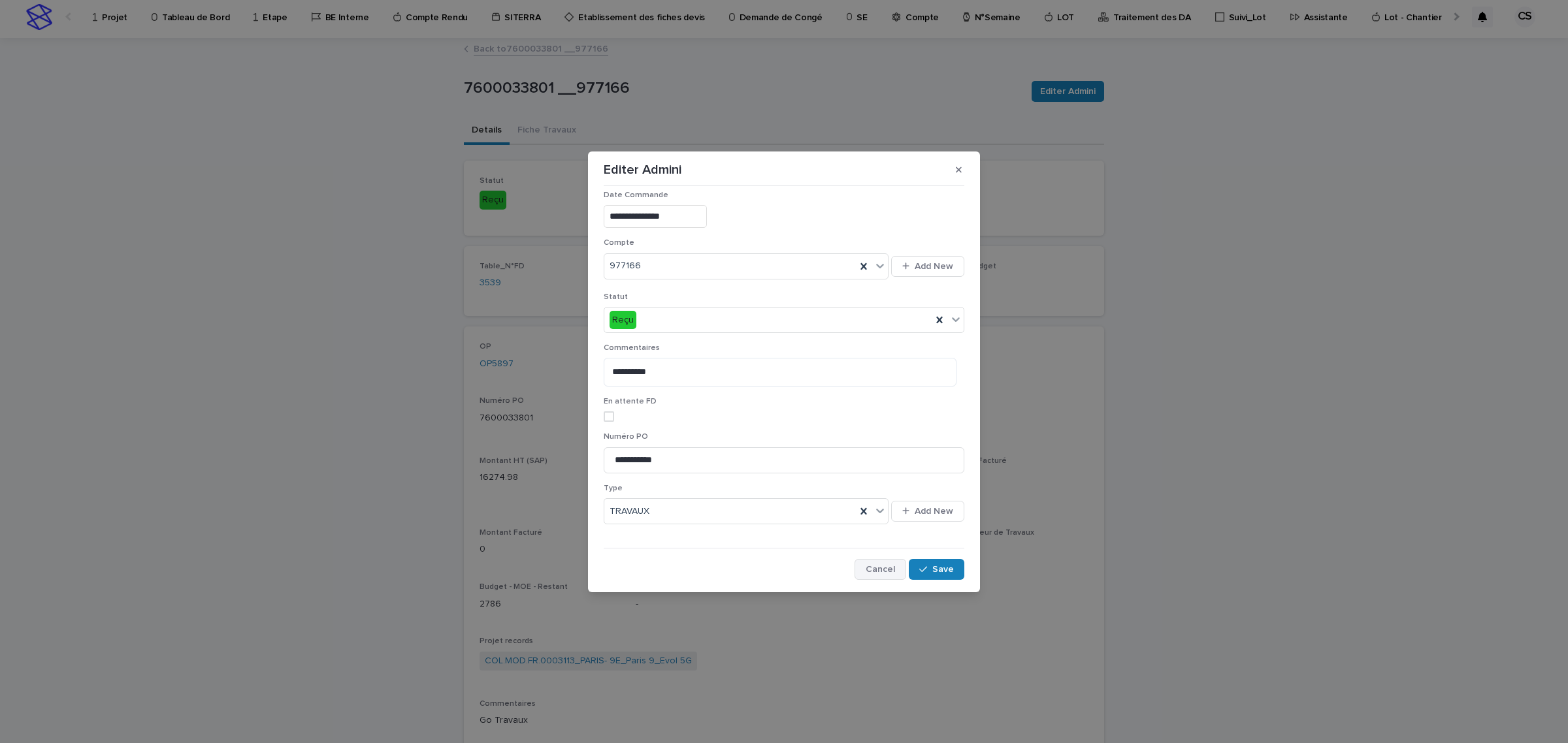
click at [881, 573] on button "Cancel" at bounding box center [881, 569] width 52 height 21
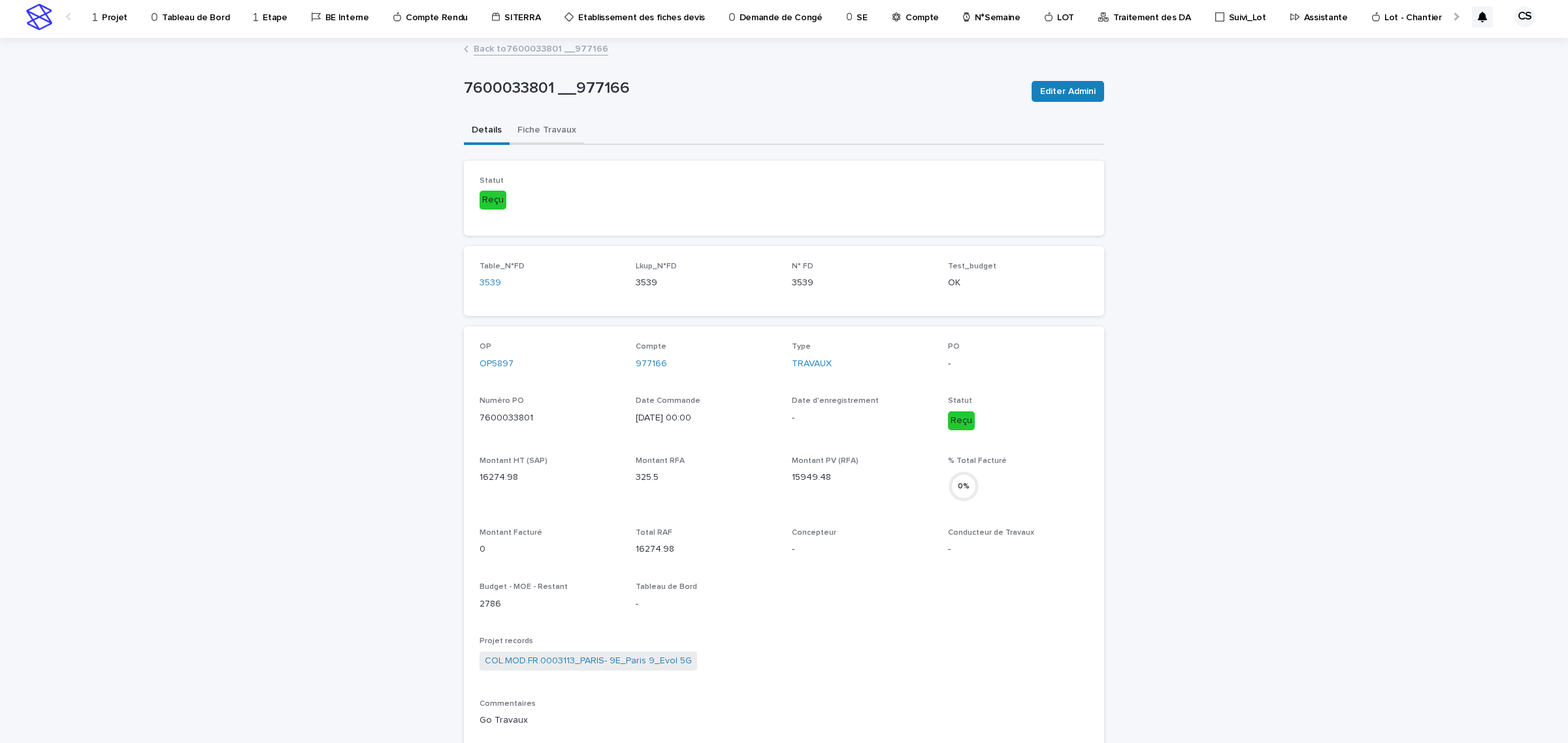
click at [541, 128] on button "Fiche Travaux" at bounding box center [547, 131] width 75 height 28
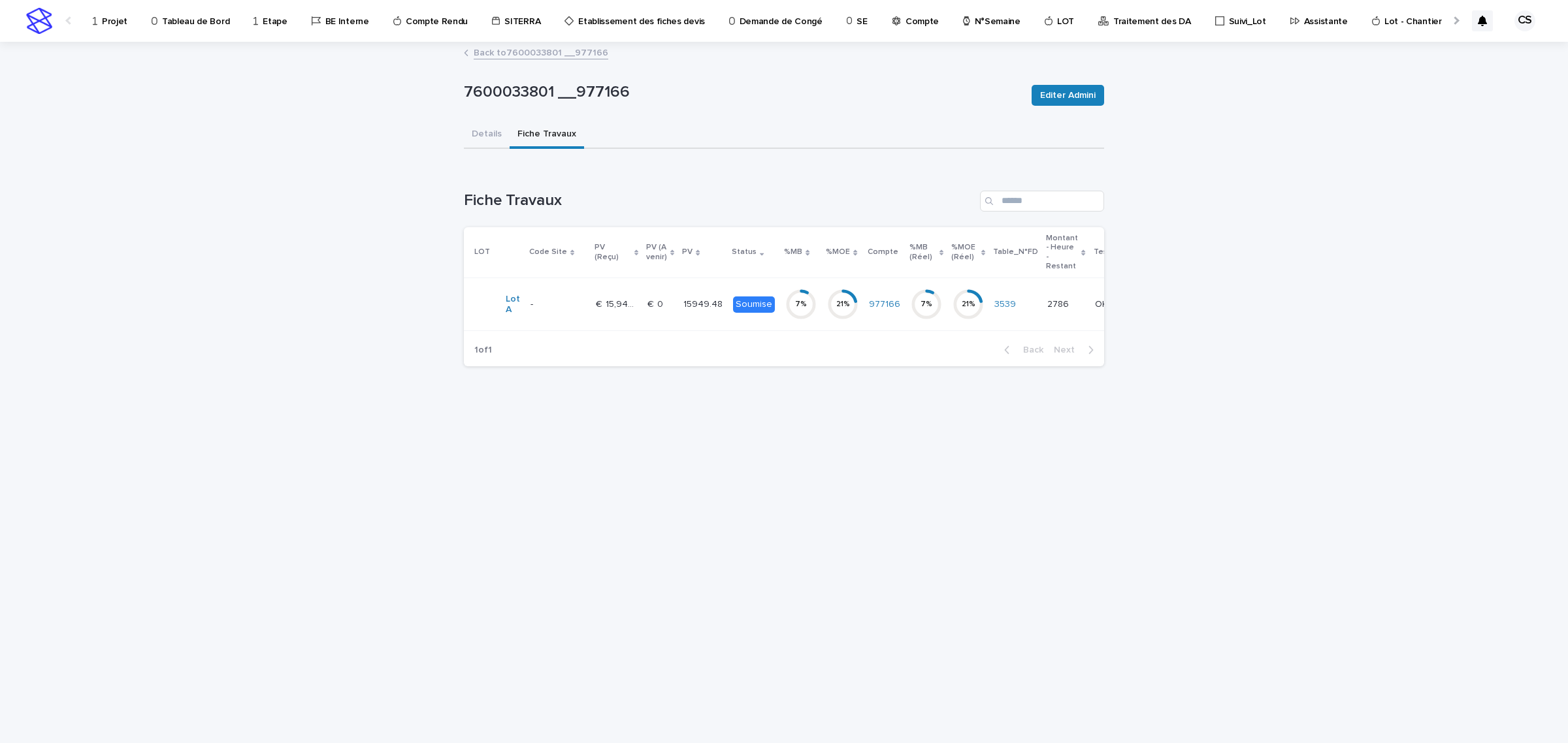
click at [668, 307] on td "€  0 €  0" at bounding box center [660, 304] width 36 height 53
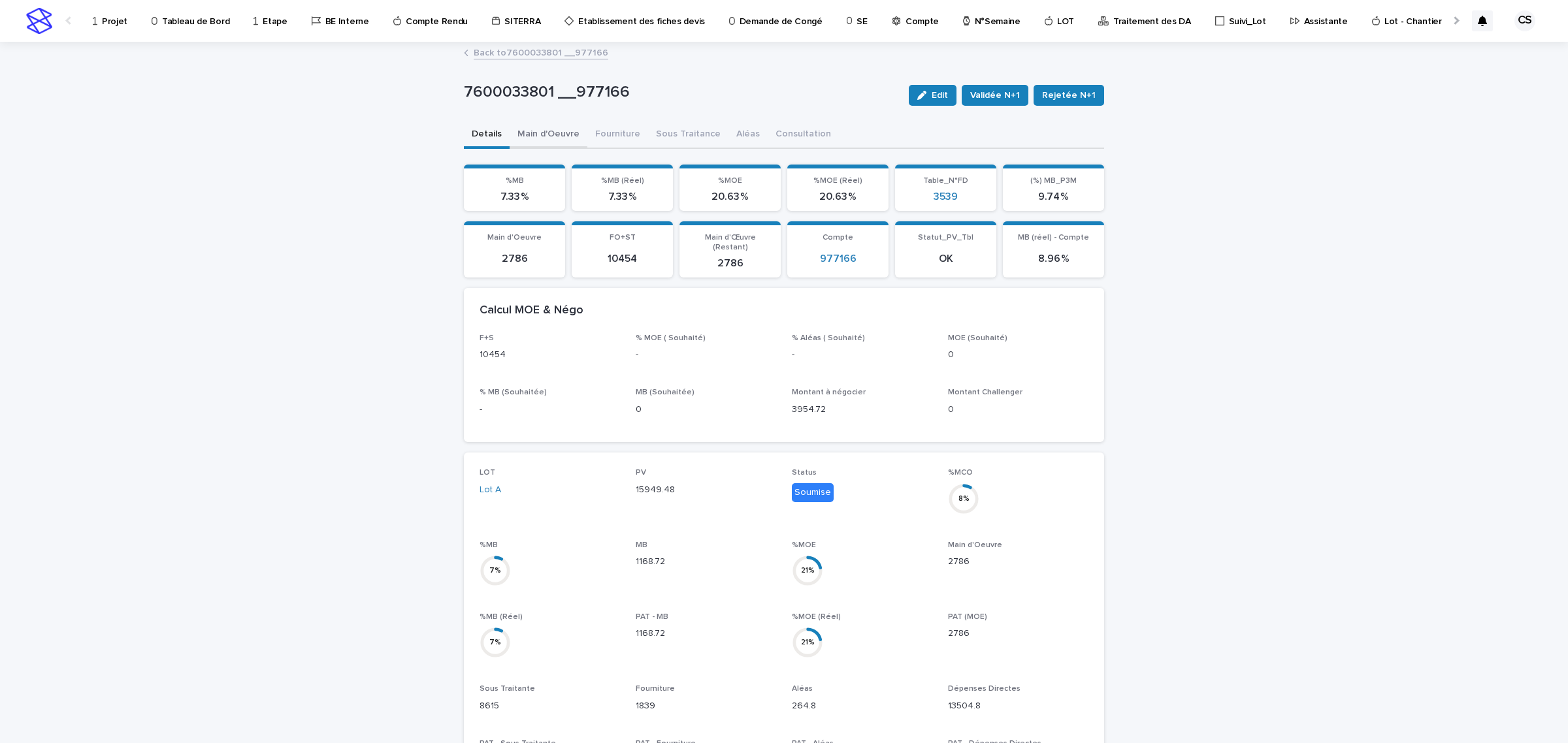
click at [552, 129] on button "Main d'Oeuvre" at bounding box center [548, 135] width 78 height 28
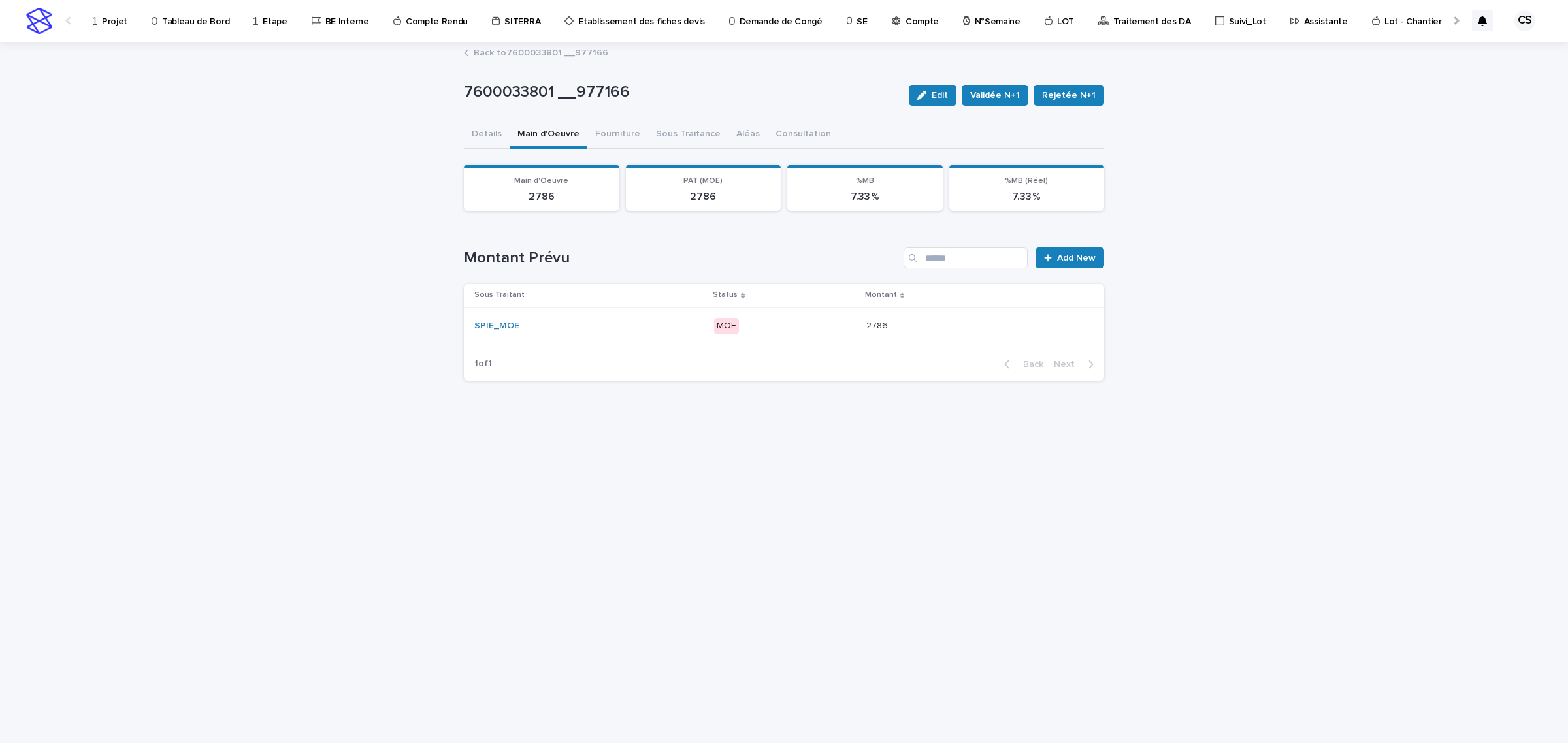
click at [677, 337] on td "SPIE_MOE" at bounding box center [586, 325] width 245 height 38
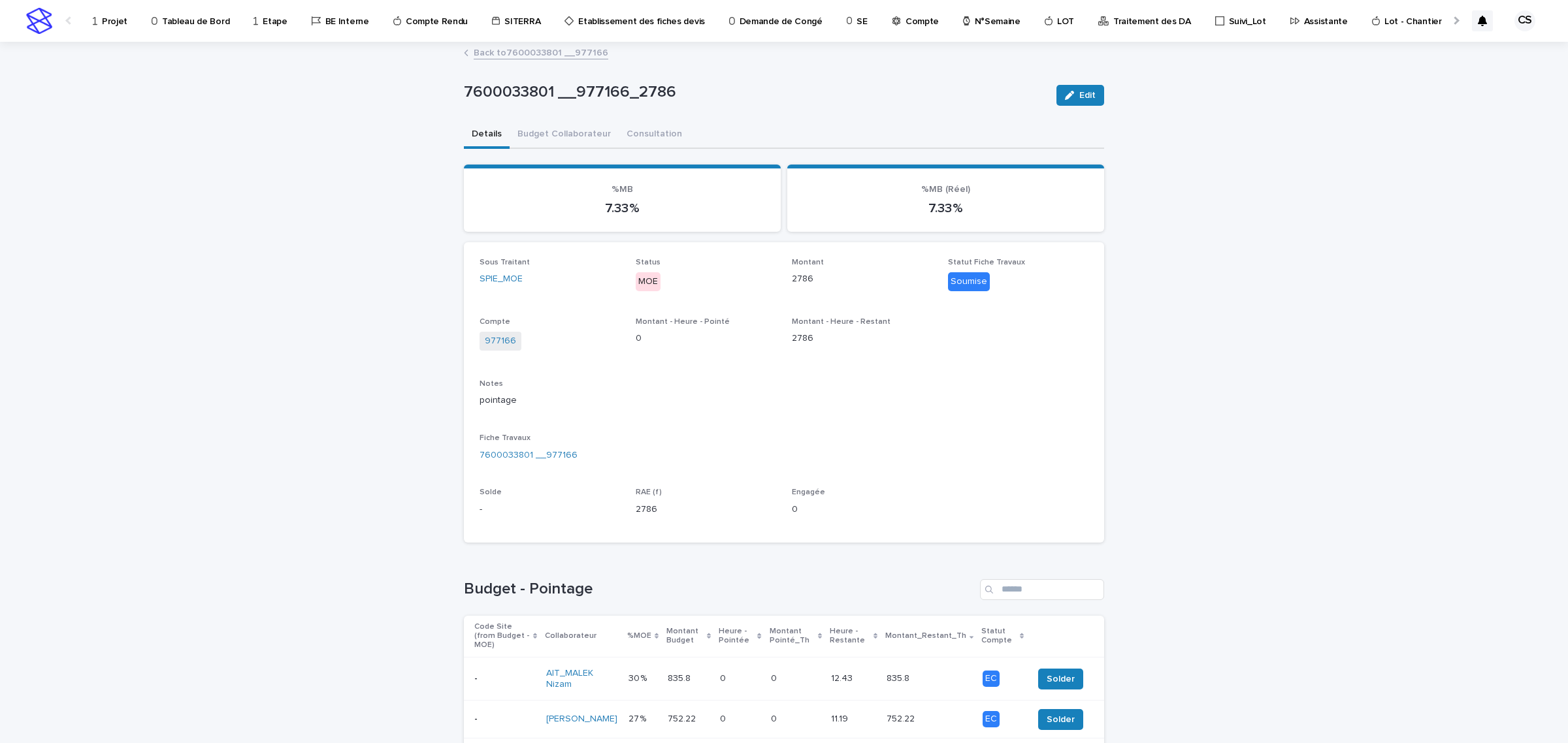
click at [529, 54] on link "Back to 7600033801 __977166" at bounding box center [541, 52] width 135 height 15
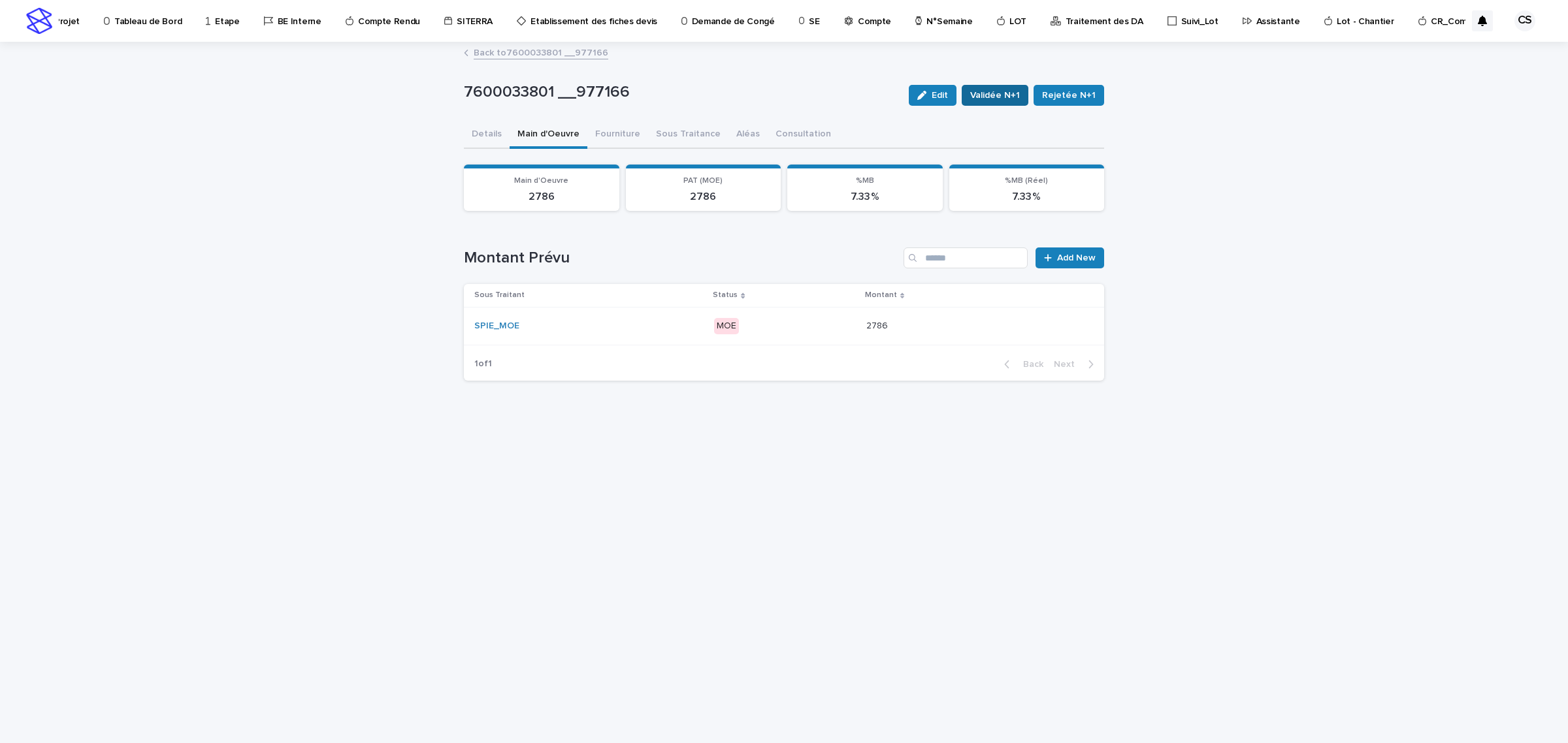
click at [1006, 96] on span "Validée N+1" at bounding box center [995, 95] width 49 height 13
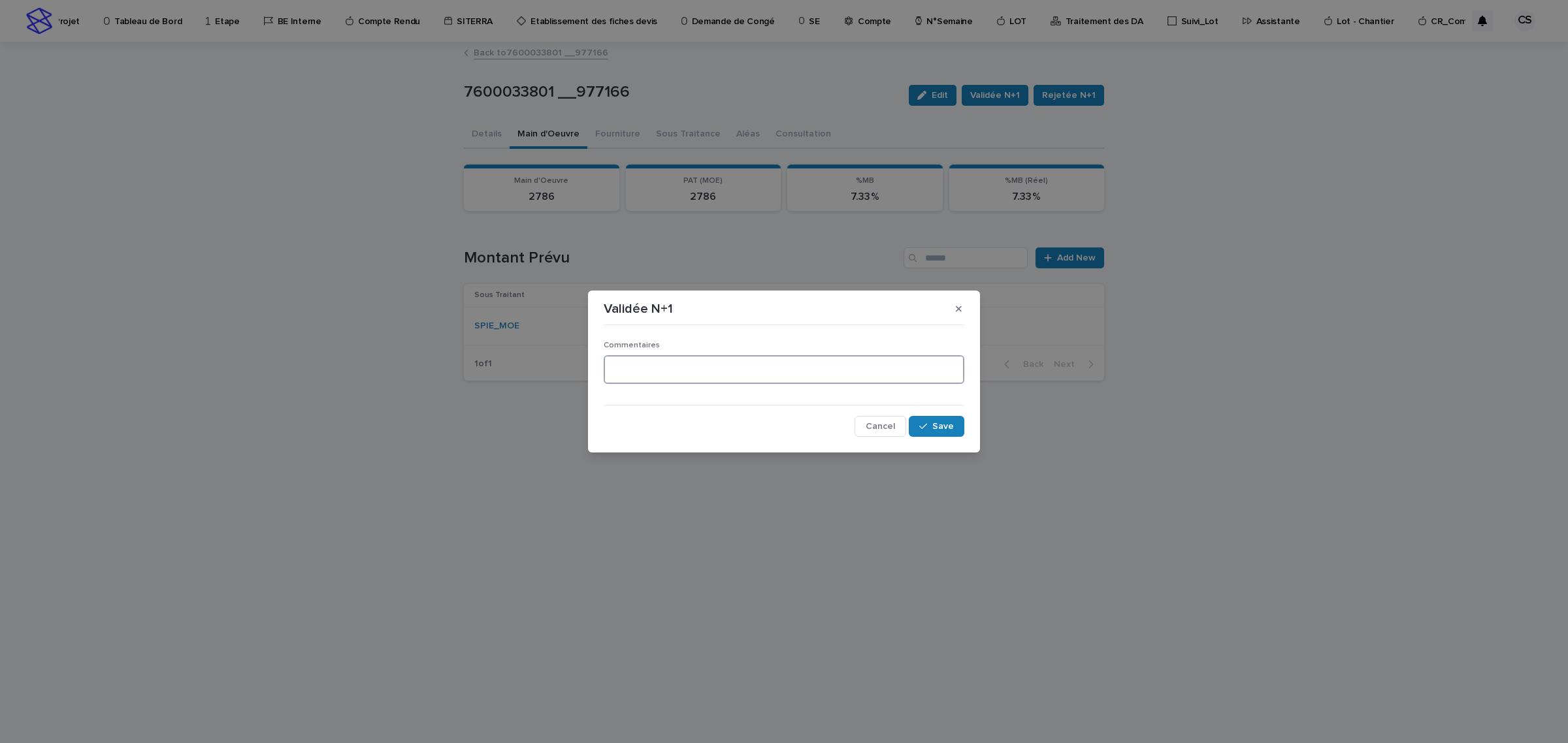
click at [765, 367] on textarea at bounding box center [784, 369] width 361 height 28
type textarea "**"
click at [939, 433] on button "Save" at bounding box center [936, 426] width 55 height 21
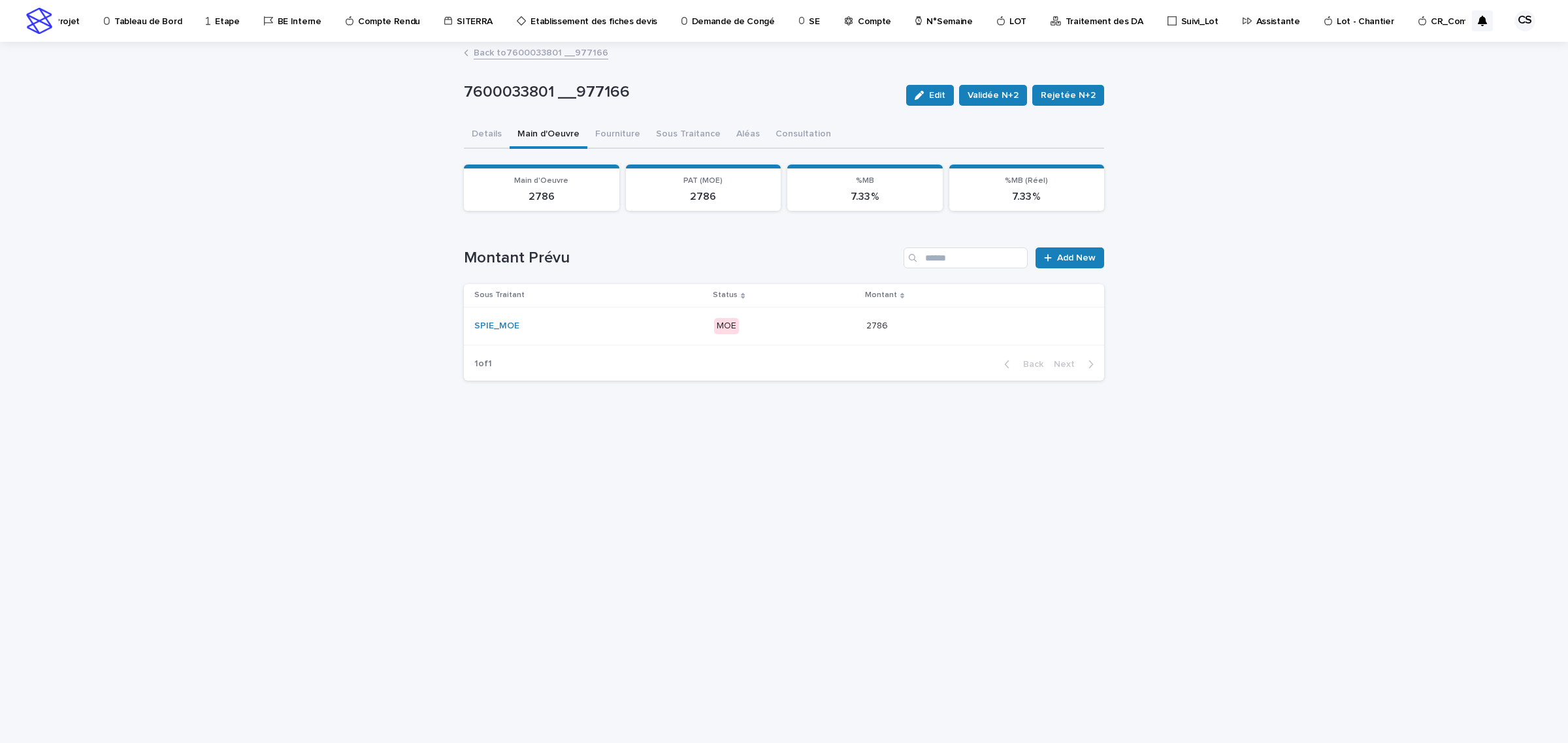
click at [1007, 101] on span "Validée N+2" at bounding box center [993, 95] width 51 height 13
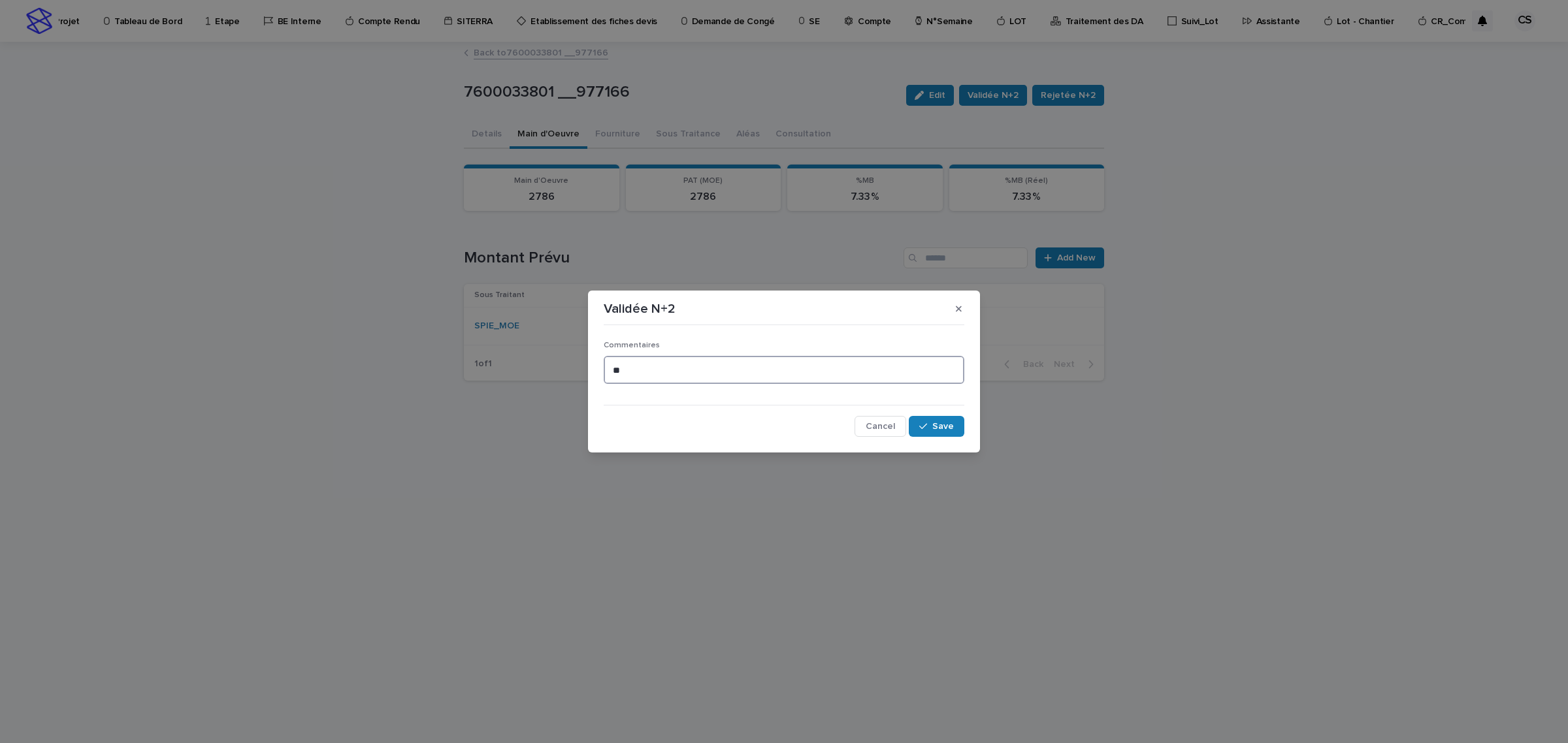
click at [846, 362] on textarea "**" at bounding box center [784, 370] width 361 height 28
click at [934, 425] on span "Save" at bounding box center [943, 426] width 22 height 9
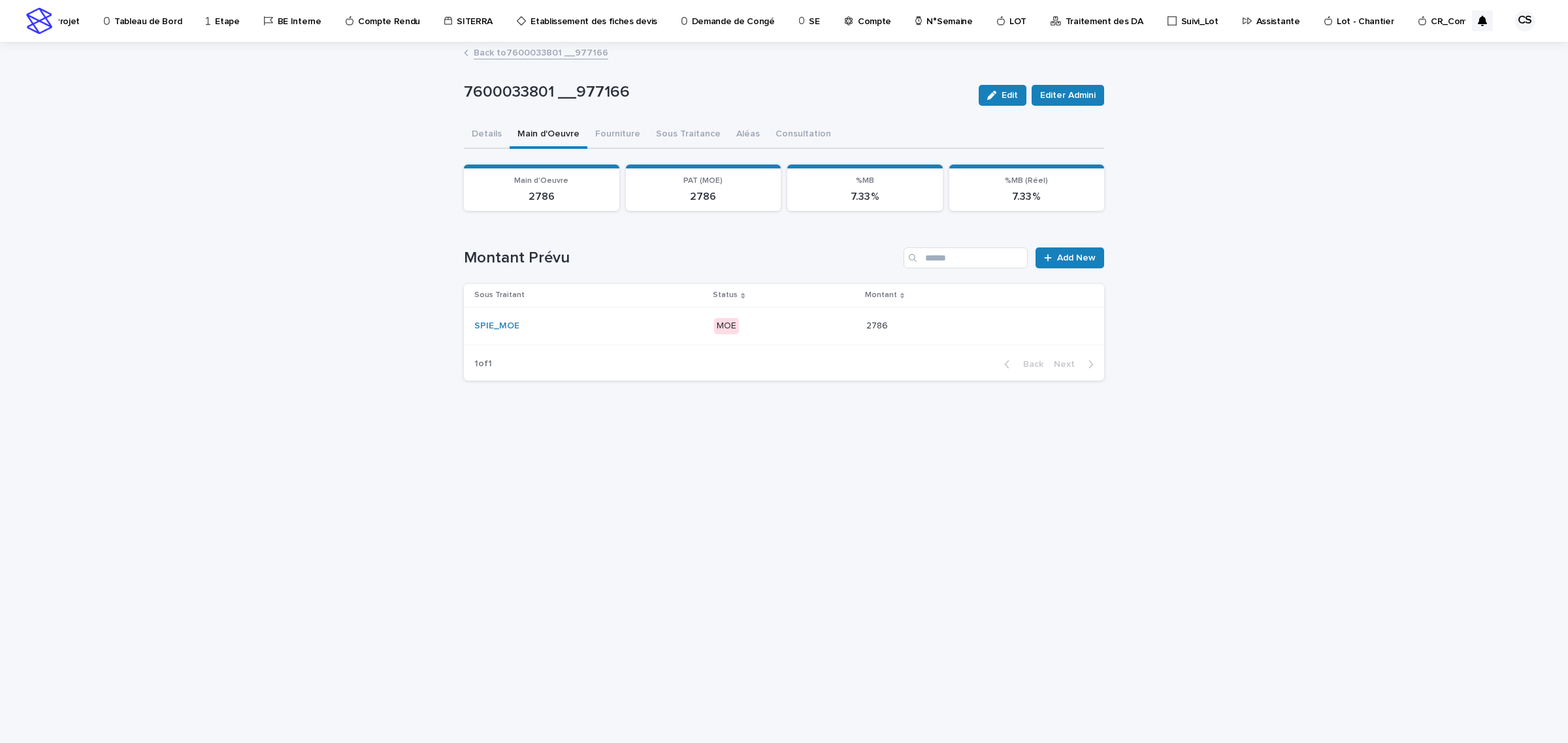
click at [566, 50] on link "Back to 7600033801 __977166" at bounding box center [541, 52] width 135 height 15
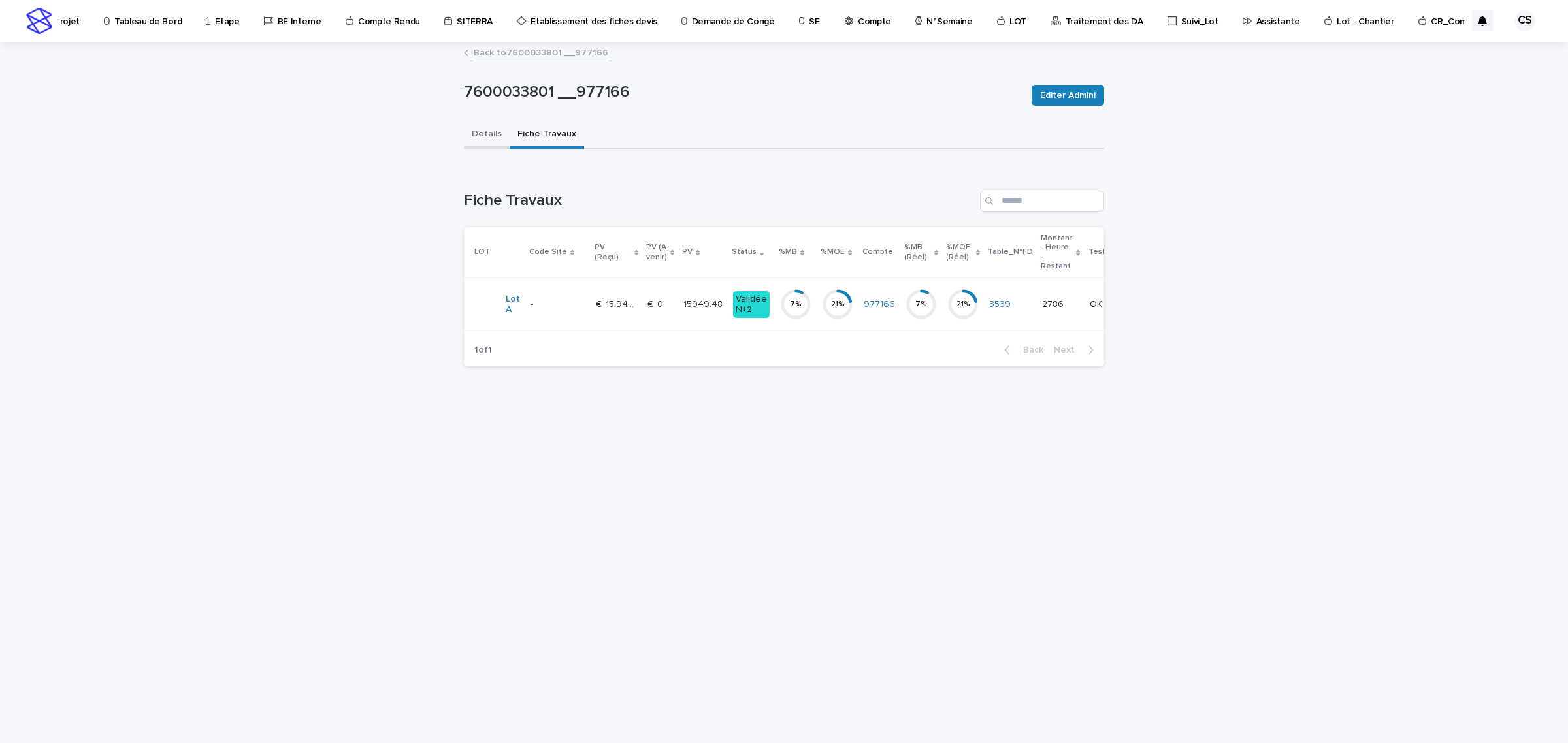
click at [488, 138] on button "Details" at bounding box center [486, 135] width 46 height 28
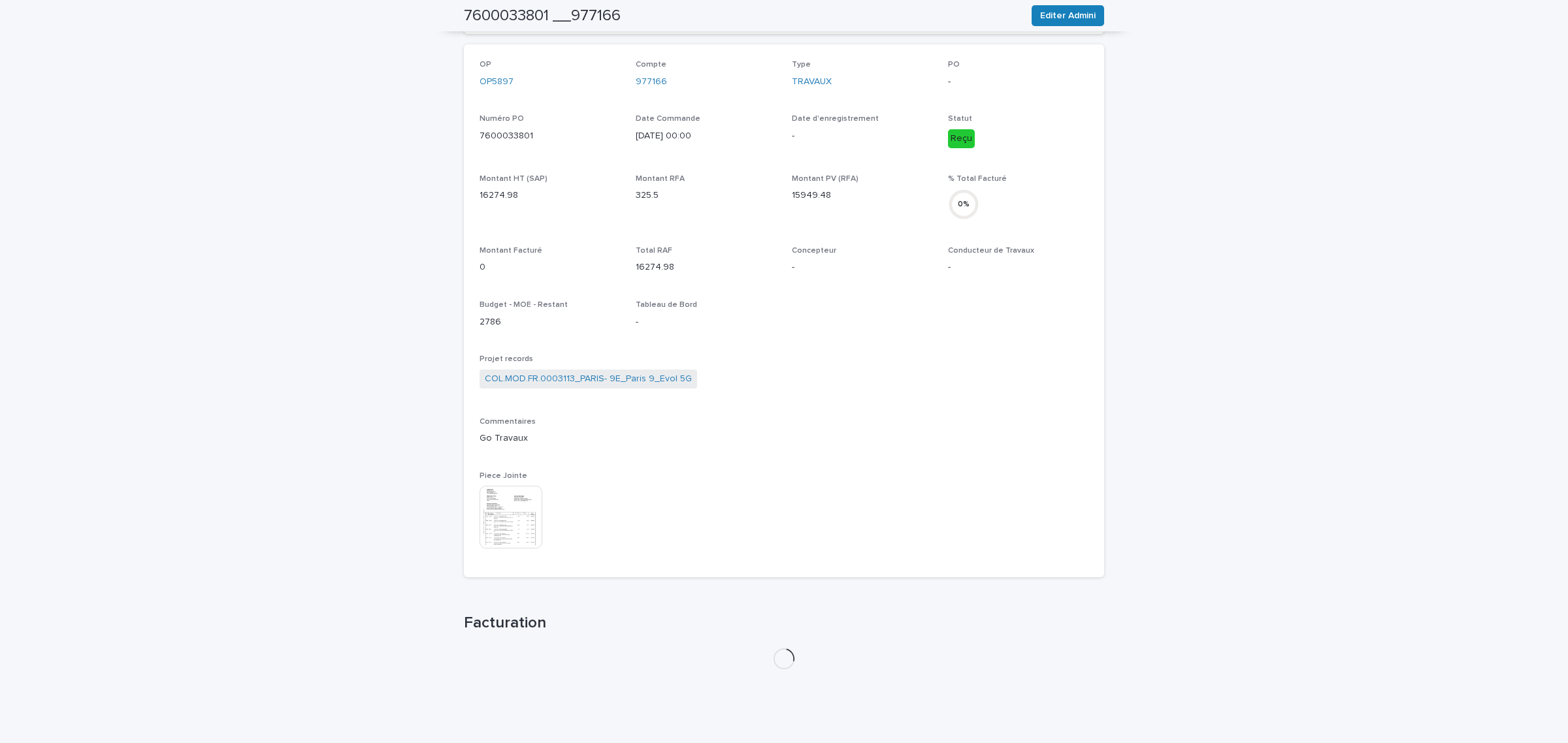
scroll to position [352, 0]
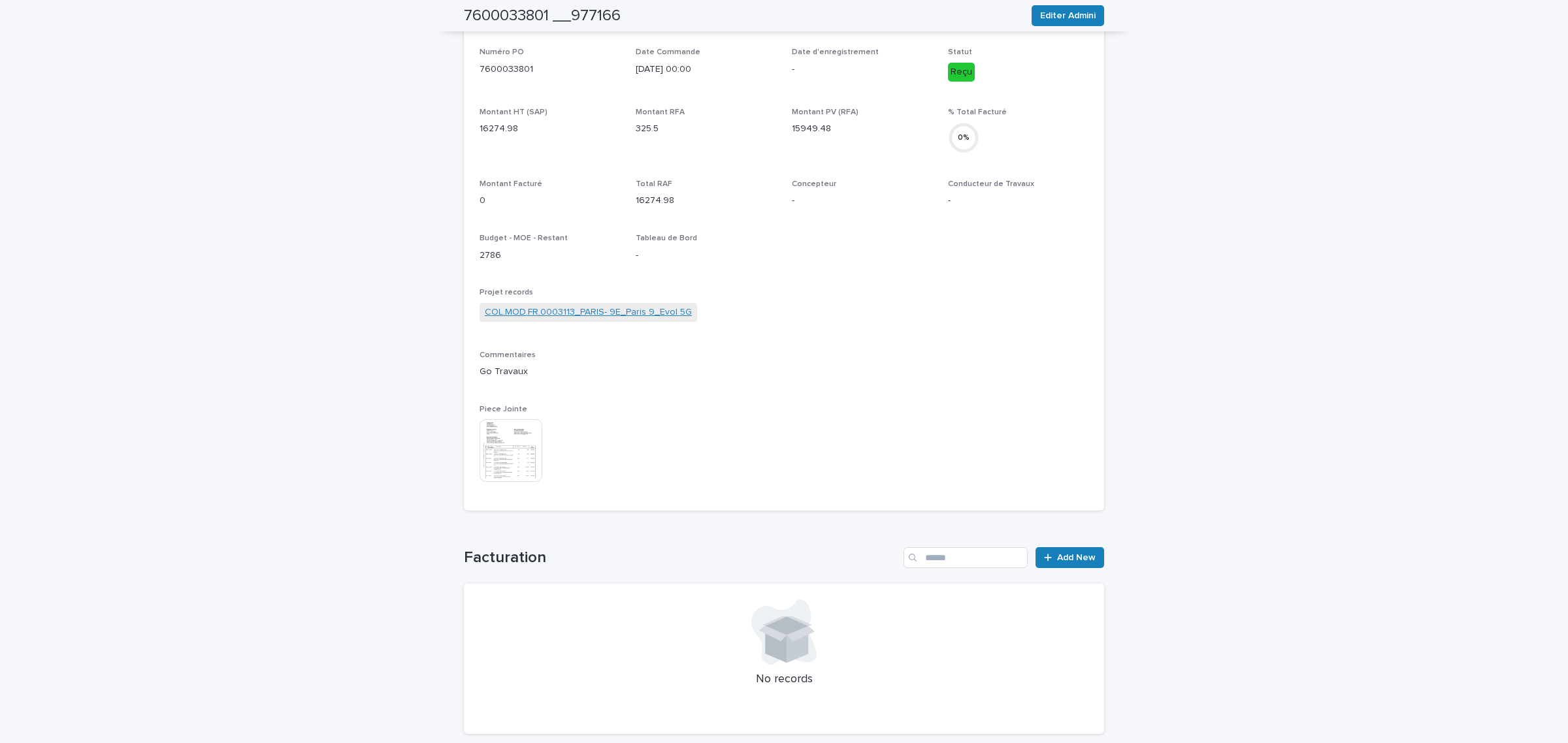
click at [611, 316] on link "COL.MOD.FR.0003113_PARIS- 9E_Paris 9_Evol 5G" at bounding box center [588, 312] width 207 height 13
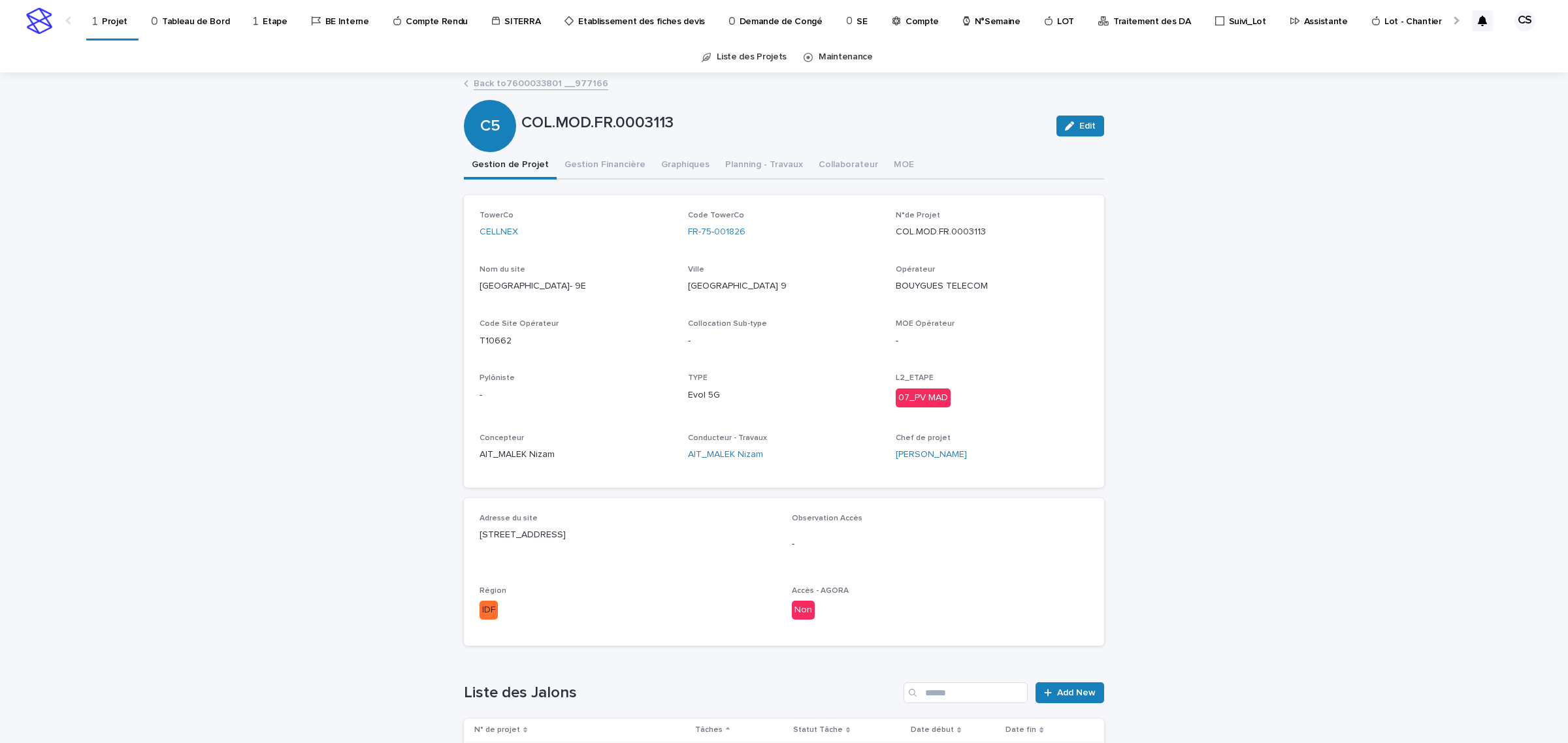
click at [1113, 19] on p "Traitement des DA" at bounding box center [1152, 13] width 78 height 28
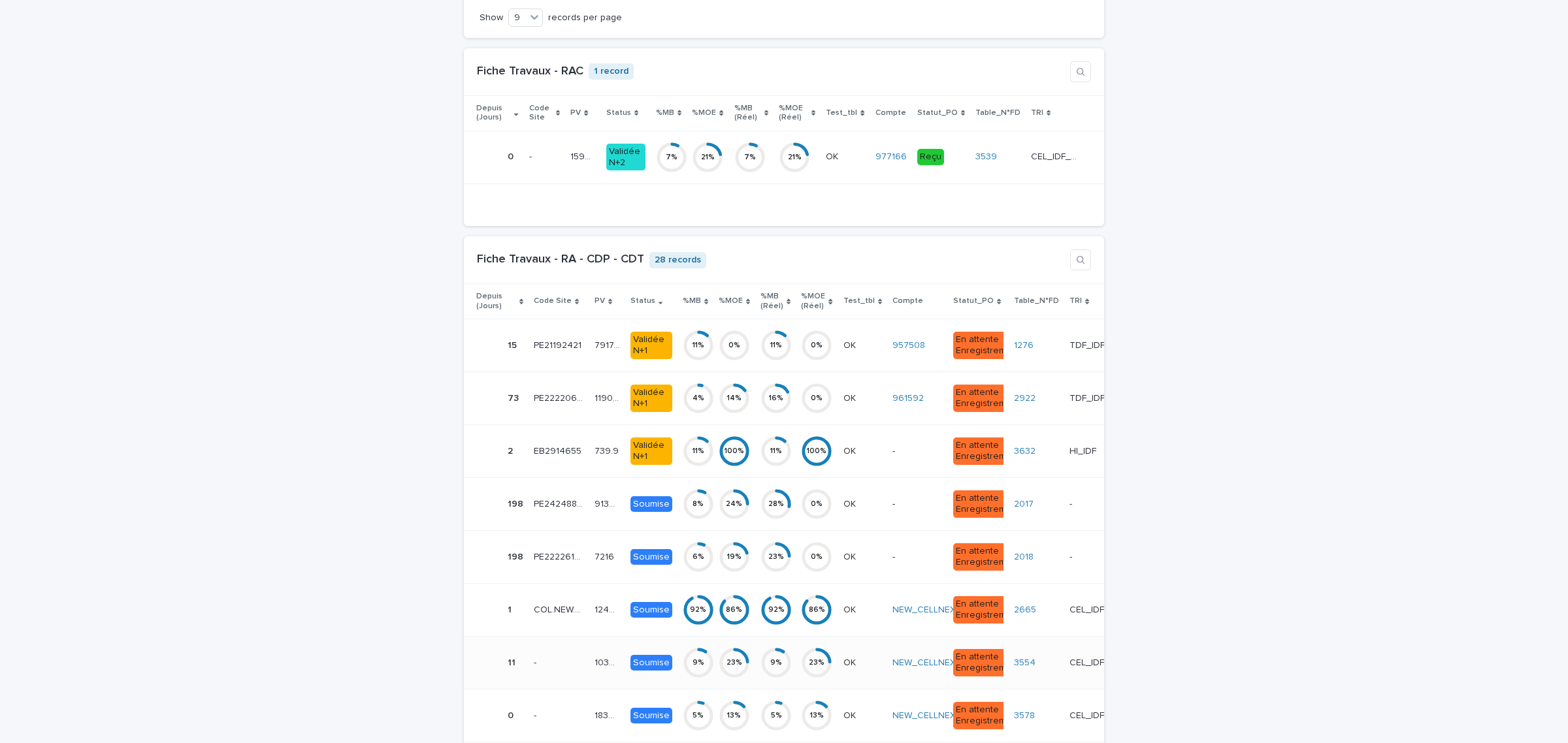
scroll to position [3124, 0]
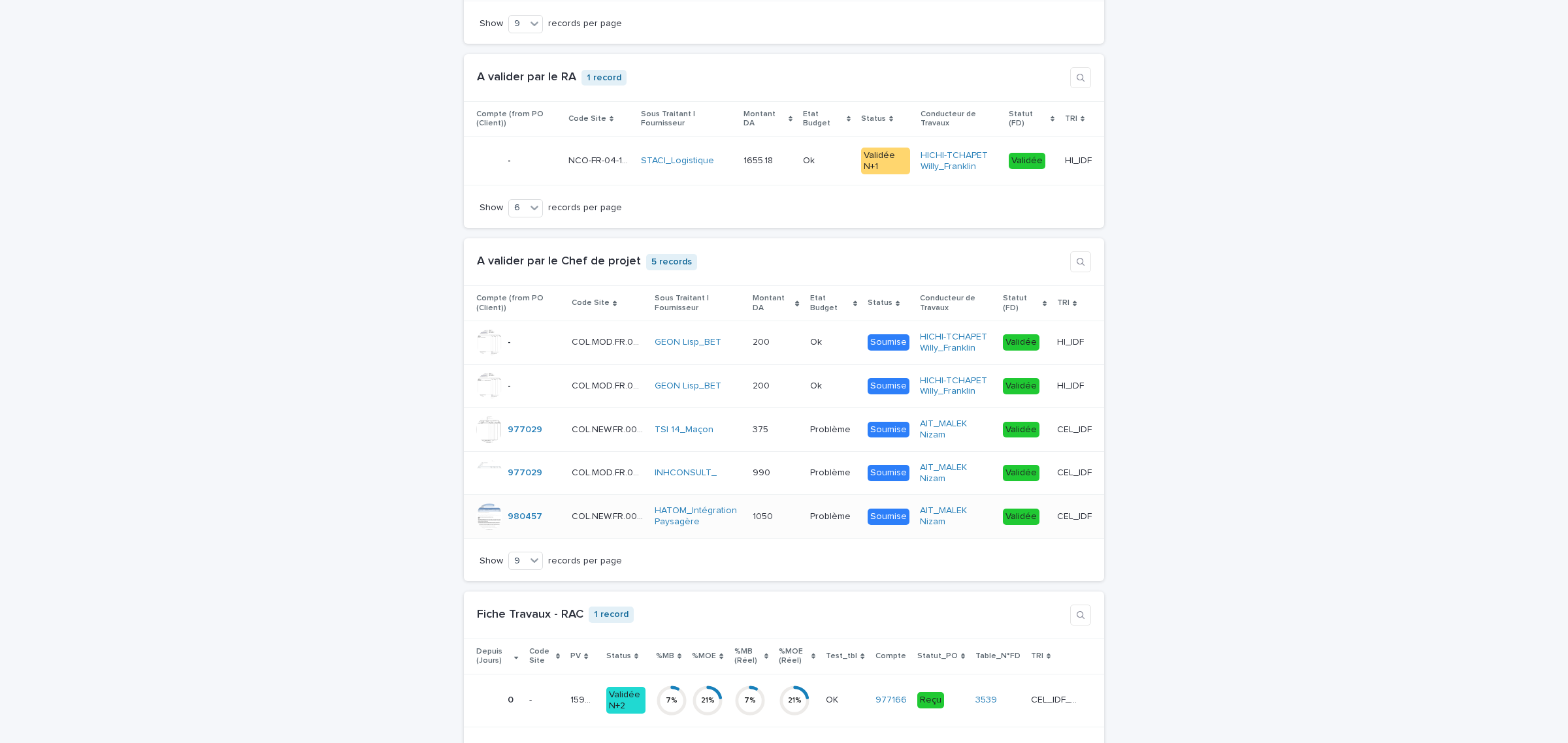
click at [1063, 522] on p "CEL_IDF" at bounding box center [1075, 515] width 37 height 13
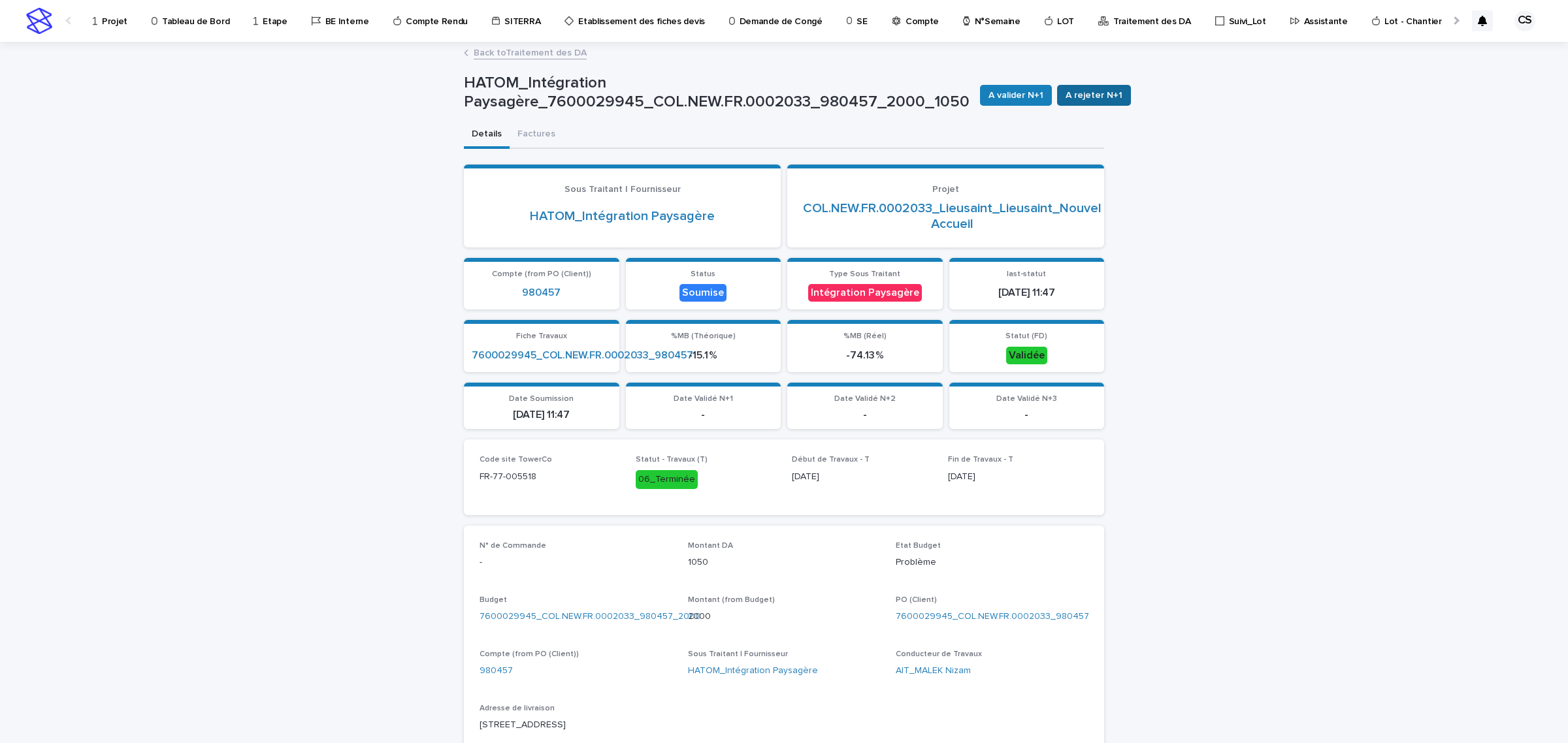
click at [1095, 96] on span "A rejeter N+1" at bounding box center [1094, 95] width 57 height 13
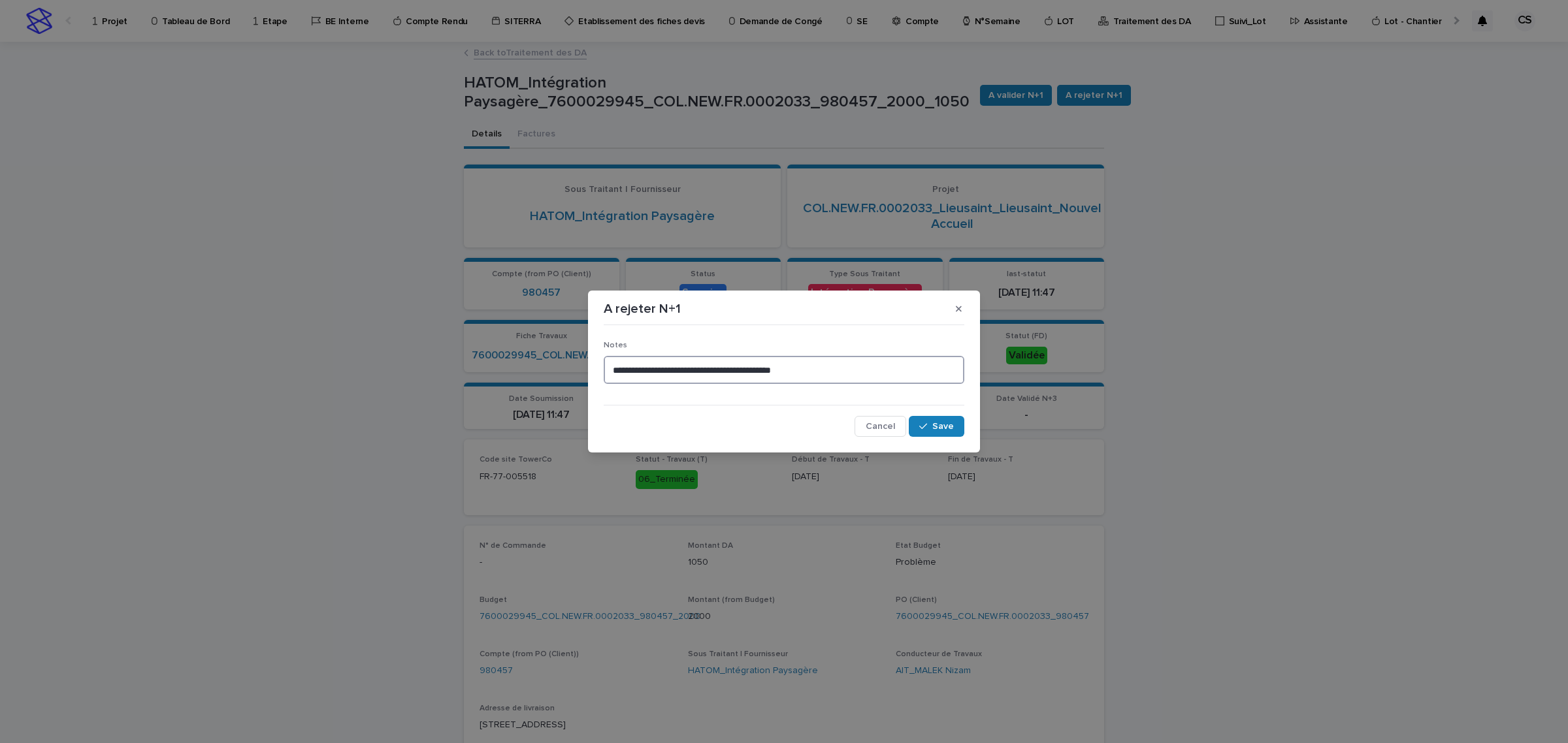
click at [830, 376] on textarea "**********" at bounding box center [784, 370] width 361 height 28
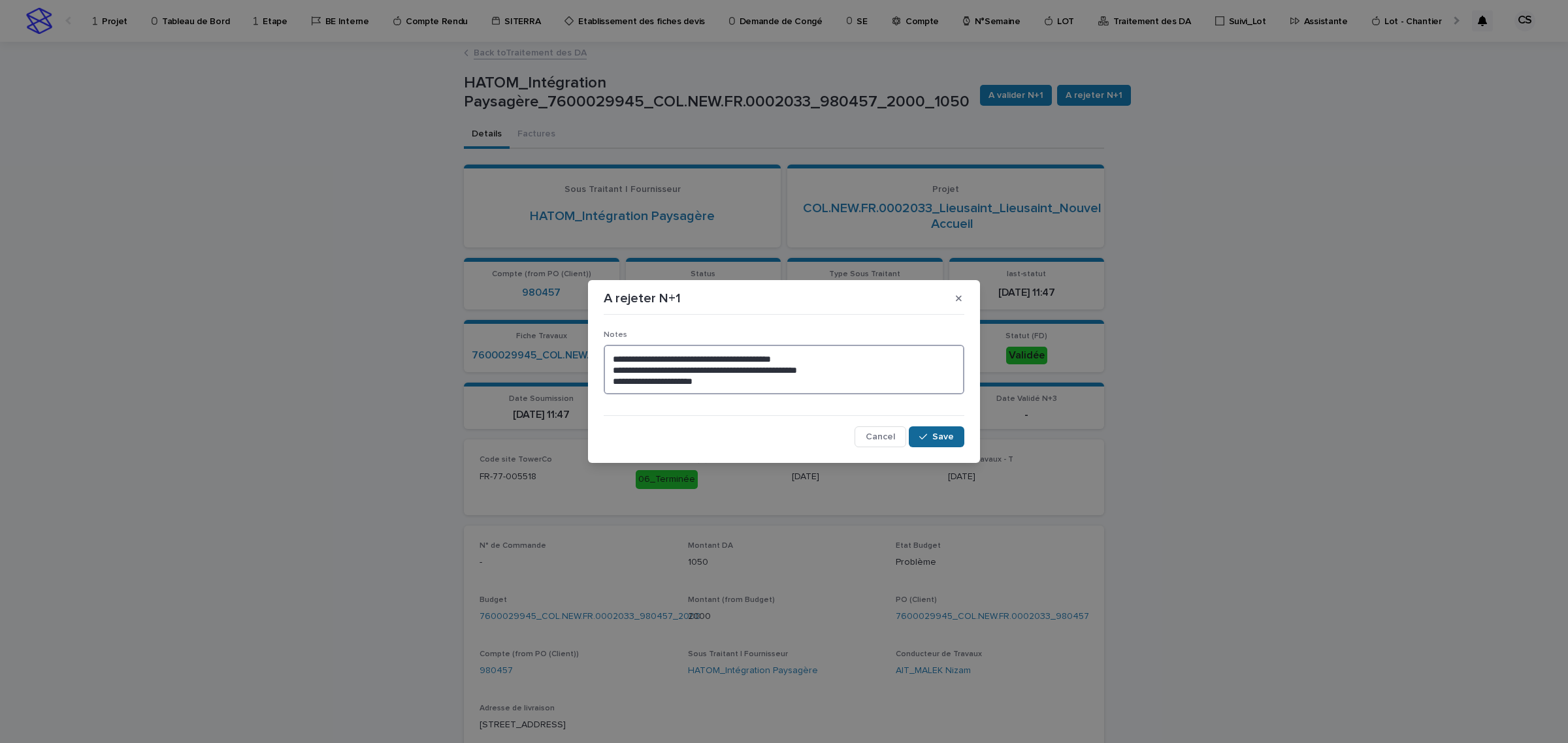
type textarea "**********"
click at [926, 438] on icon "button" at bounding box center [923, 437] width 8 height 9
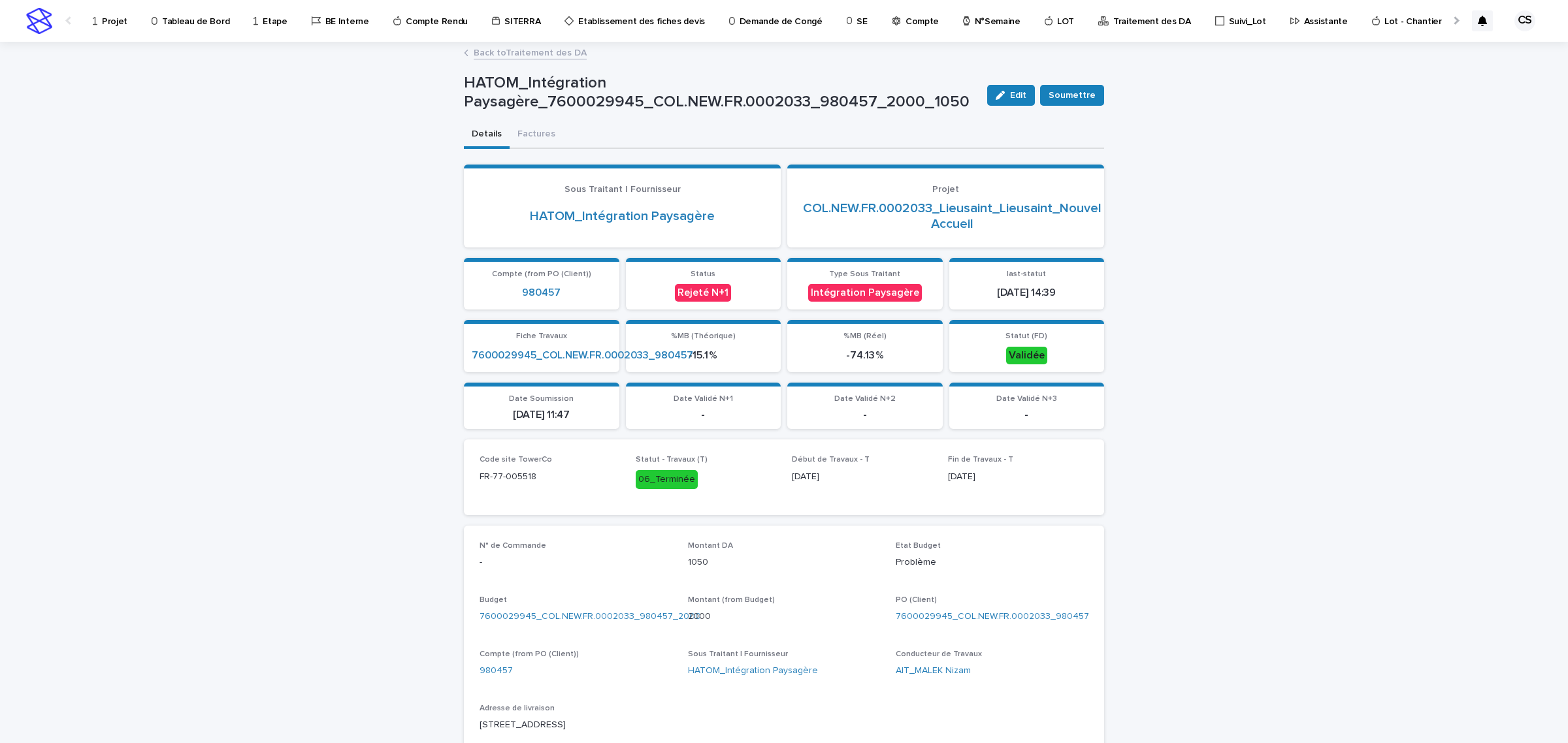
click at [537, 51] on link "Back to Traitement des DA" at bounding box center [530, 52] width 113 height 15
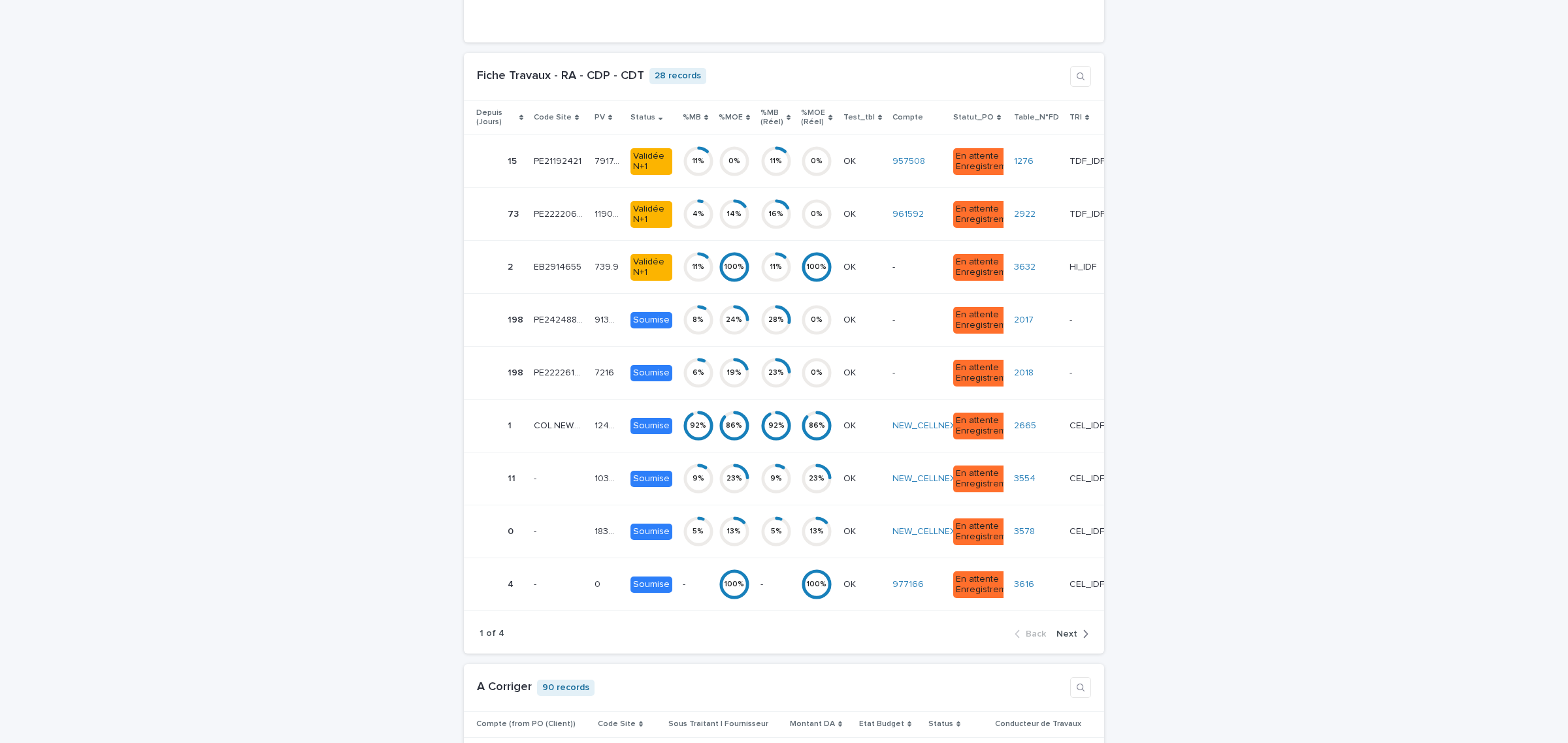
scroll to position [3264, 0]
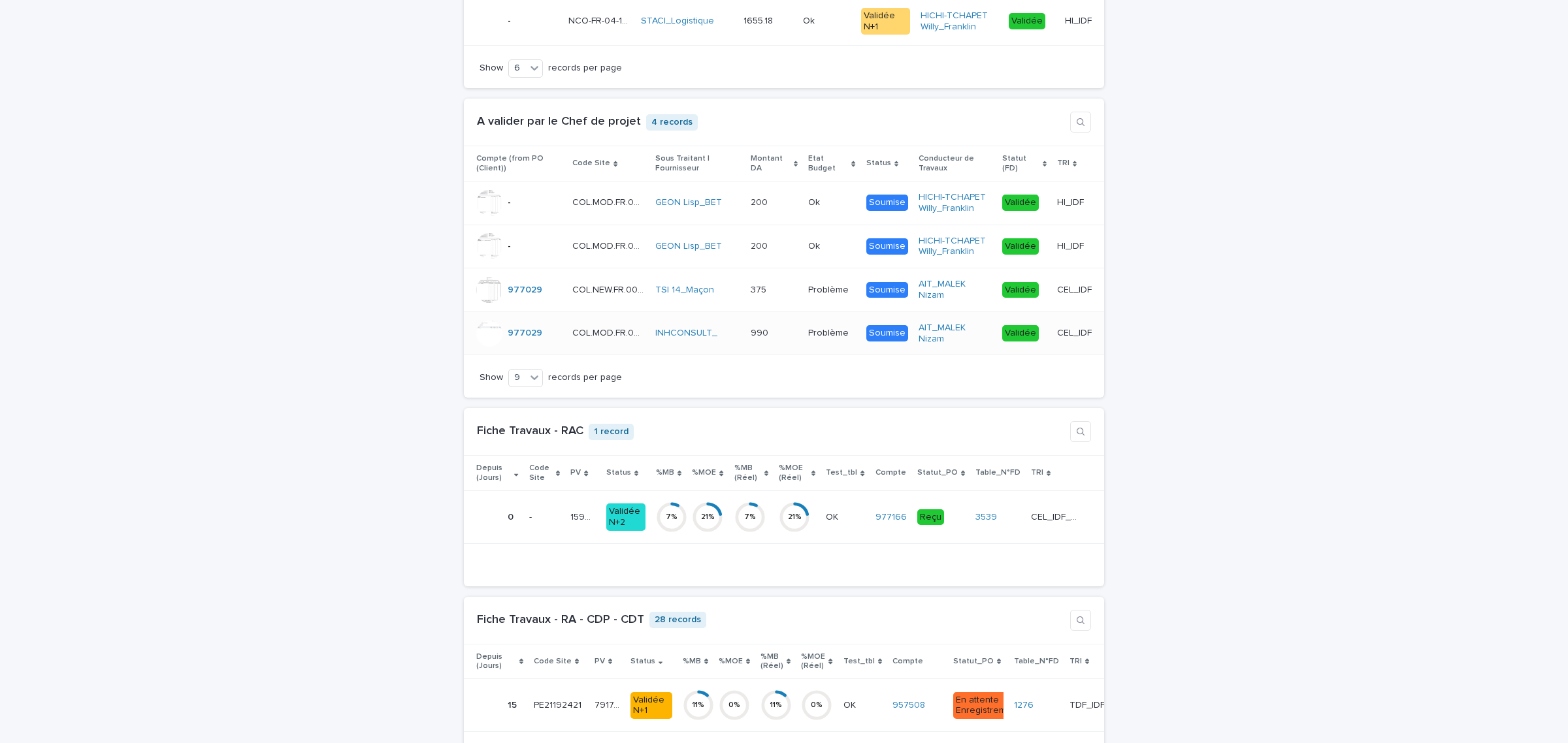
click at [783, 341] on div "990 990" at bounding box center [774, 333] width 47 height 22
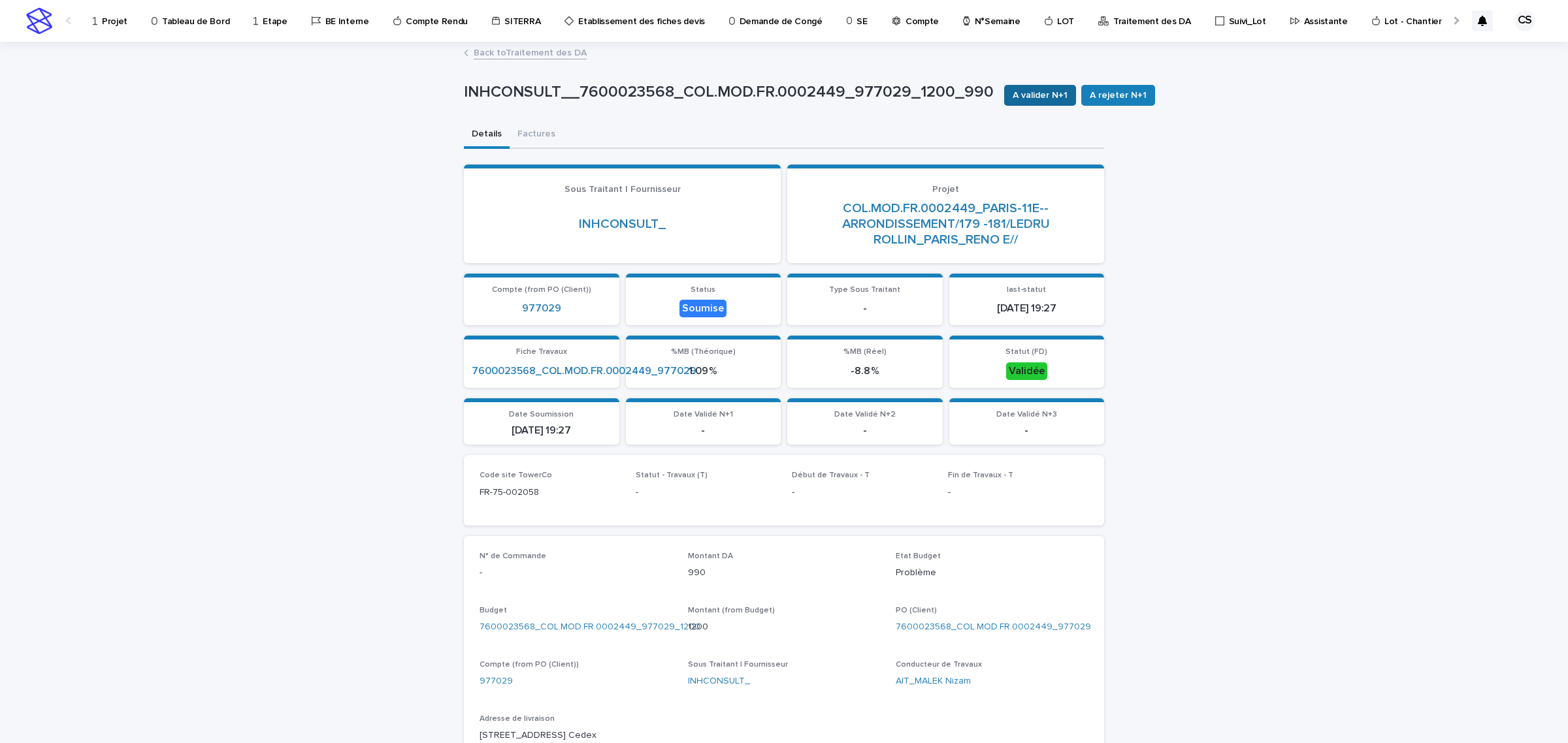
click at [1020, 103] on button "A valider N+1" at bounding box center [1040, 95] width 72 height 21
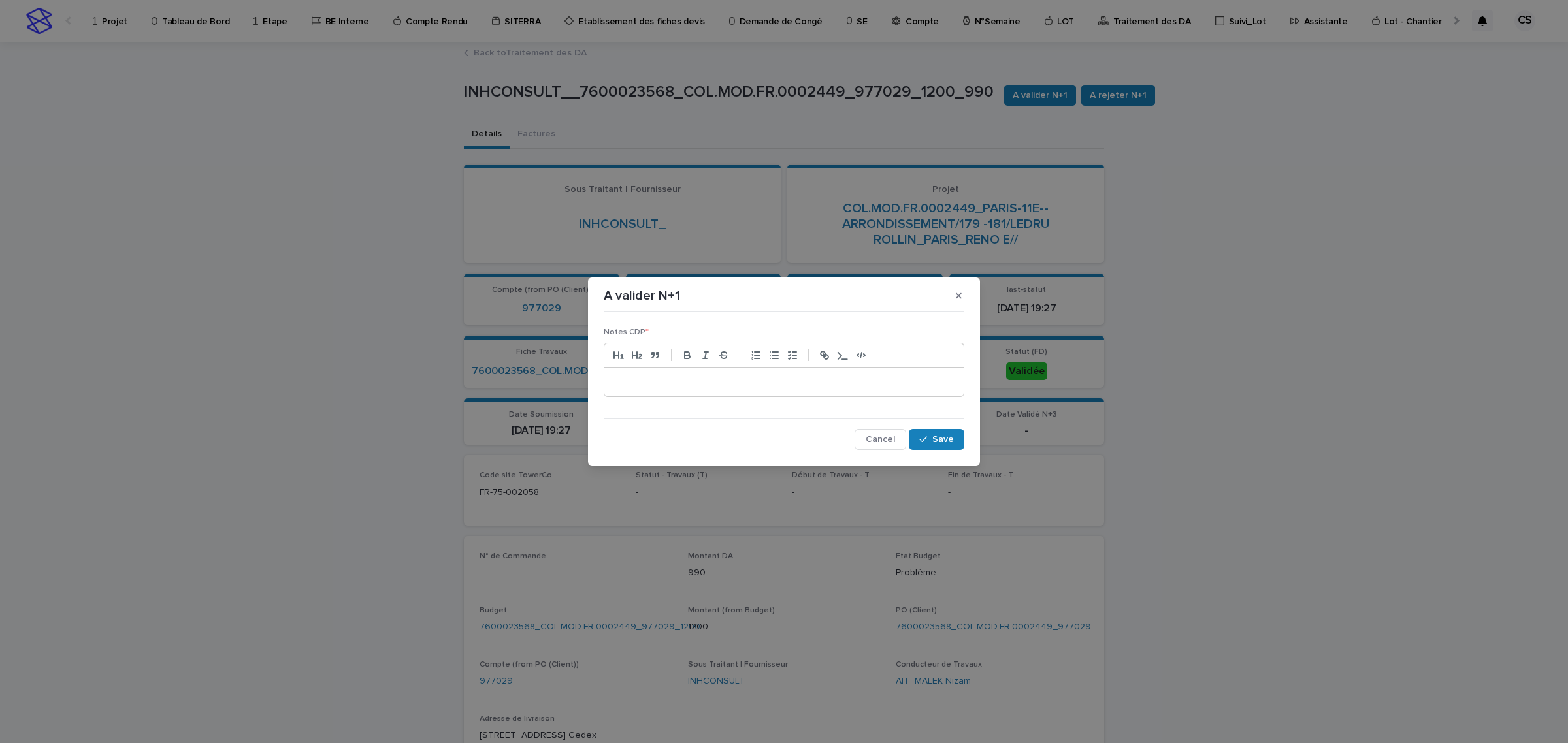
click at [727, 373] on div at bounding box center [784, 382] width 359 height 28
click at [962, 436] on button "Save" at bounding box center [936, 439] width 55 height 21
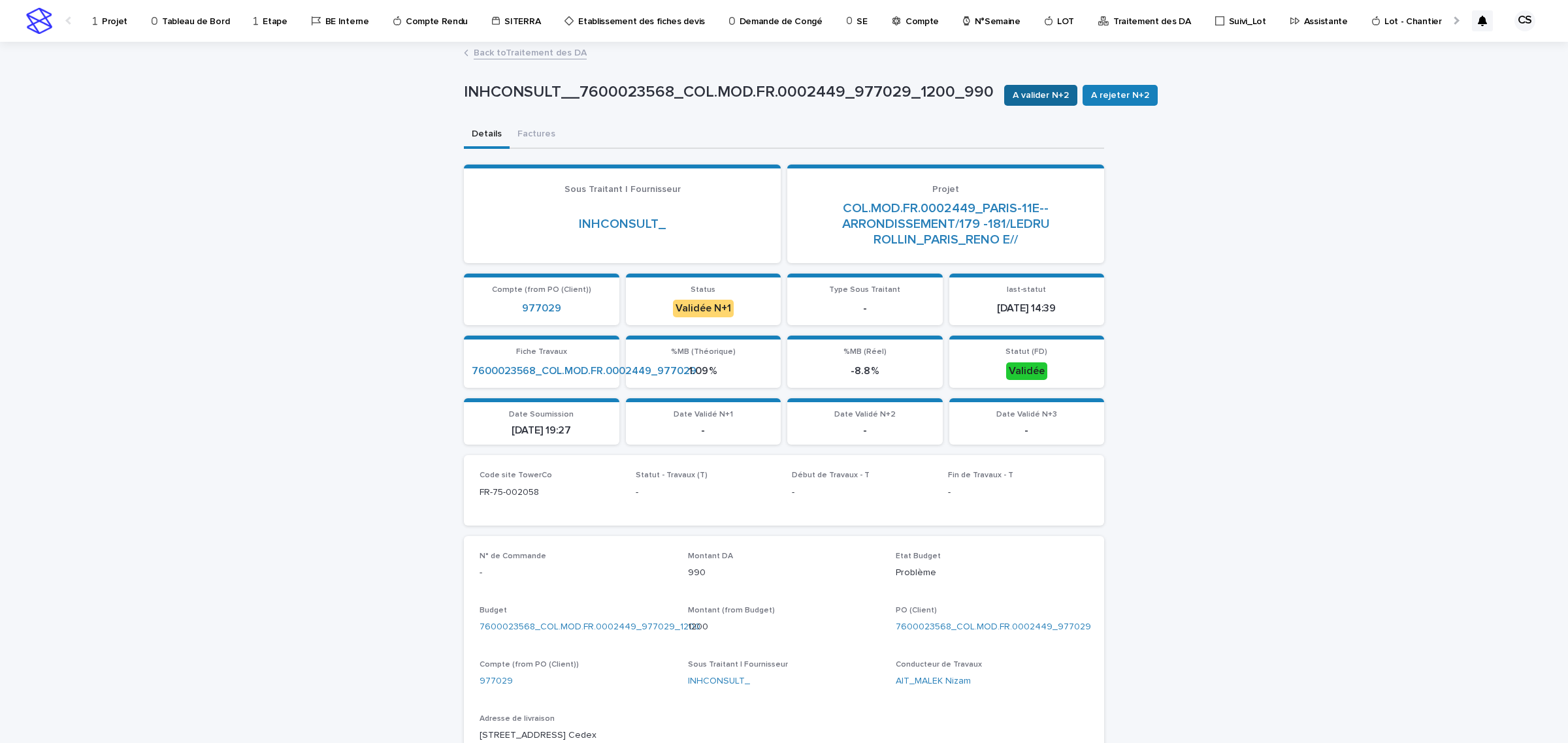
click at [1029, 95] on span "A valider N+2" at bounding box center [1040, 95] width 56 height 13
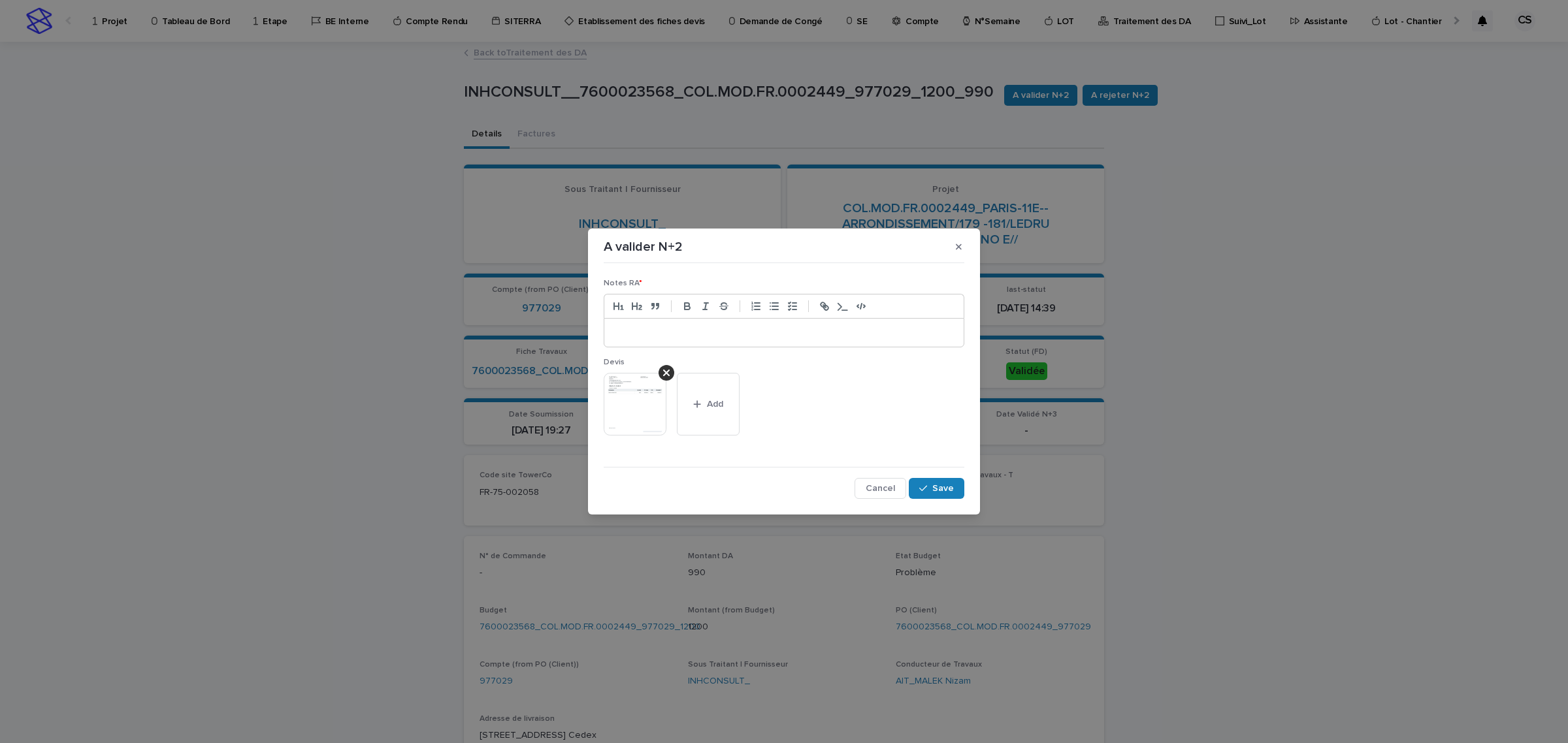
click at [800, 331] on p at bounding box center [784, 333] width 340 height 13
click at [919, 474] on div "Notes RA * ** Devis This file cannot be opened Download File Add Cancel Save" at bounding box center [784, 383] width 361 height 230
click at [921, 481] on button "Save" at bounding box center [936, 488] width 55 height 21
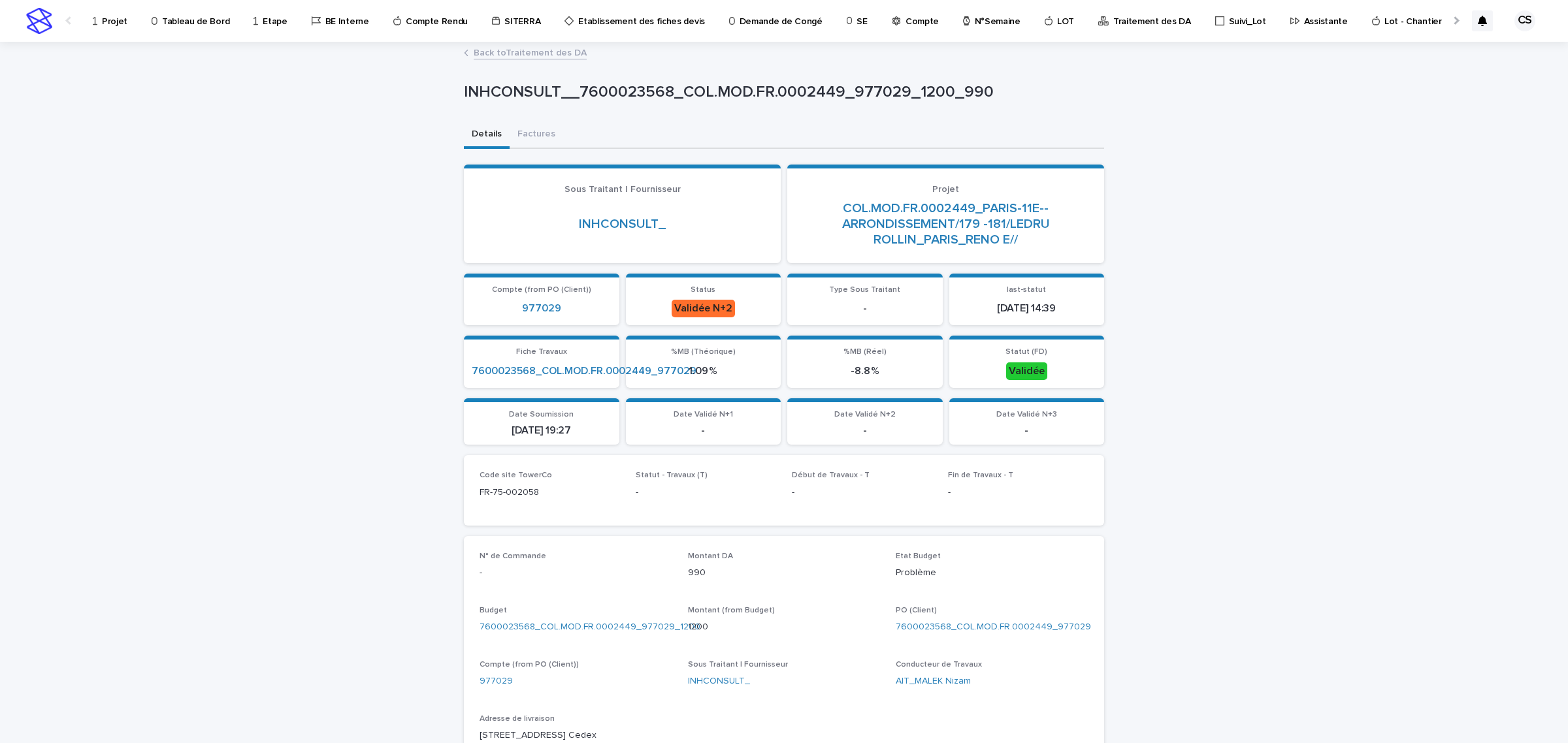
click at [536, 48] on link "Back to Traitement des DA" at bounding box center [530, 52] width 113 height 15
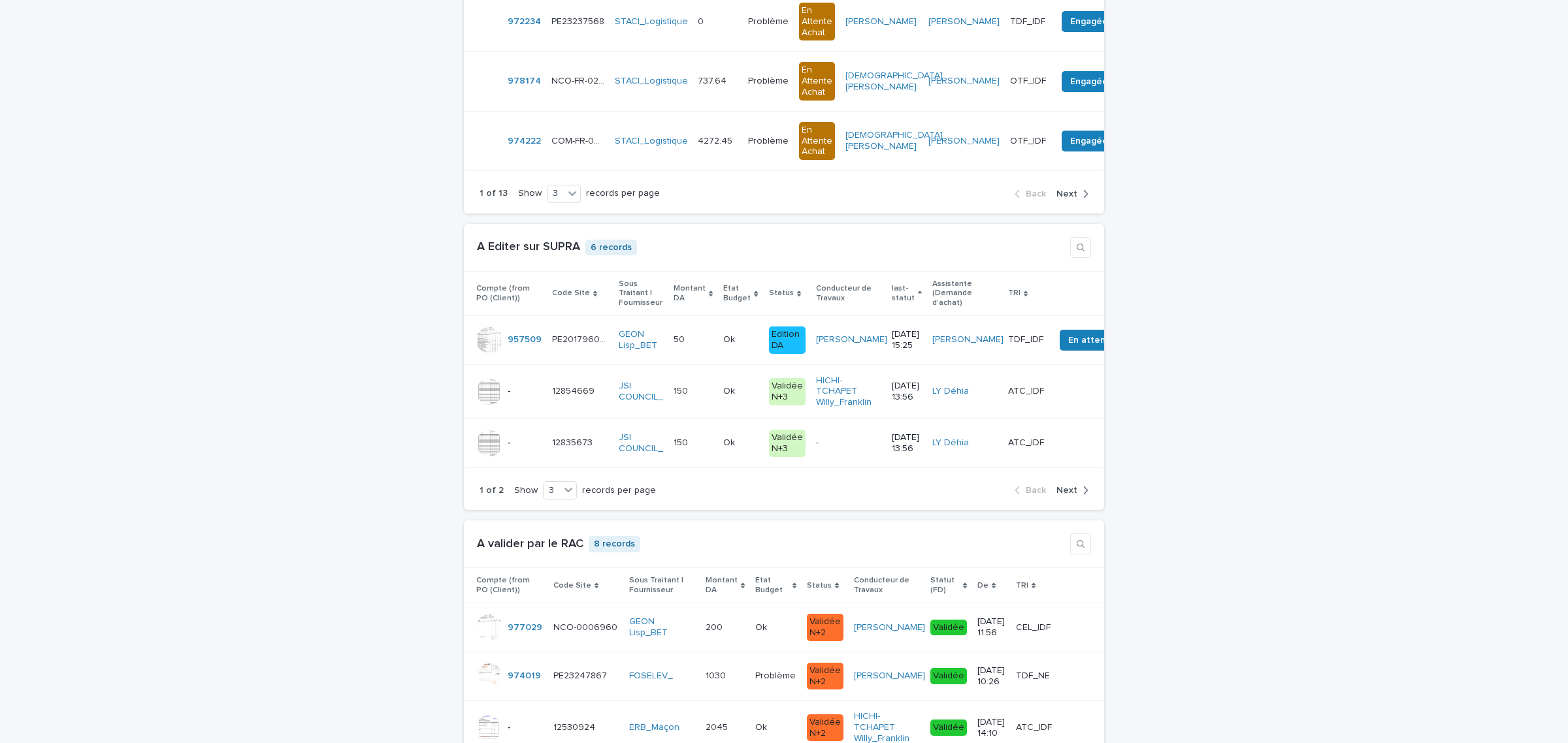
scroll to position [3264, 0]
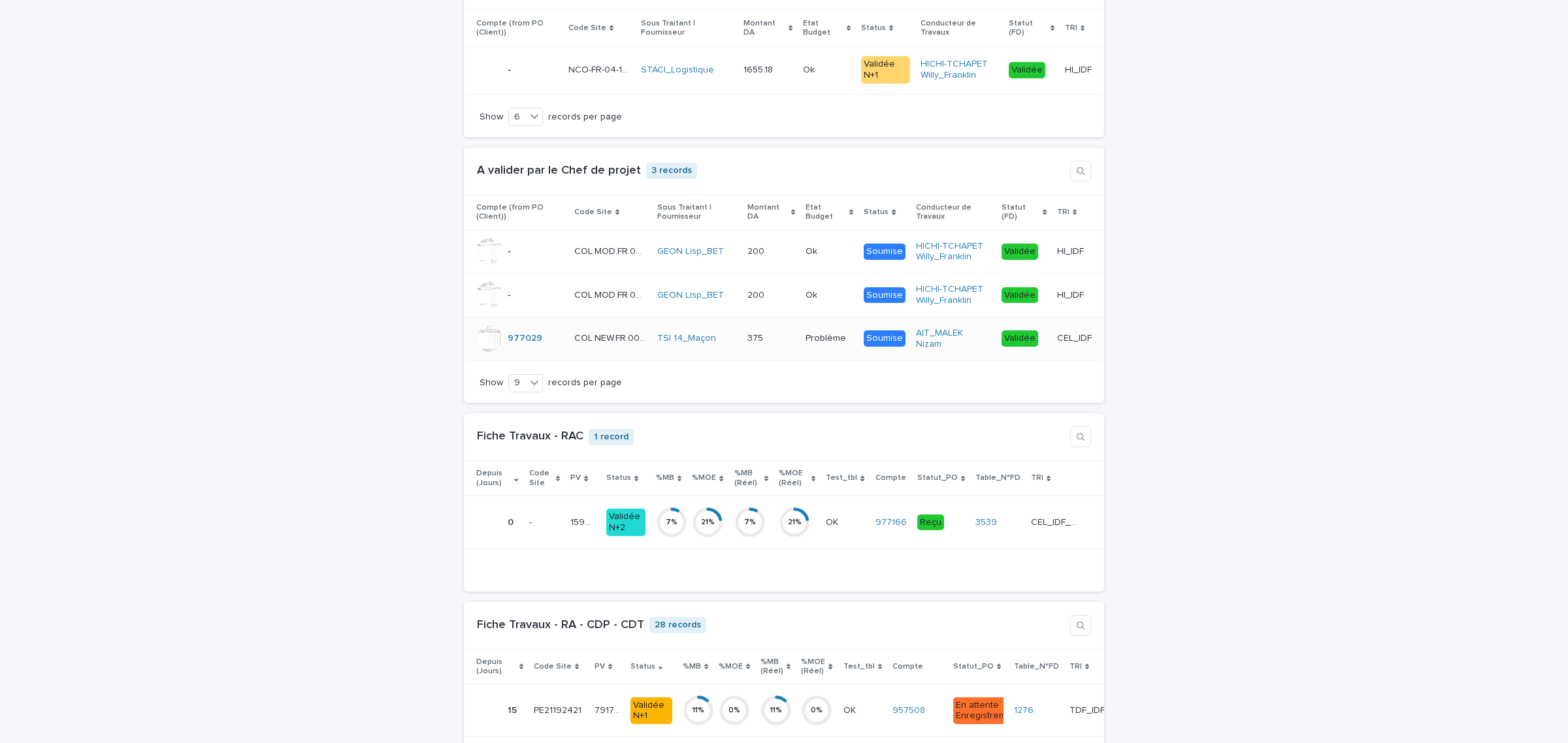
click at [788, 349] on div "375 375" at bounding box center [771, 339] width 48 height 22
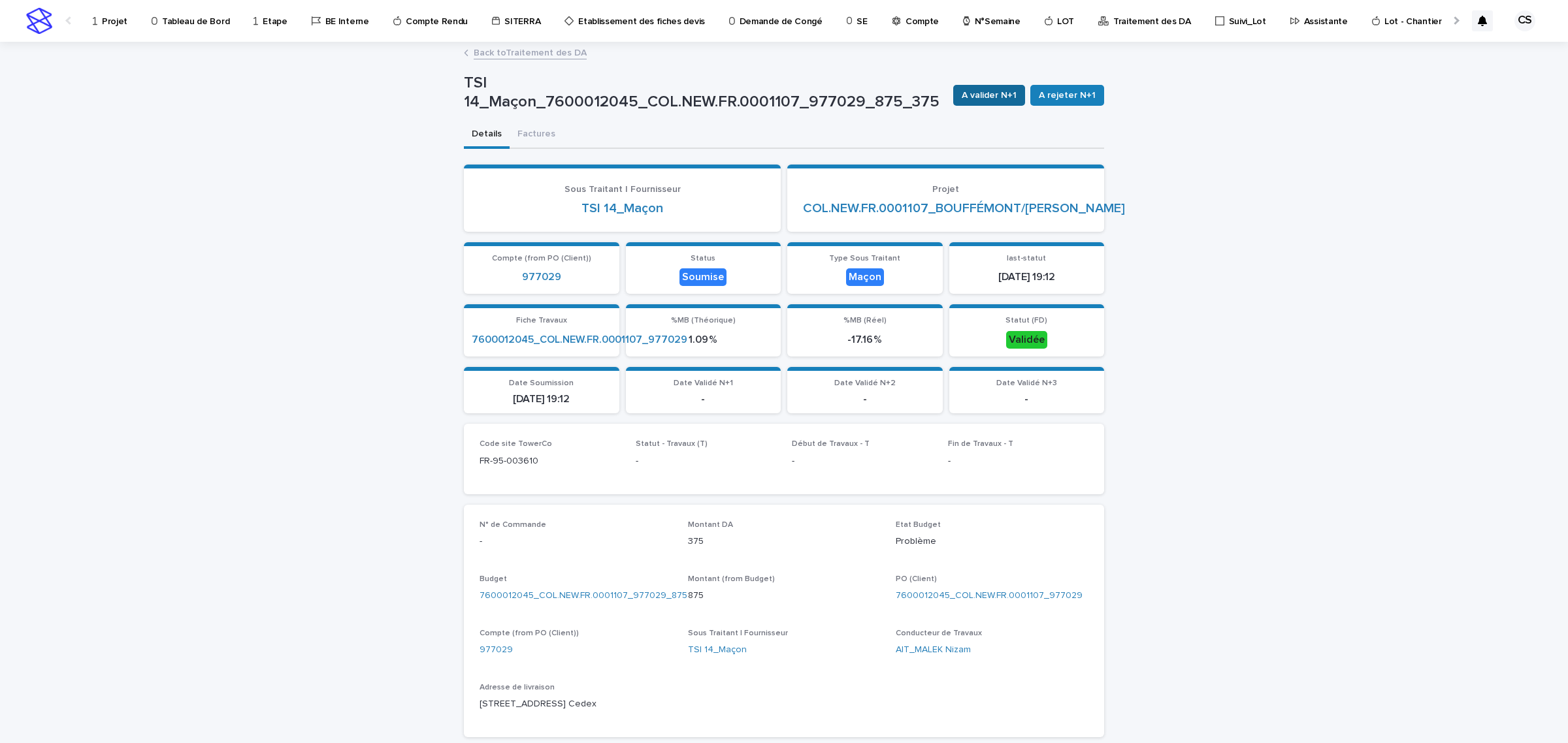
click at [1000, 89] on span "A valider N+1" at bounding box center [990, 95] width 55 height 13
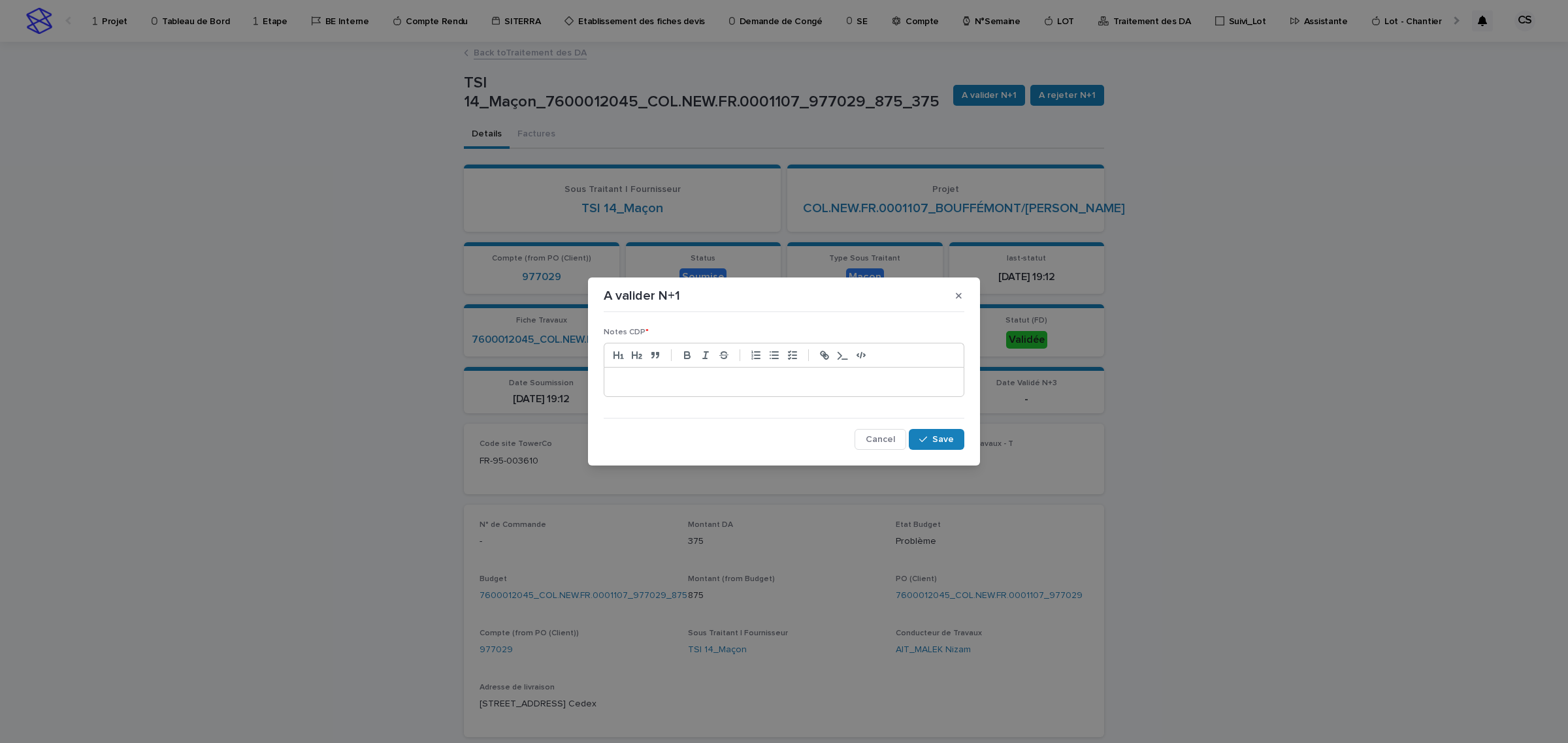
click at [743, 373] on div at bounding box center [784, 382] width 359 height 28
click at [955, 442] on button "Save" at bounding box center [936, 439] width 55 height 21
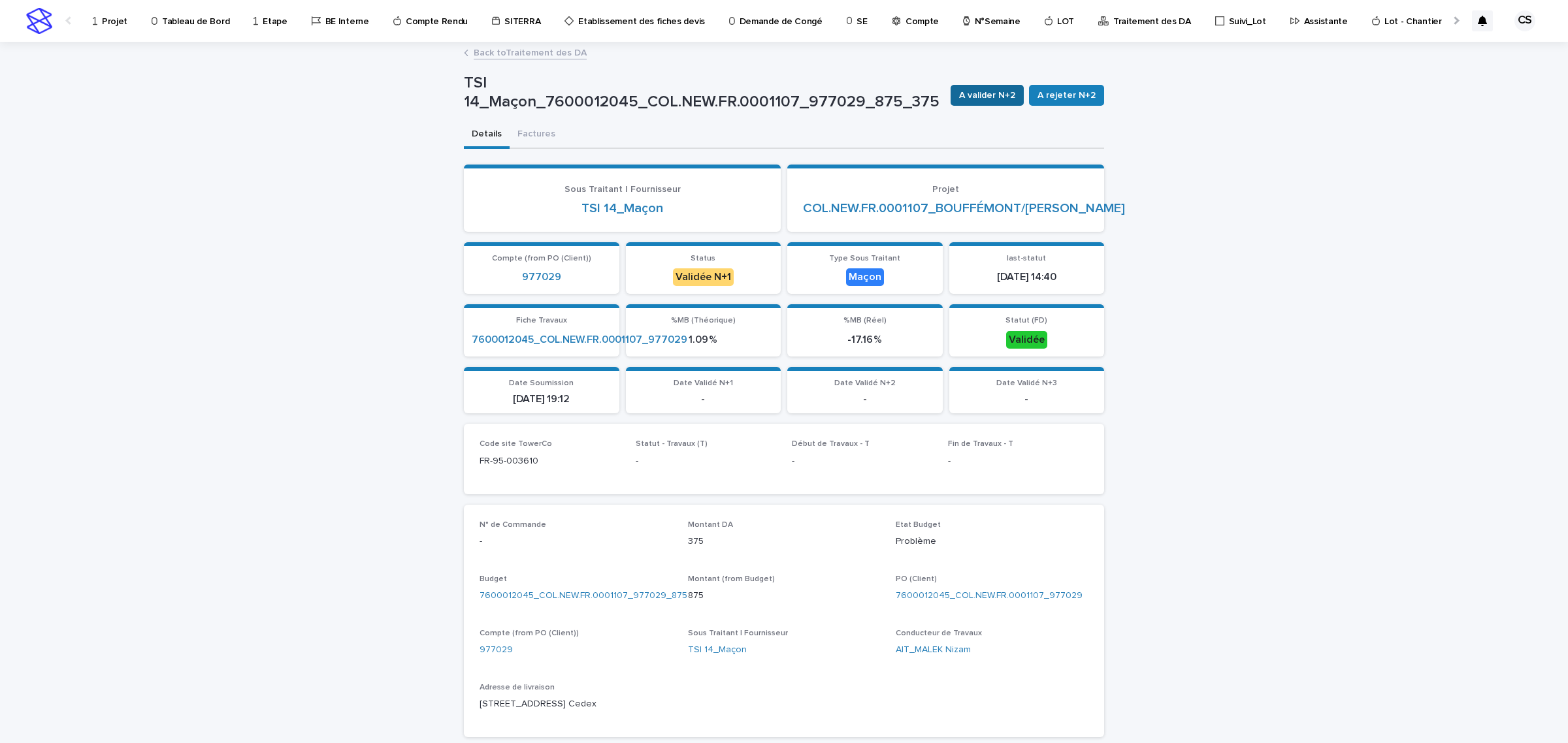
click at [990, 95] on span "A valider N+2" at bounding box center [986, 95] width 56 height 13
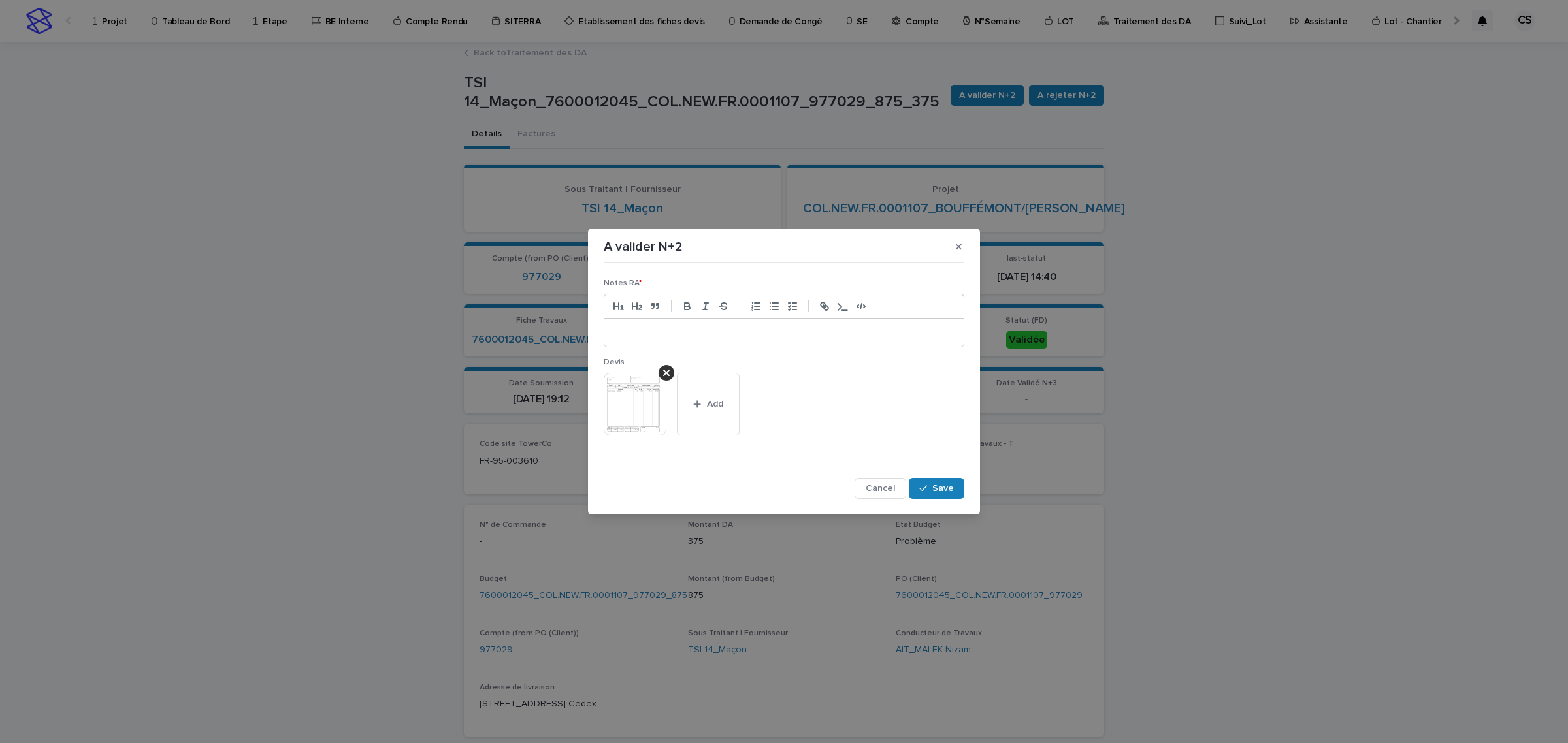
click at [837, 331] on p at bounding box center [784, 333] width 340 height 13
click at [927, 488] on icon "button" at bounding box center [923, 488] width 8 height 9
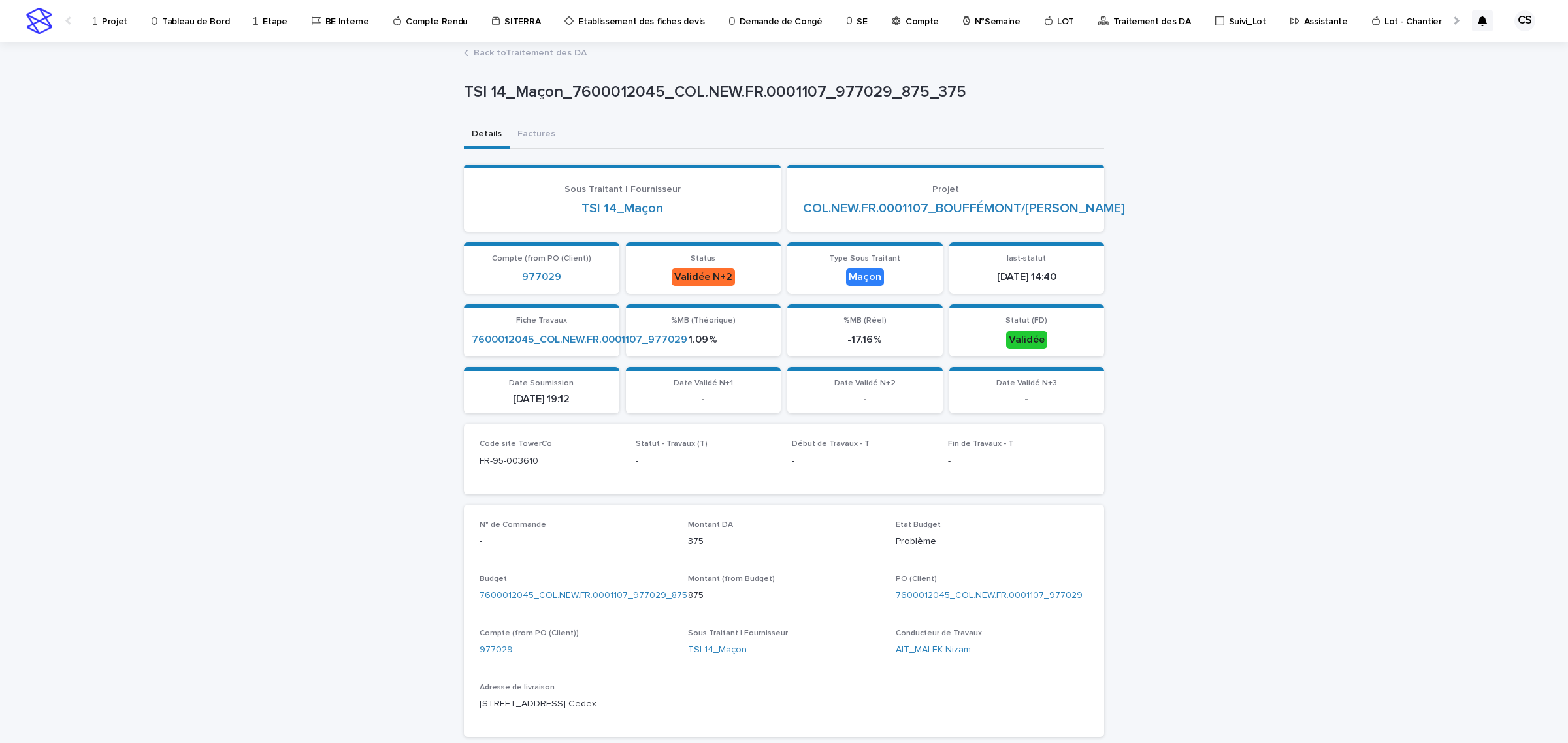
click at [515, 54] on link "Back to Traitement des DA" at bounding box center [530, 52] width 113 height 15
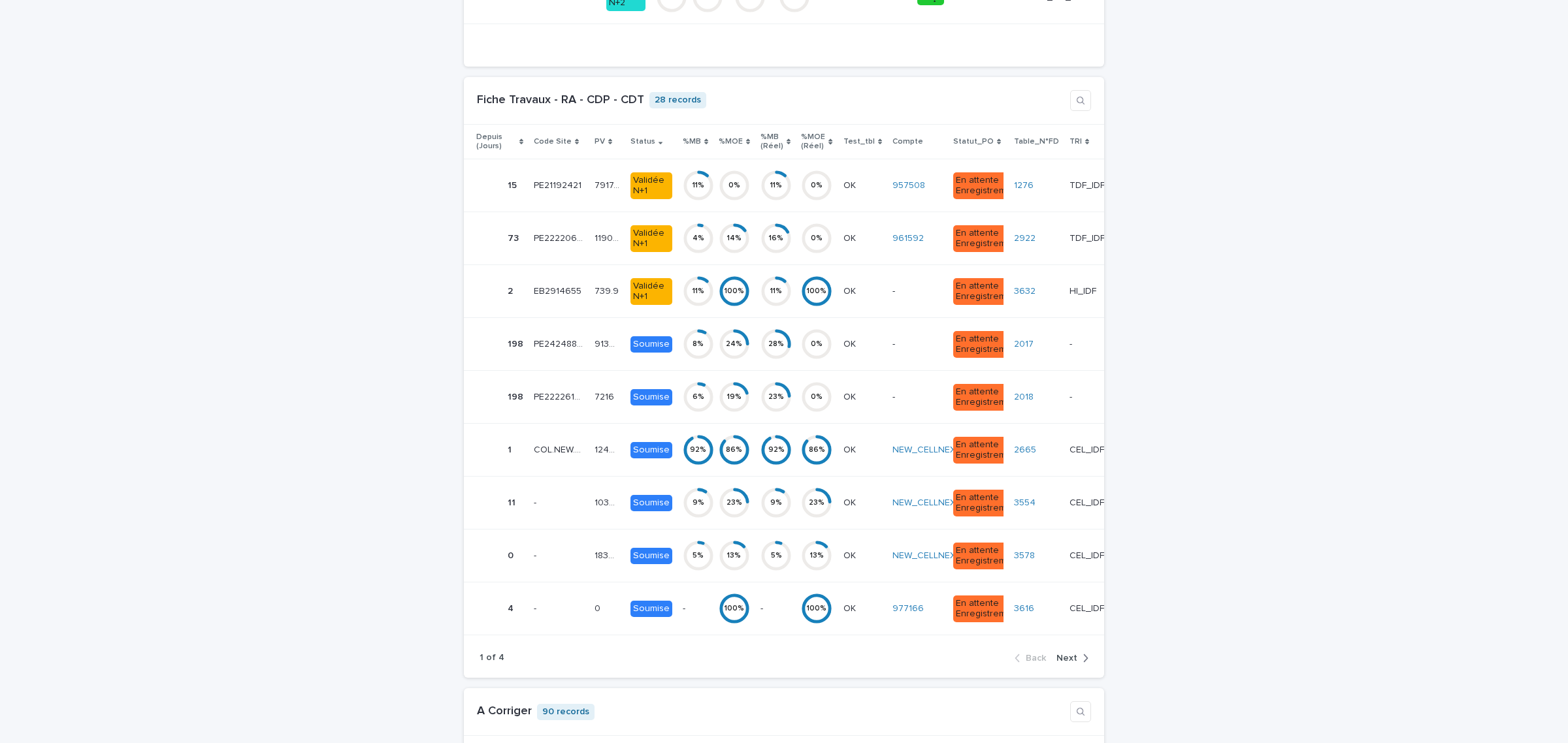
scroll to position [3808, 0]
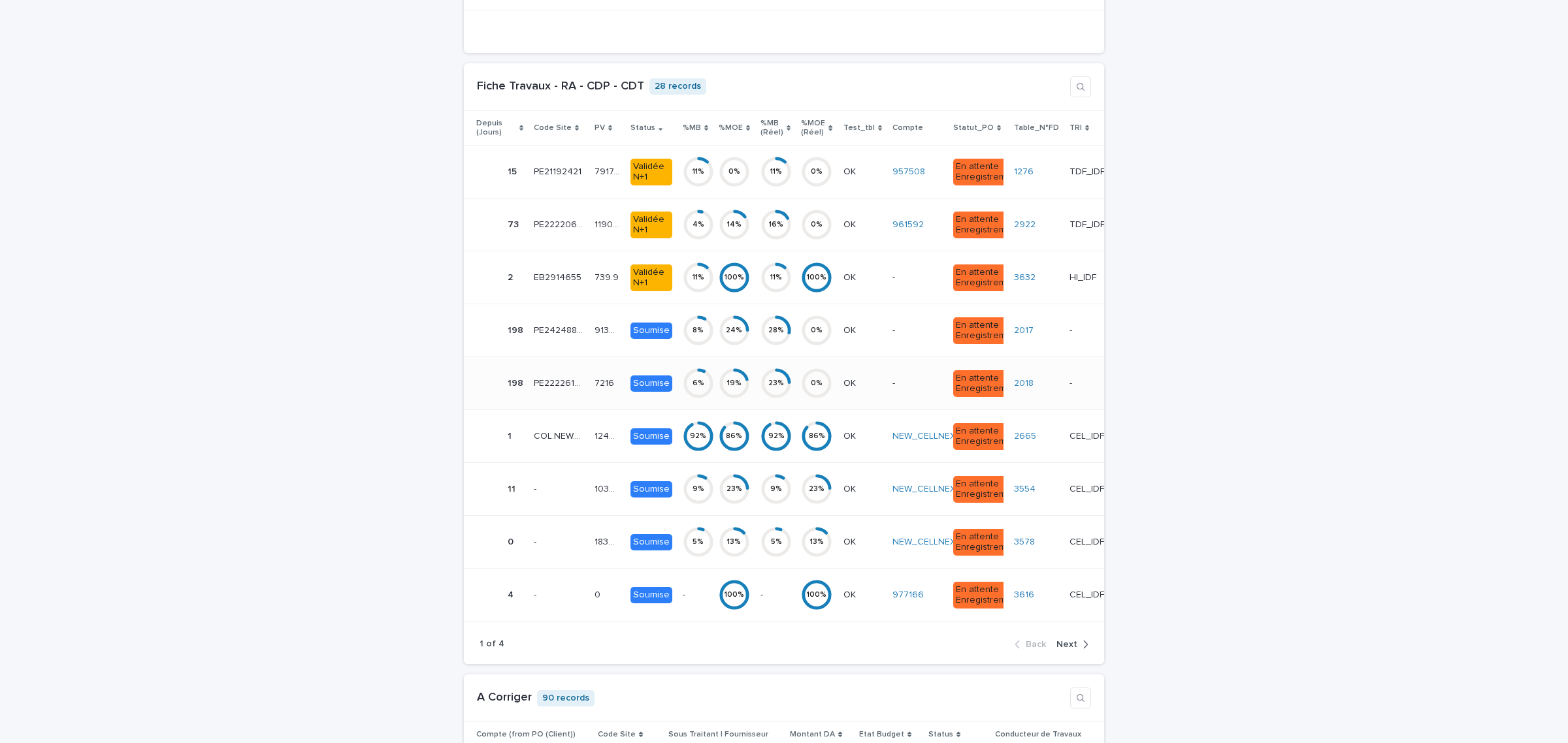
click at [1069, 389] on p at bounding box center [1094, 383] width 50 height 11
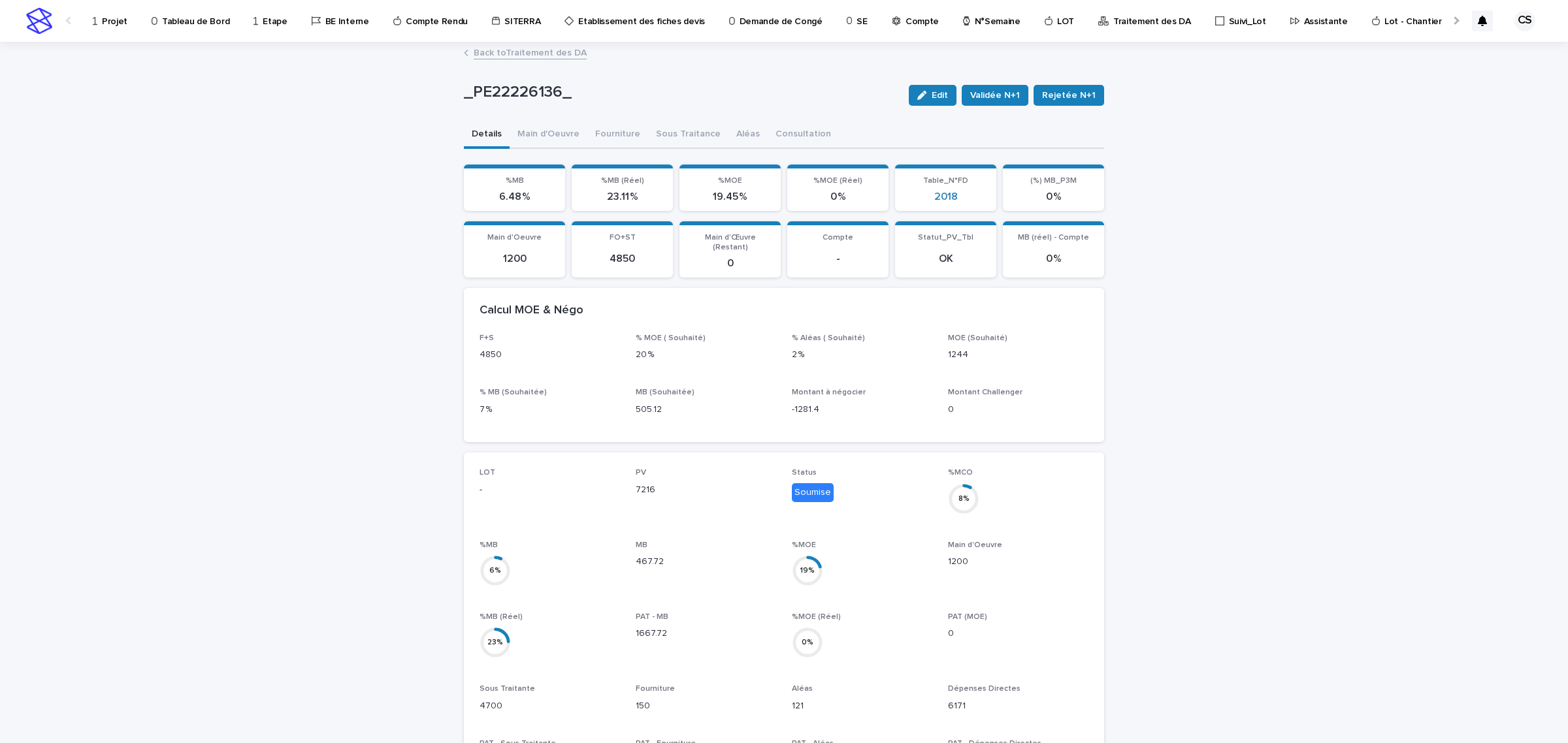
click at [511, 56] on link "Back to Traitement des DA" at bounding box center [530, 52] width 113 height 15
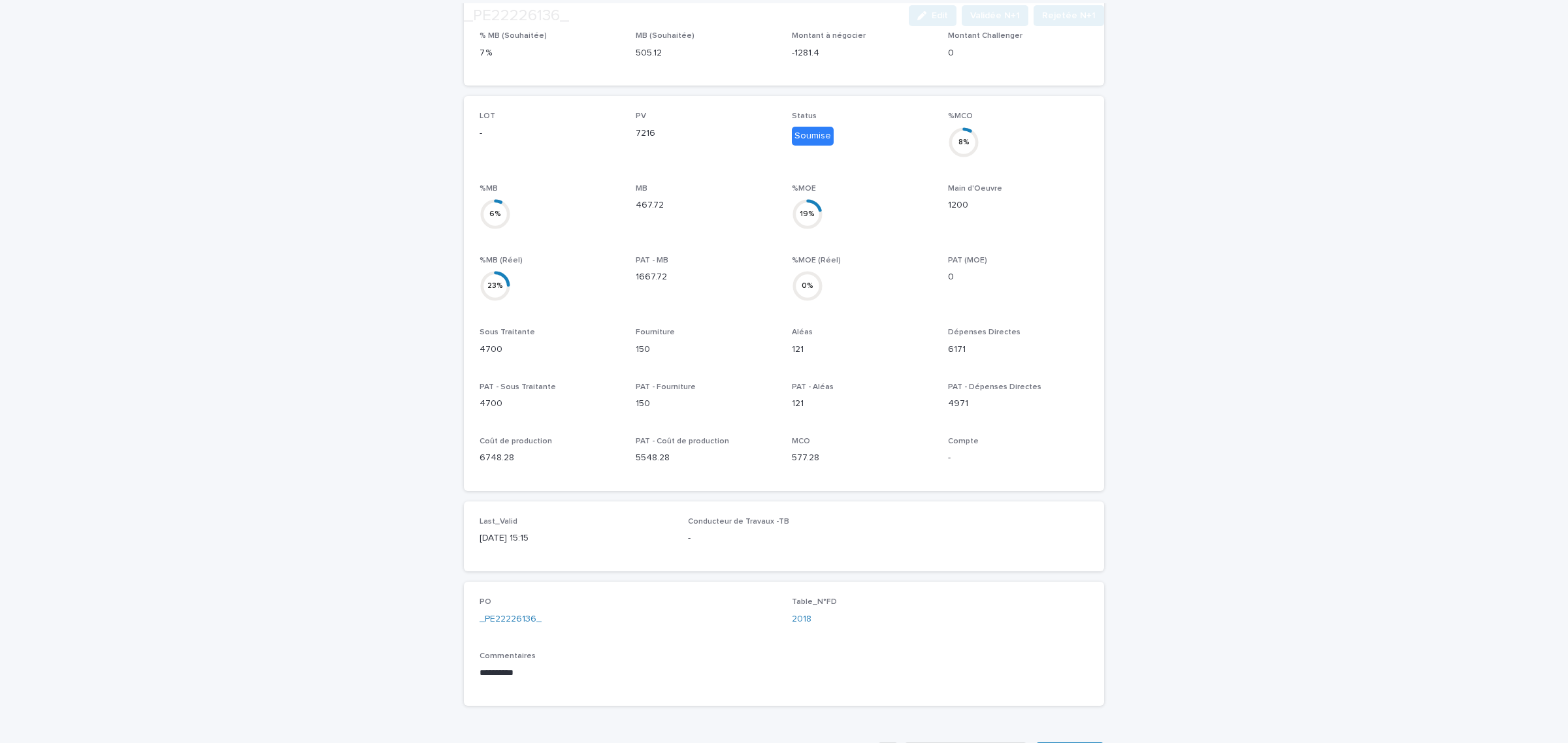
scroll to position [544, 0]
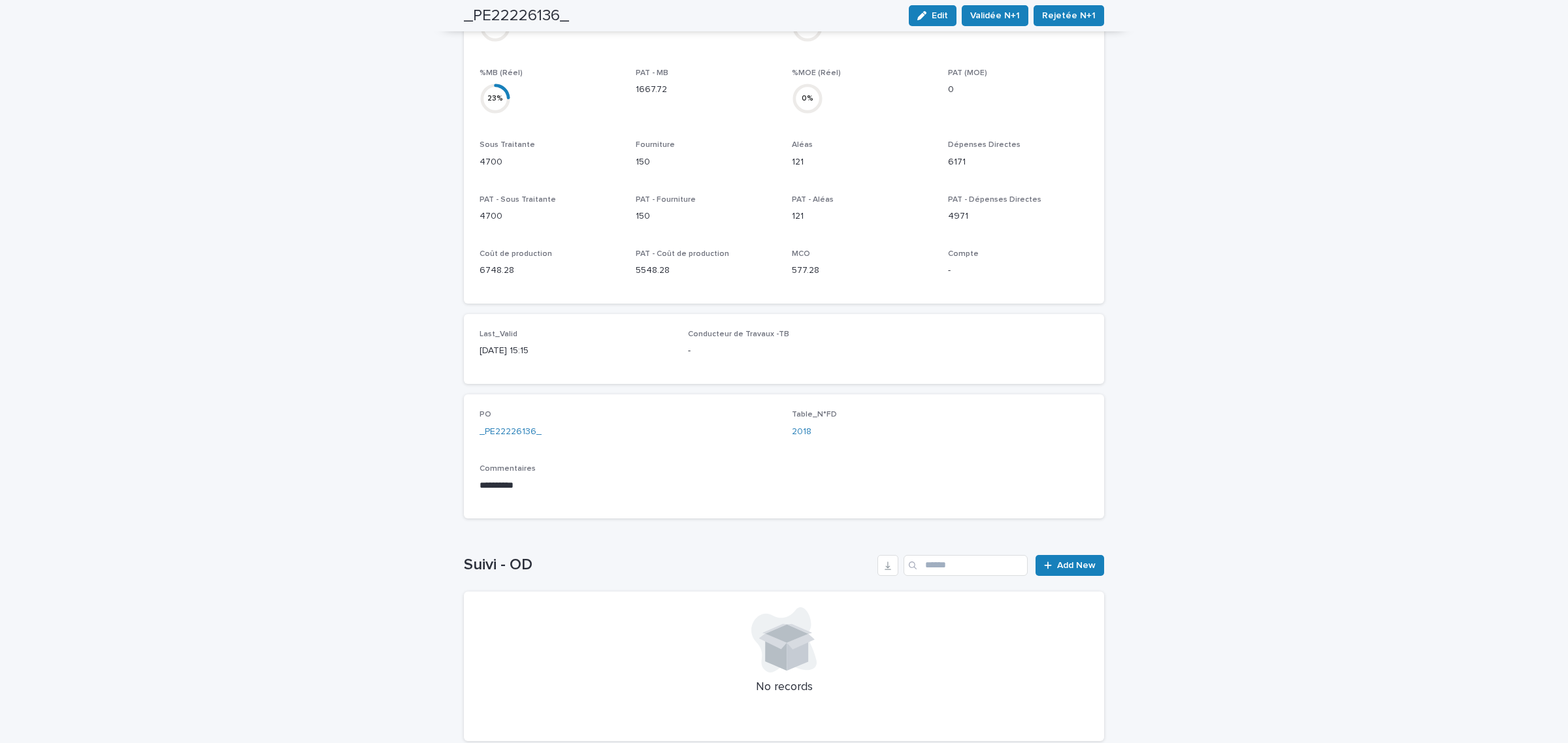
click at [511, 412] on div "PO _PE22226136_" at bounding box center [628, 429] width 296 height 38
click at [513, 425] on link "_PE22226136_" at bounding box center [511, 432] width 62 height 13
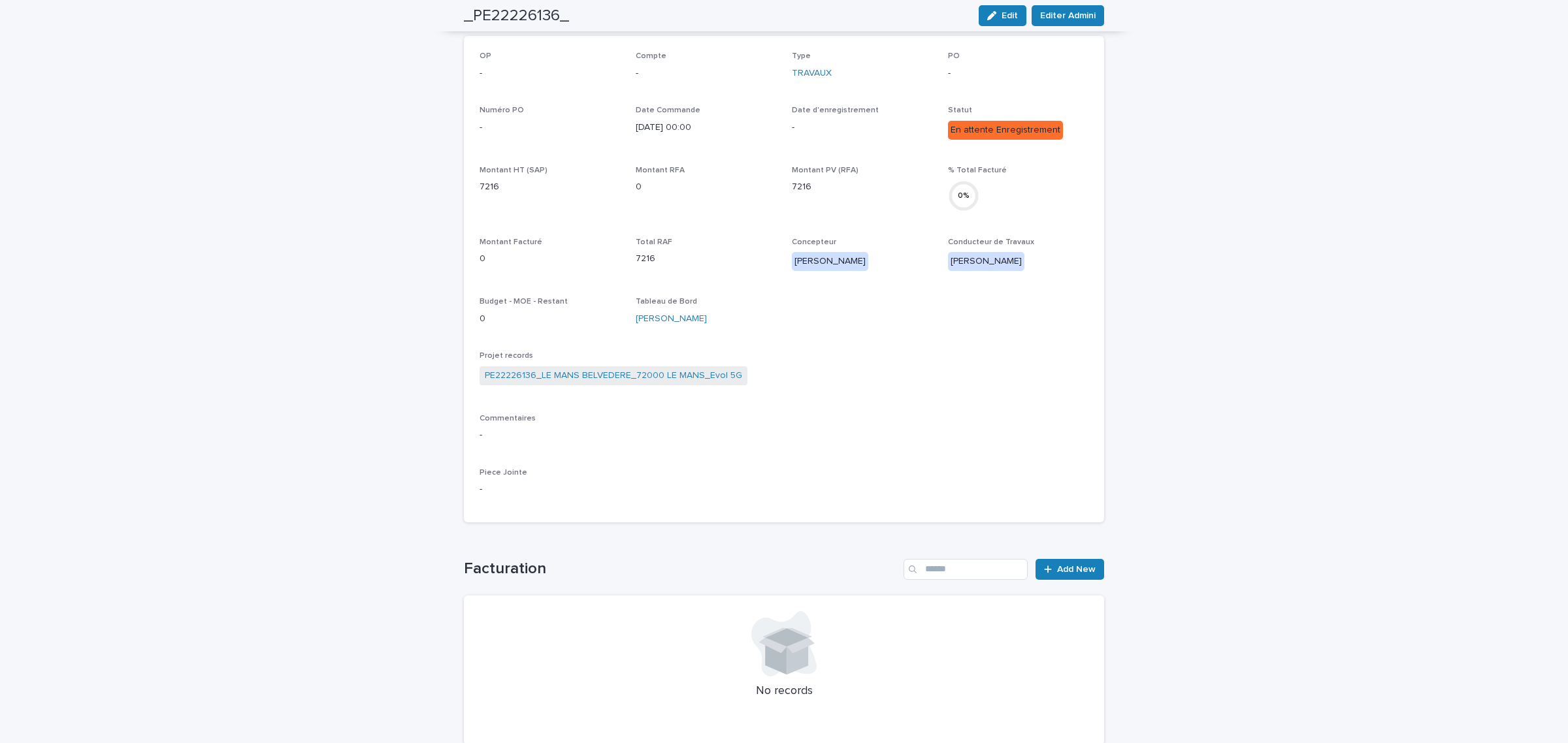
scroll to position [23, 0]
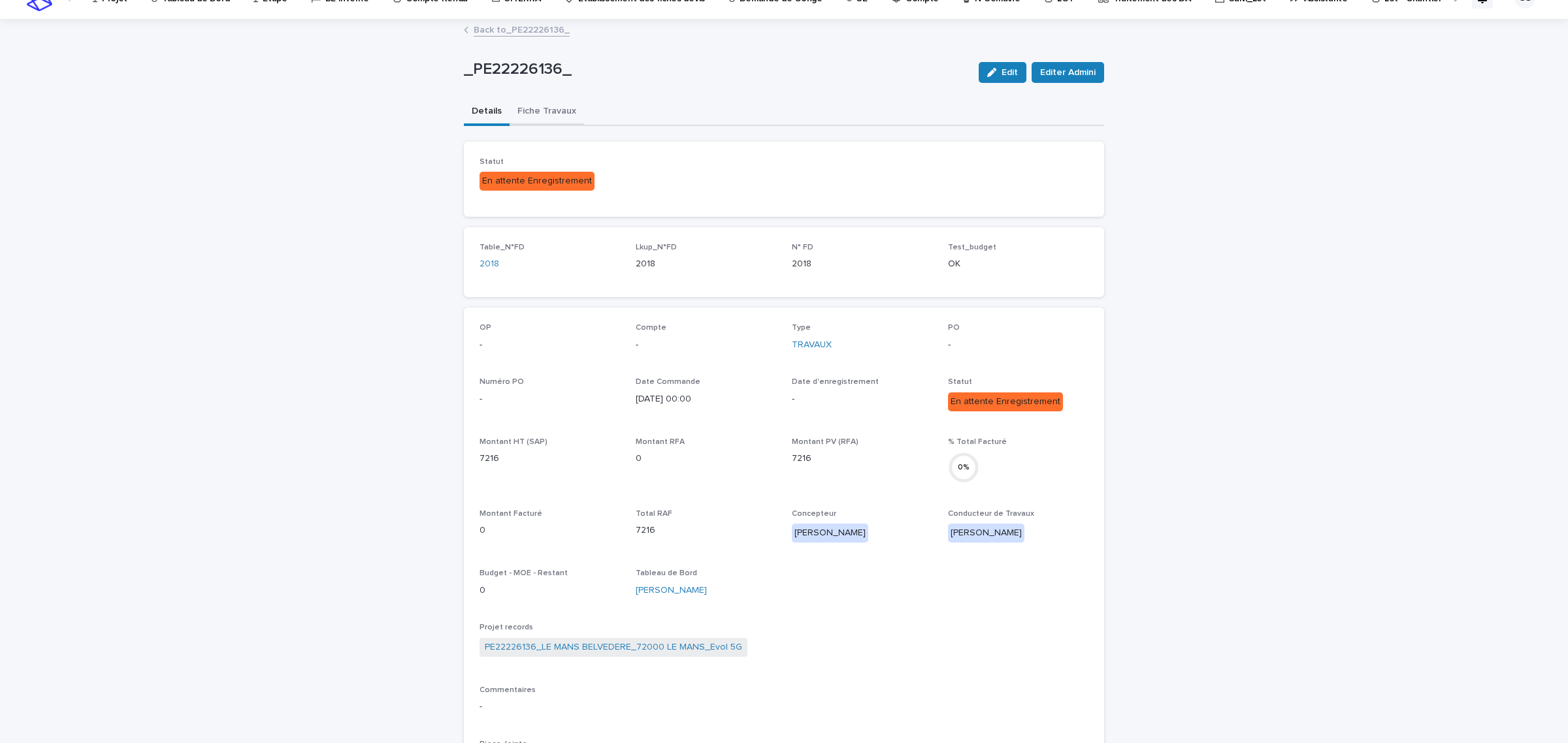
click at [559, 111] on div "_PE22226136_ Edit Editer Admini _PE22226136_ Edit Editer Admini Sorry, there wa…" at bounding box center [784, 524] width 640 height 1007
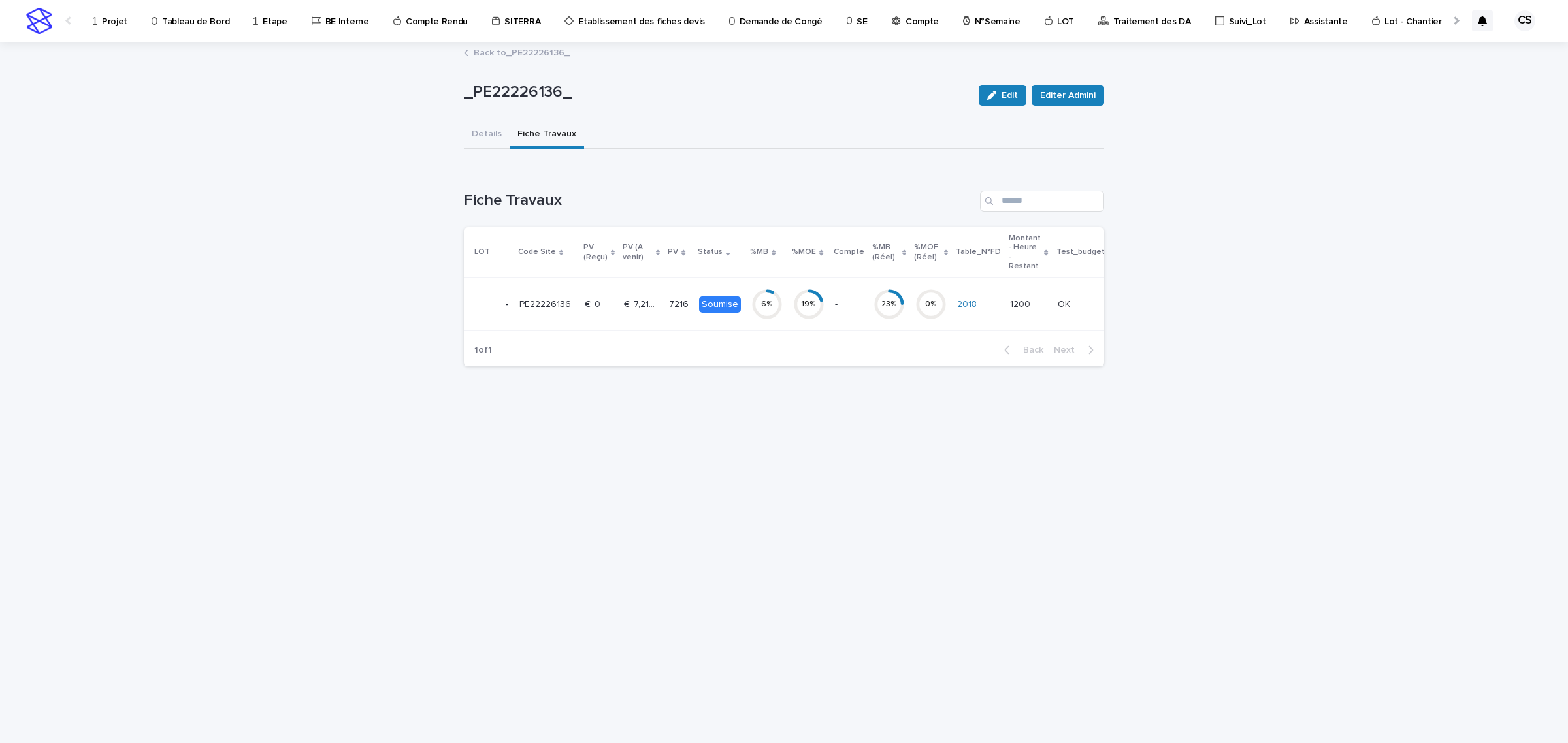
click at [611, 300] on td "€  0 €  0" at bounding box center [599, 304] width 39 height 53
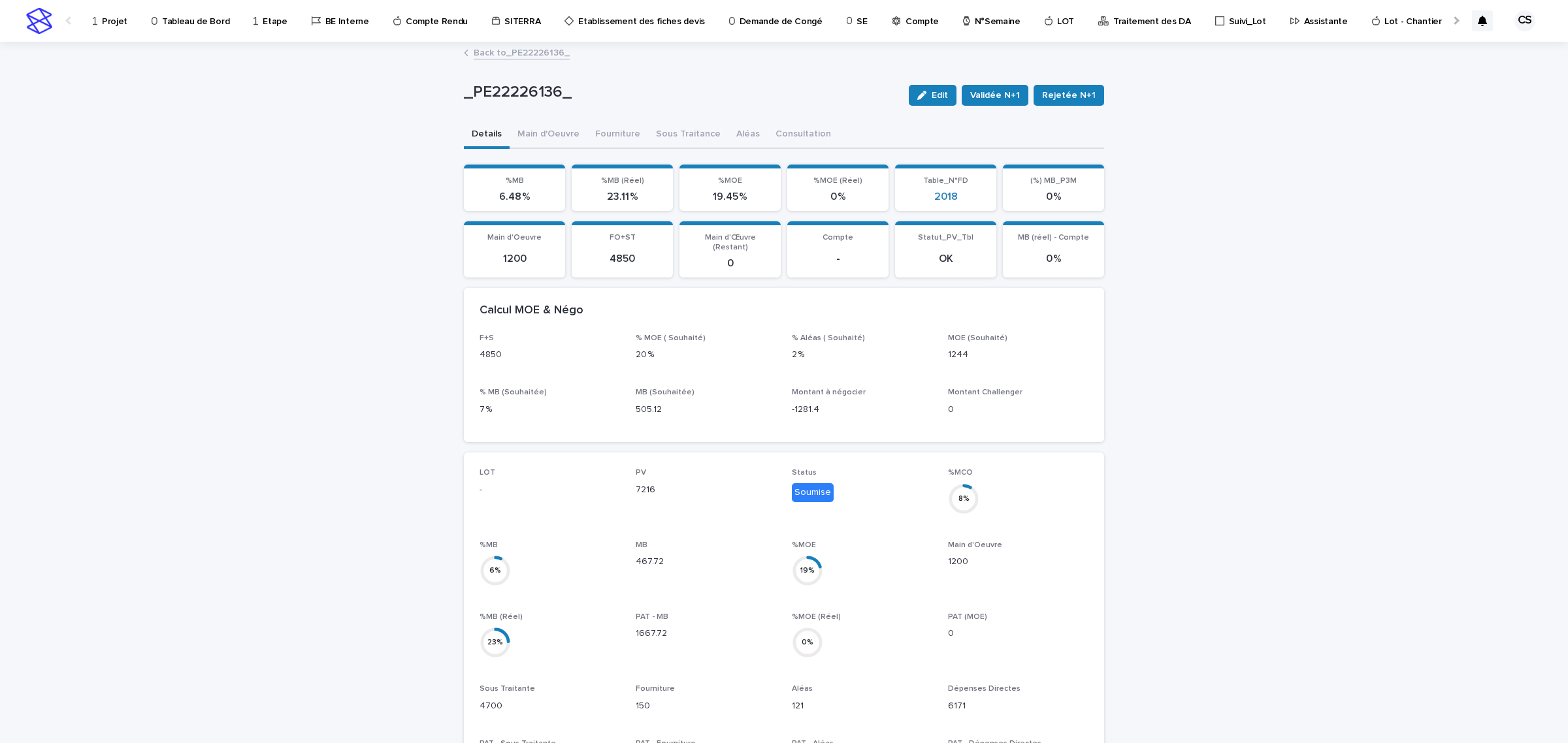
click at [527, 57] on link "Back to _PE22226136_" at bounding box center [522, 52] width 96 height 15
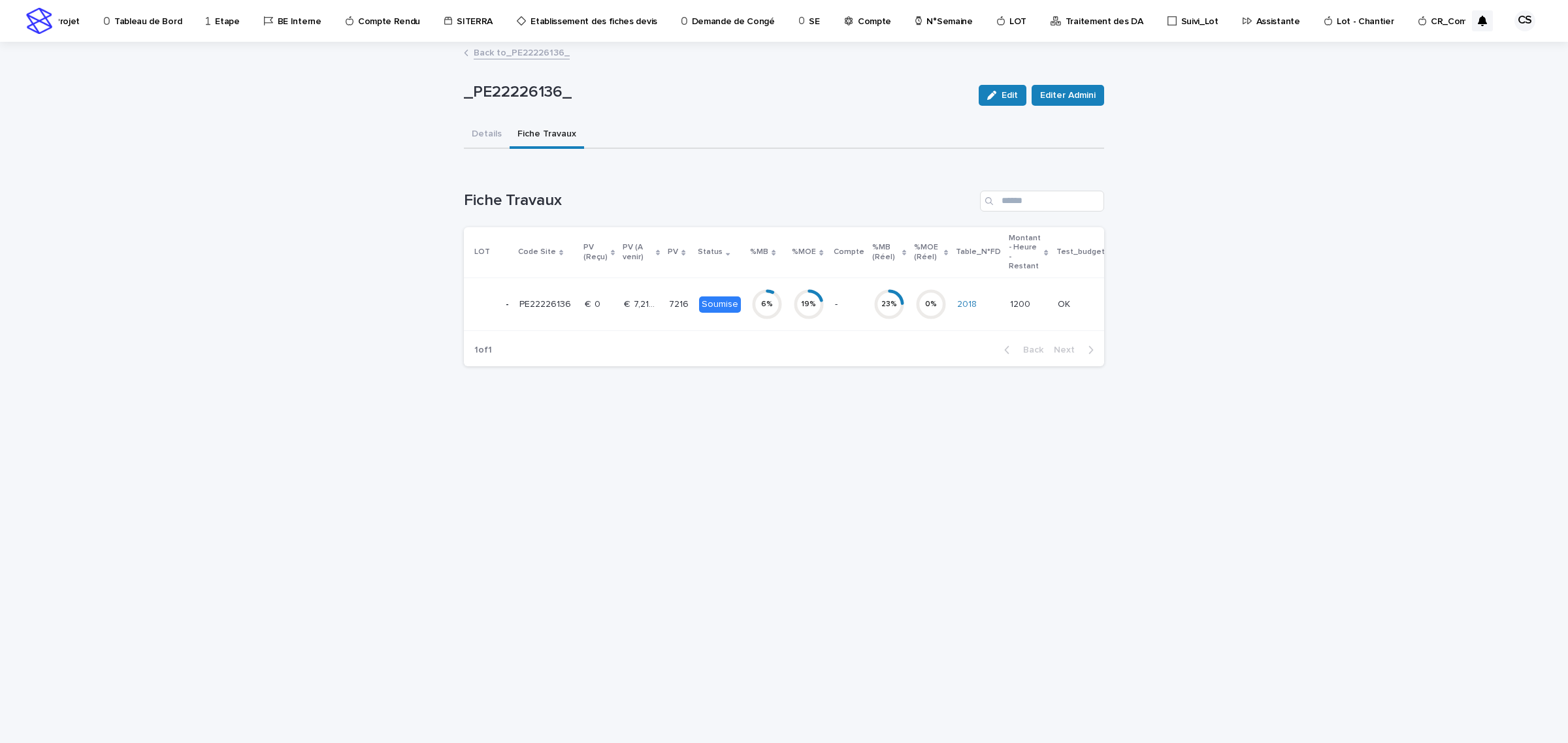
click at [522, 60] on div "Back to _PE22226136_" at bounding box center [784, 54] width 653 height 18
click at [503, 54] on link "Back to _PE22226136_" at bounding box center [522, 52] width 96 height 15
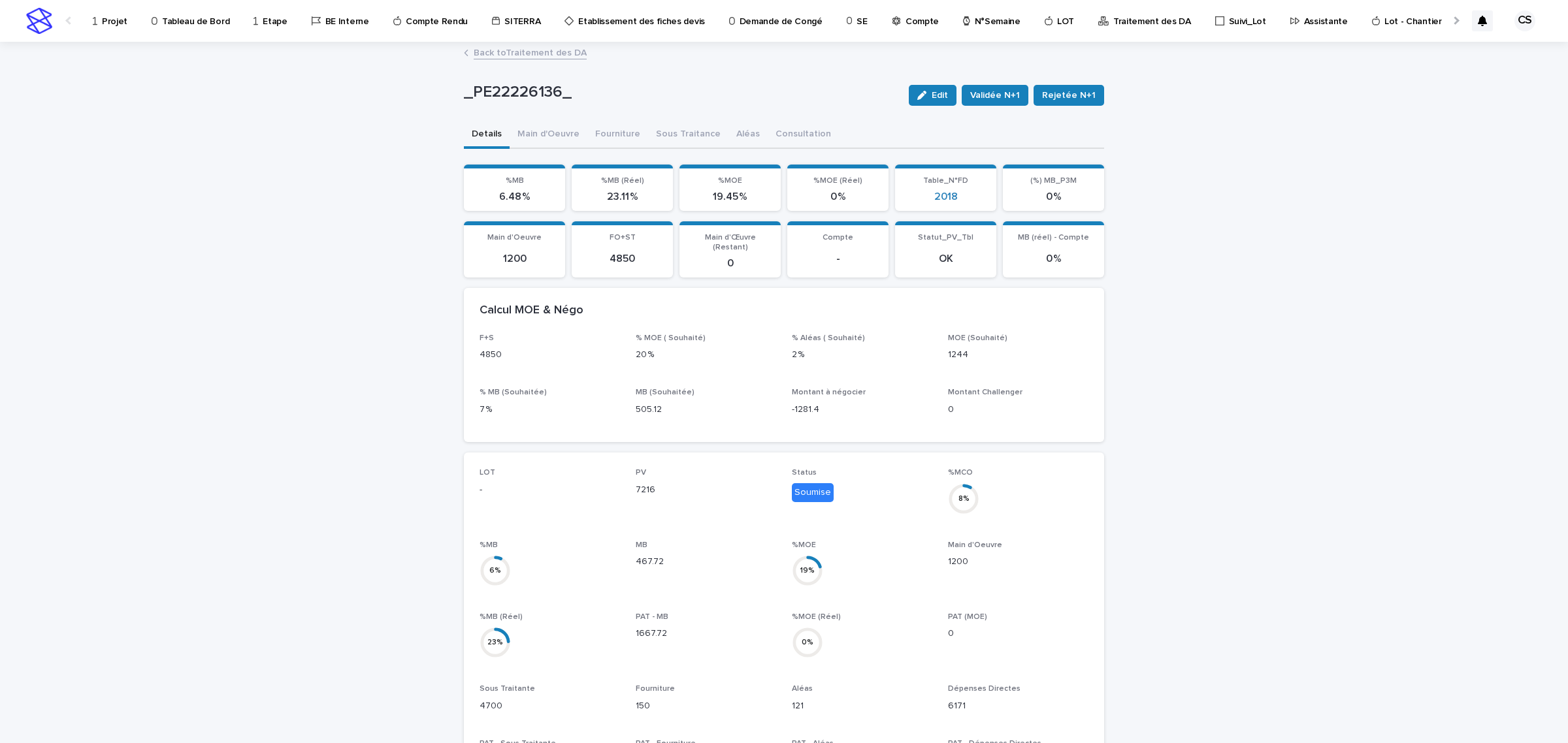
click at [544, 53] on link "Back to Traitement des DA" at bounding box center [530, 52] width 113 height 15
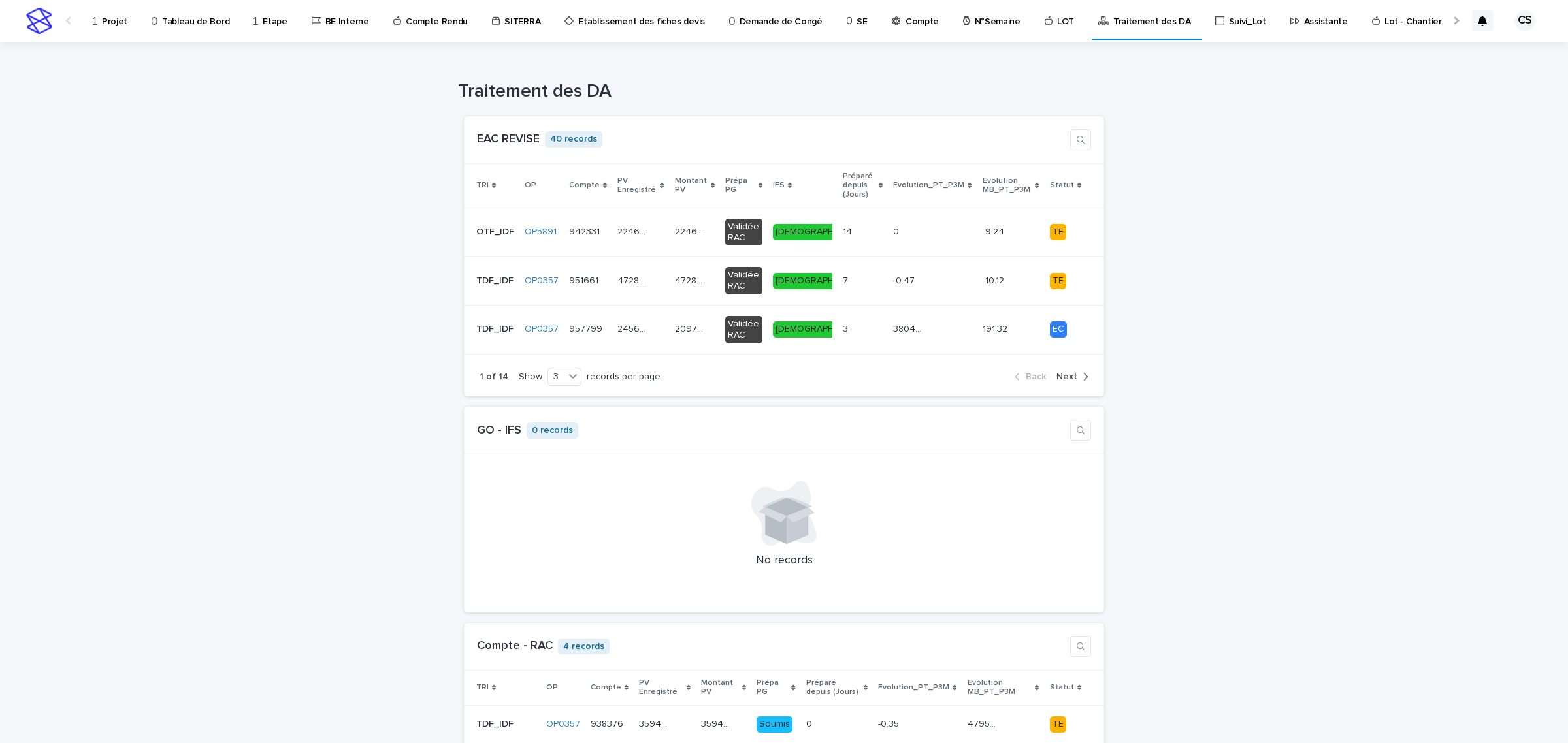
click at [120, 22] on p "Projet" at bounding box center [115, 13] width 25 height 28
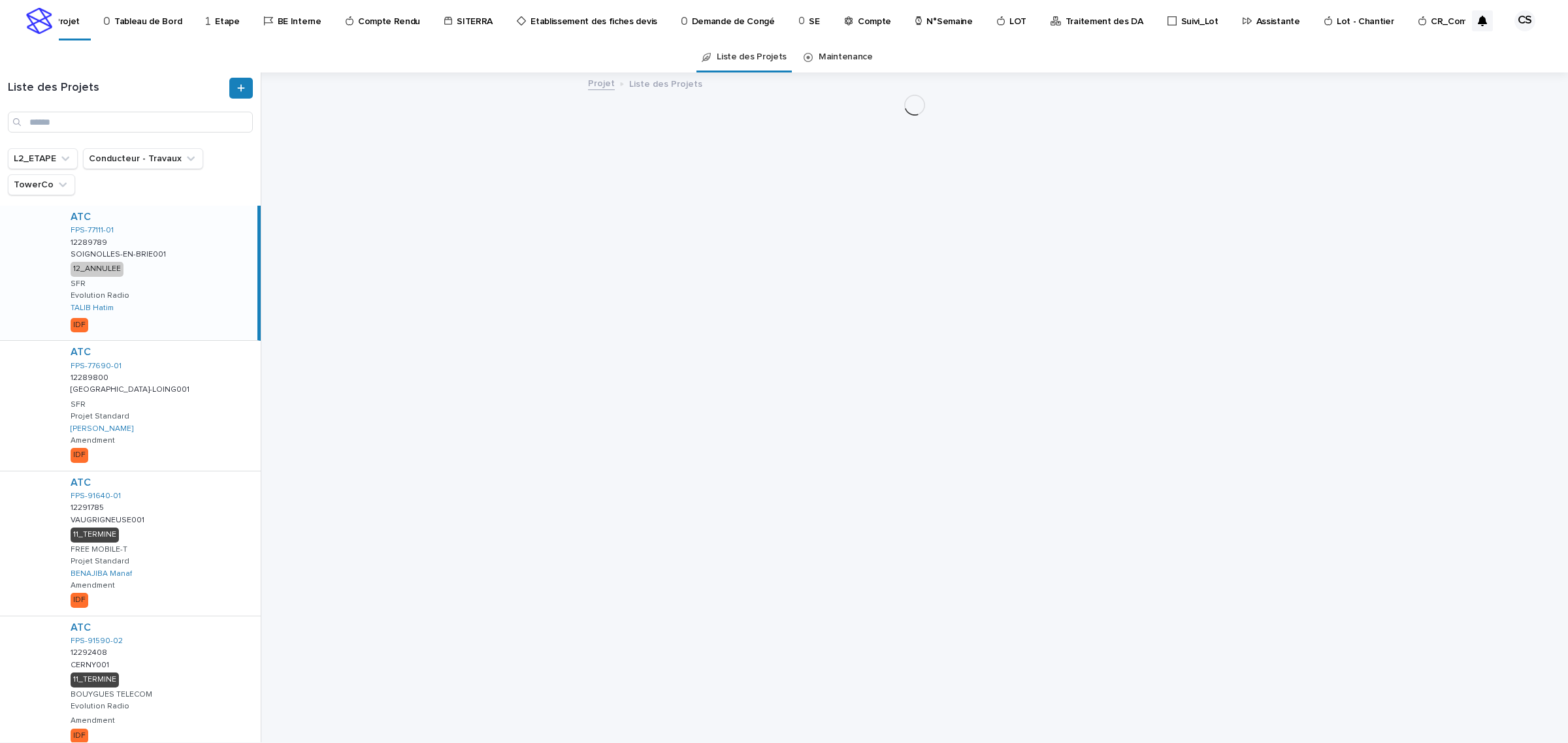
click at [1104, 26] on p "Traitement des DA" at bounding box center [1104, 13] width 78 height 28
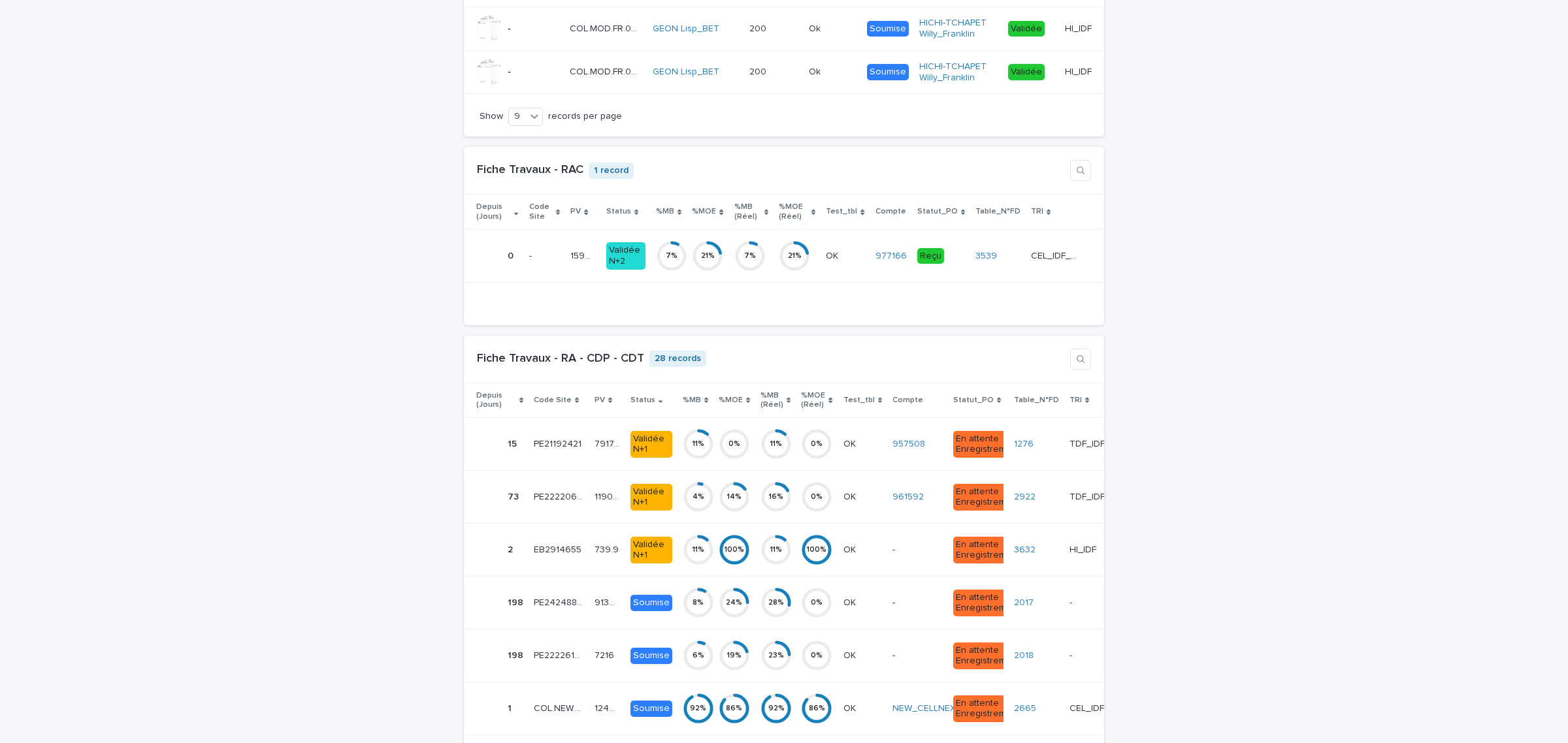
scroll to position [3808, 0]
